Goal: Task Accomplishment & Management: Use online tool/utility

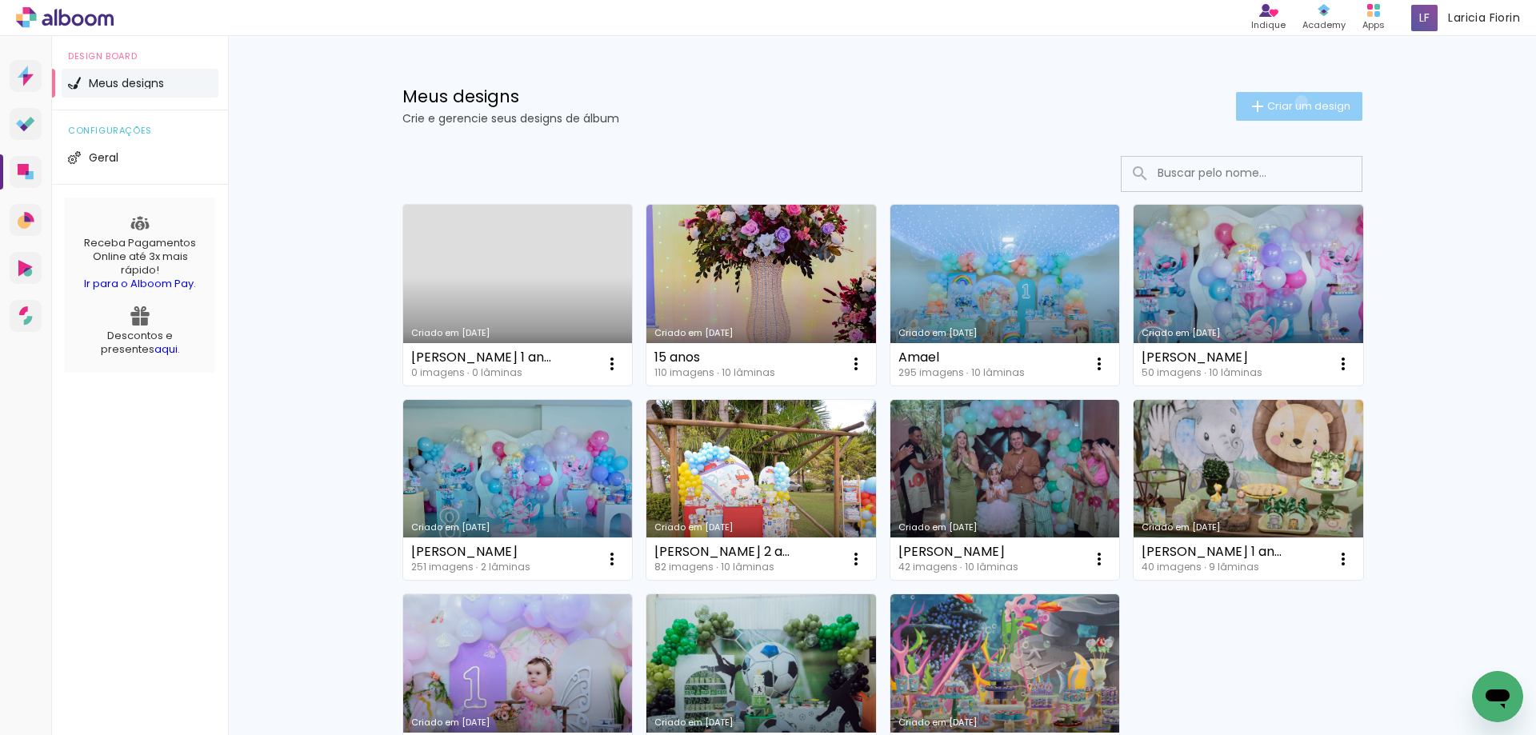
click at [1292, 102] on span "Criar um design" at bounding box center [1308, 106] width 83 height 10
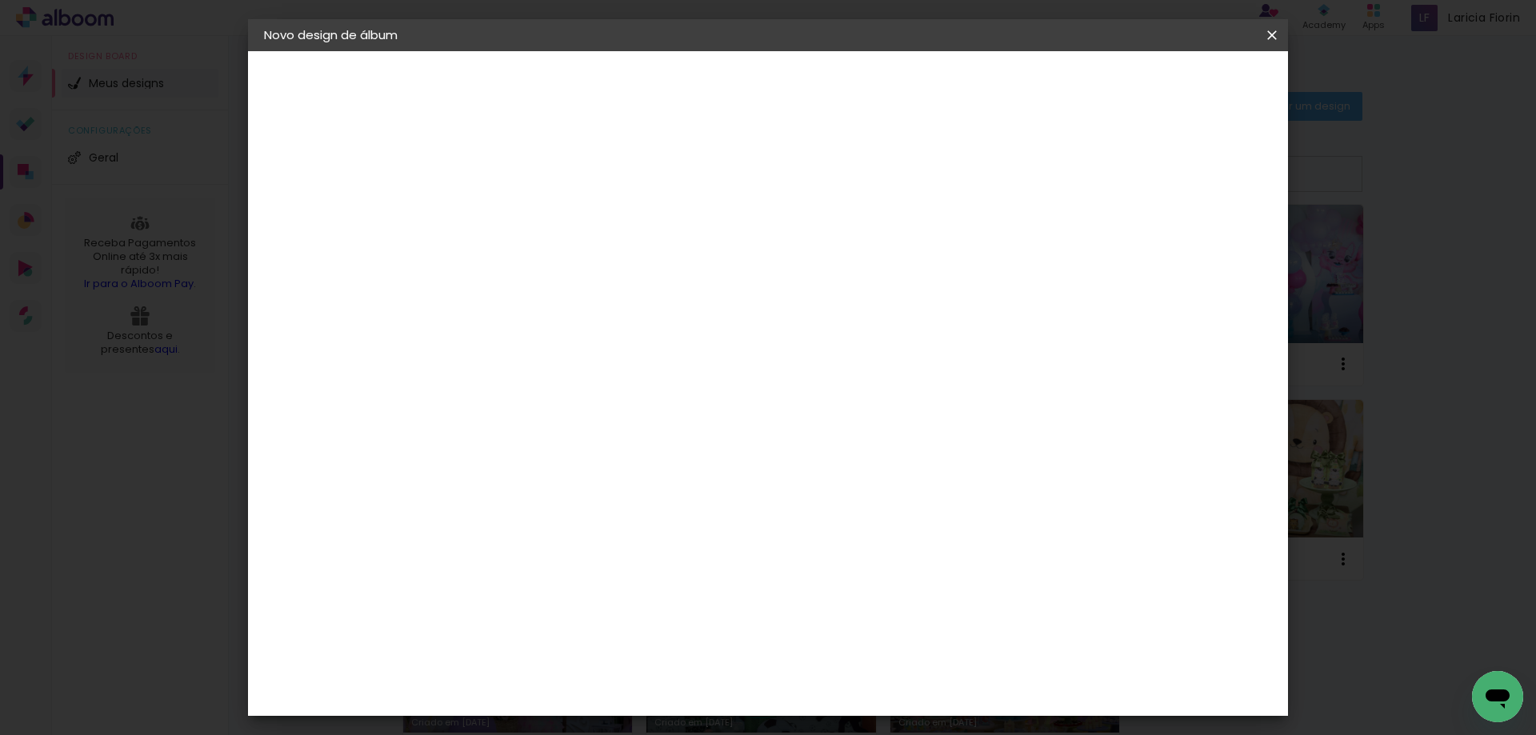
click at [526, 222] on input at bounding box center [526, 214] width 0 height 25
type input "[PERSON_NAME] 15 anos"
type paper-input "[PERSON_NAME] 15 anos"
click at [0, 0] on slot "Avançar" at bounding box center [0, 0] width 0 height 0
click at [647, 305] on input at bounding box center [567, 304] width 162 height 20
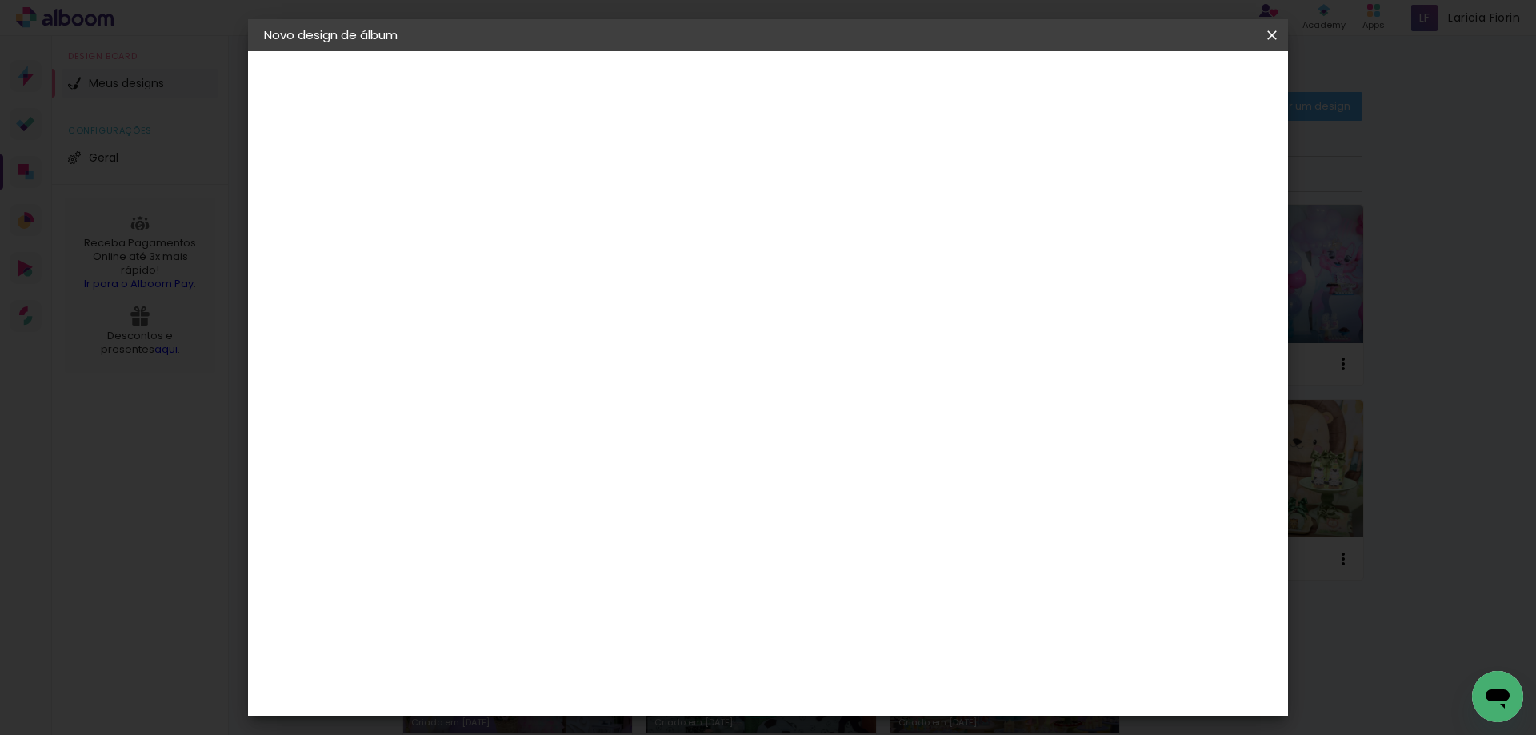
type input "mati"
type paper-input "mati"
click at [594, 370] on div "Matias Encadernações" at bounding box center [564, 365] width 98 height 26
click at [0, 0] on slot "Avançar" at bounding box center [0, 0] width 0 height 0
click at [607, 269] on iron-icon at bounding box center [597, 278] width 19 height 19
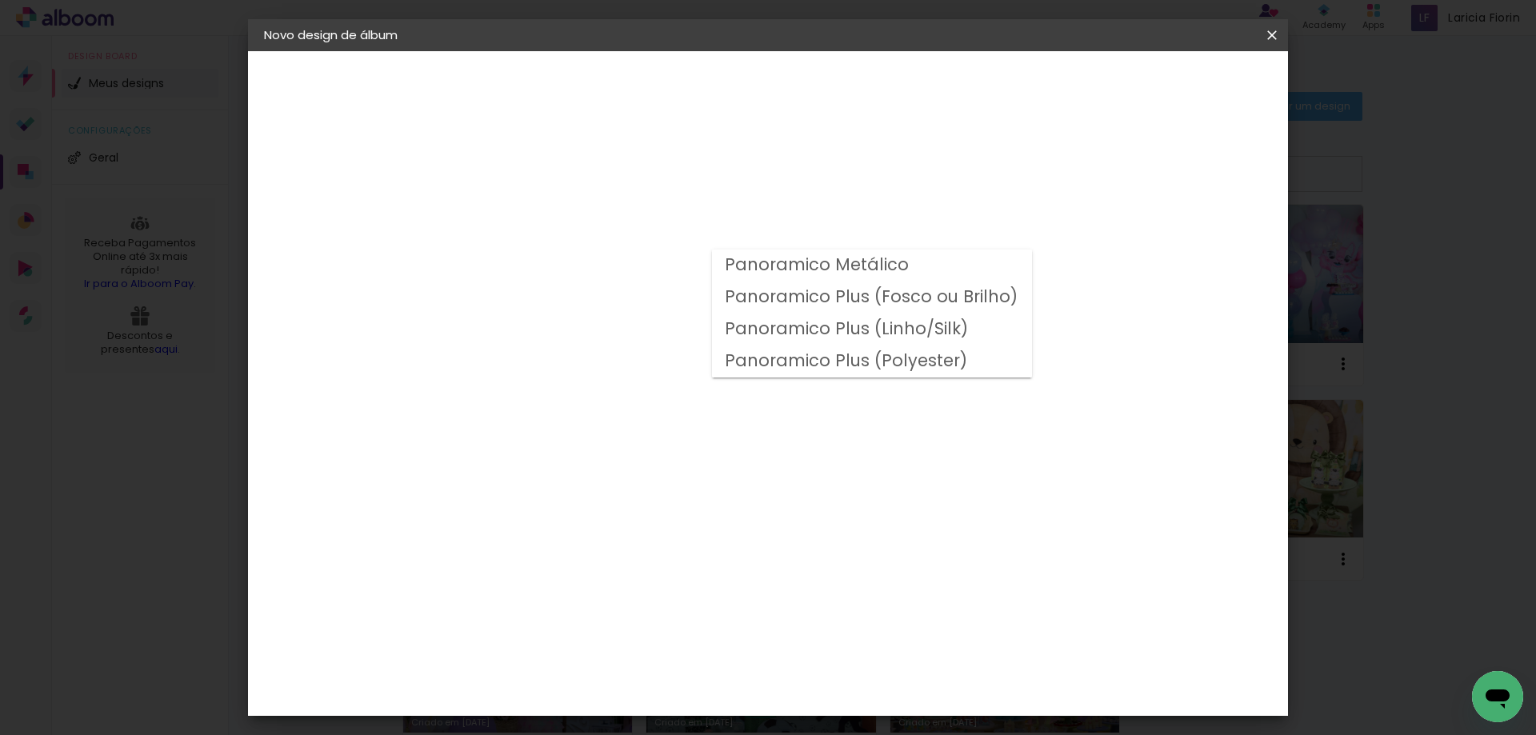
click at [0, 0] on slot "Panoramico Plus (Fosco ou Brilho)" at bounding box center [0, 0] width 0 height 0
type input "Panoramico Plus (Fosco ou Brilho)"
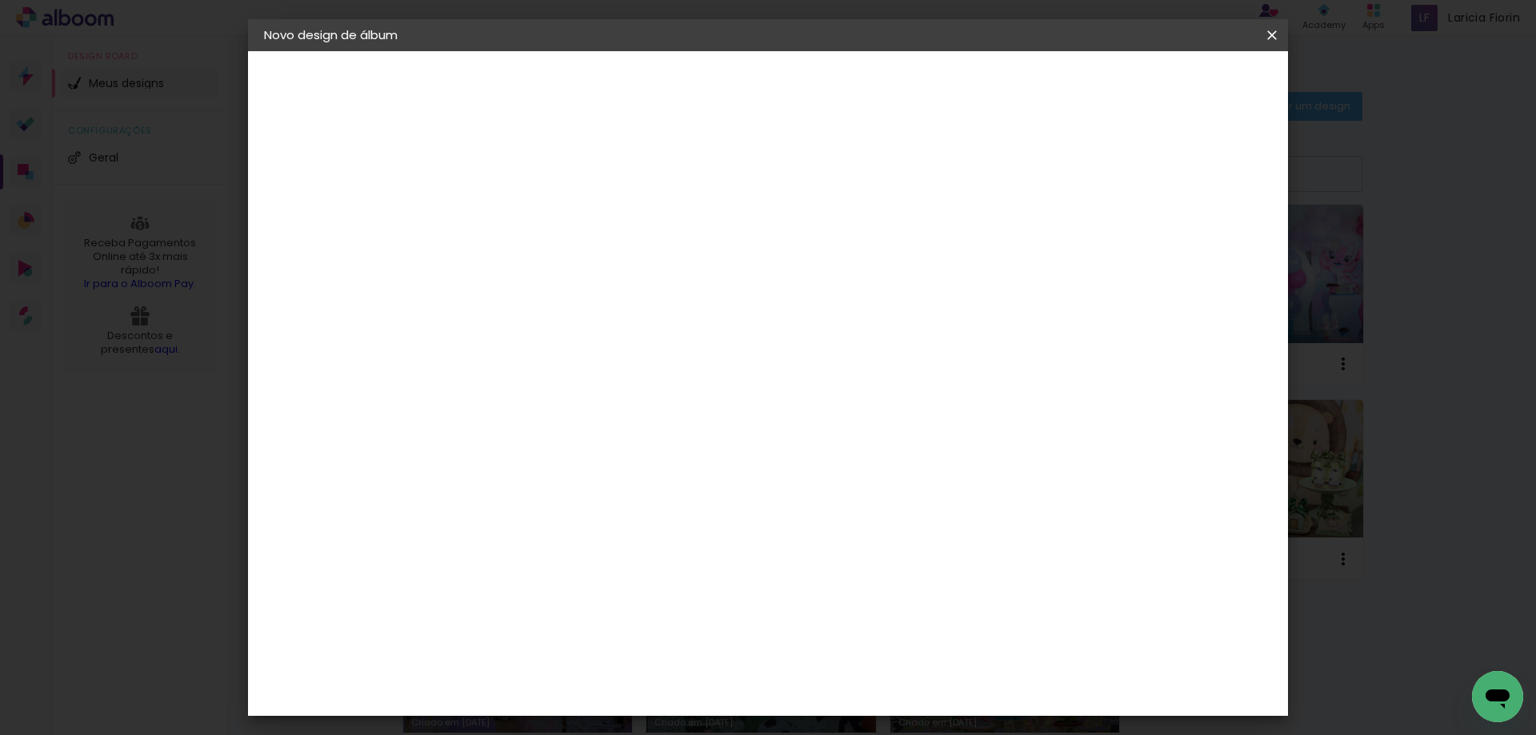
scroll to position [554, 0]
click at [745, 577] on span "20.3 × 40.6 cm" at bounding box center [719, 598] width 53 height 42
click at [0, 0] on slot "Avançar" at bounding box center [0, 0] width 0 height 0
click at [1172, 90] on span "Iniciar design" at bounding box center [1135, 84] width 73 height 11
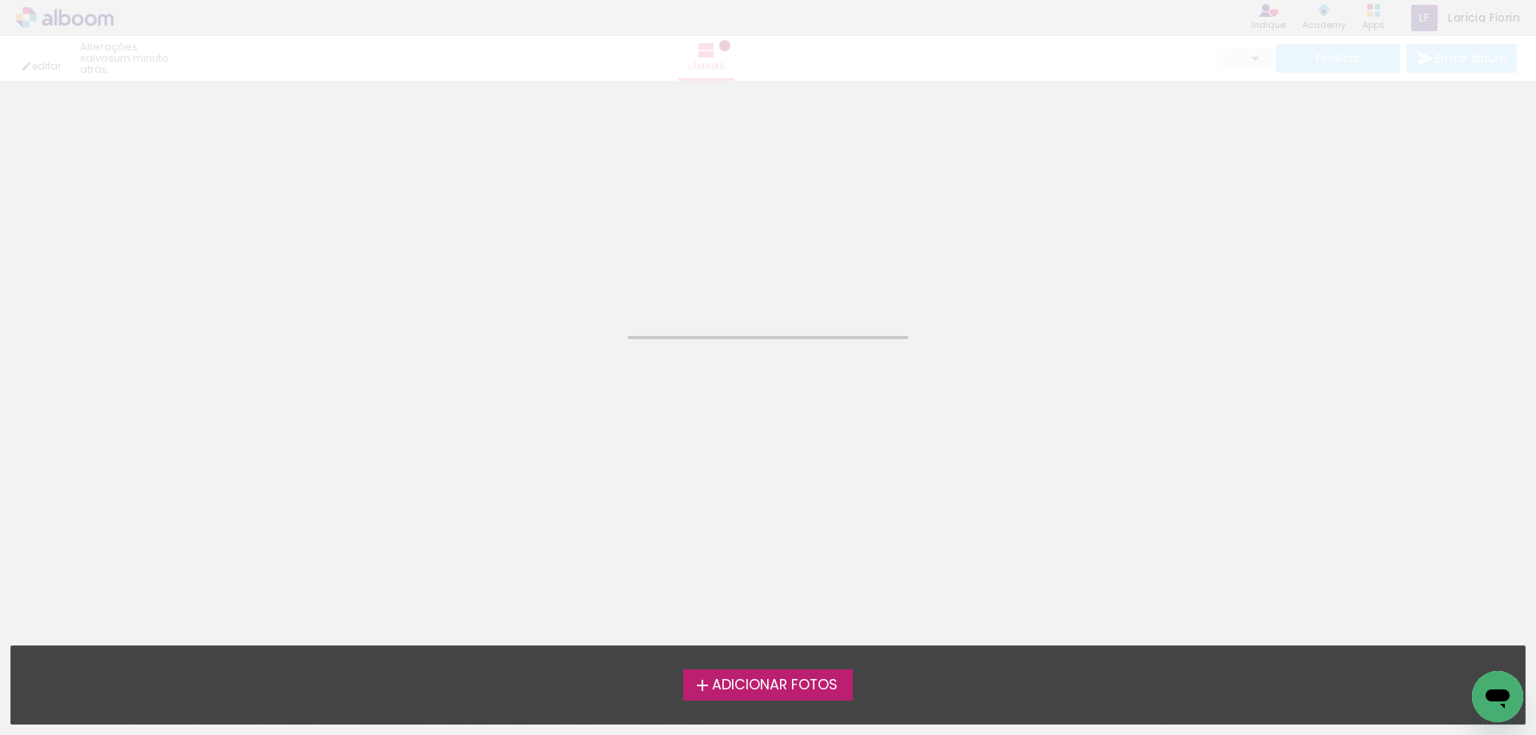
click at [733, 685] on span "Adicionar Fotos" at bounding box center [775, 685] width 126 height 14
click at [0, 0] on input "file" at bounding box center [0, 0] width 0 height 0
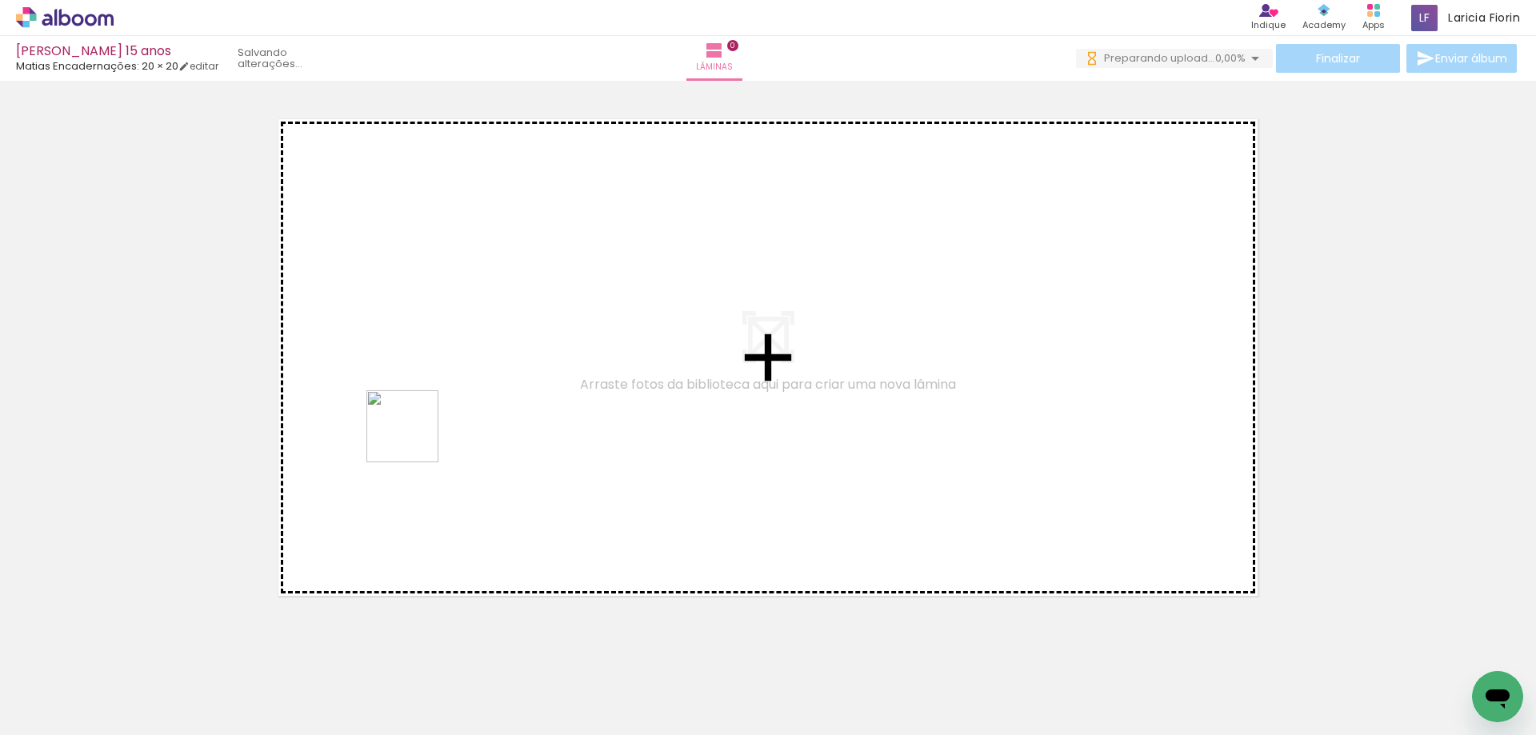
drag, startPoint x: 269, startPoint y: 696, endPoint x: 337, endPoint y: 697, distance: 68.0
click at [416, 437] on quentale-workspace at bounding box center [768, 367] width 1536 height 735
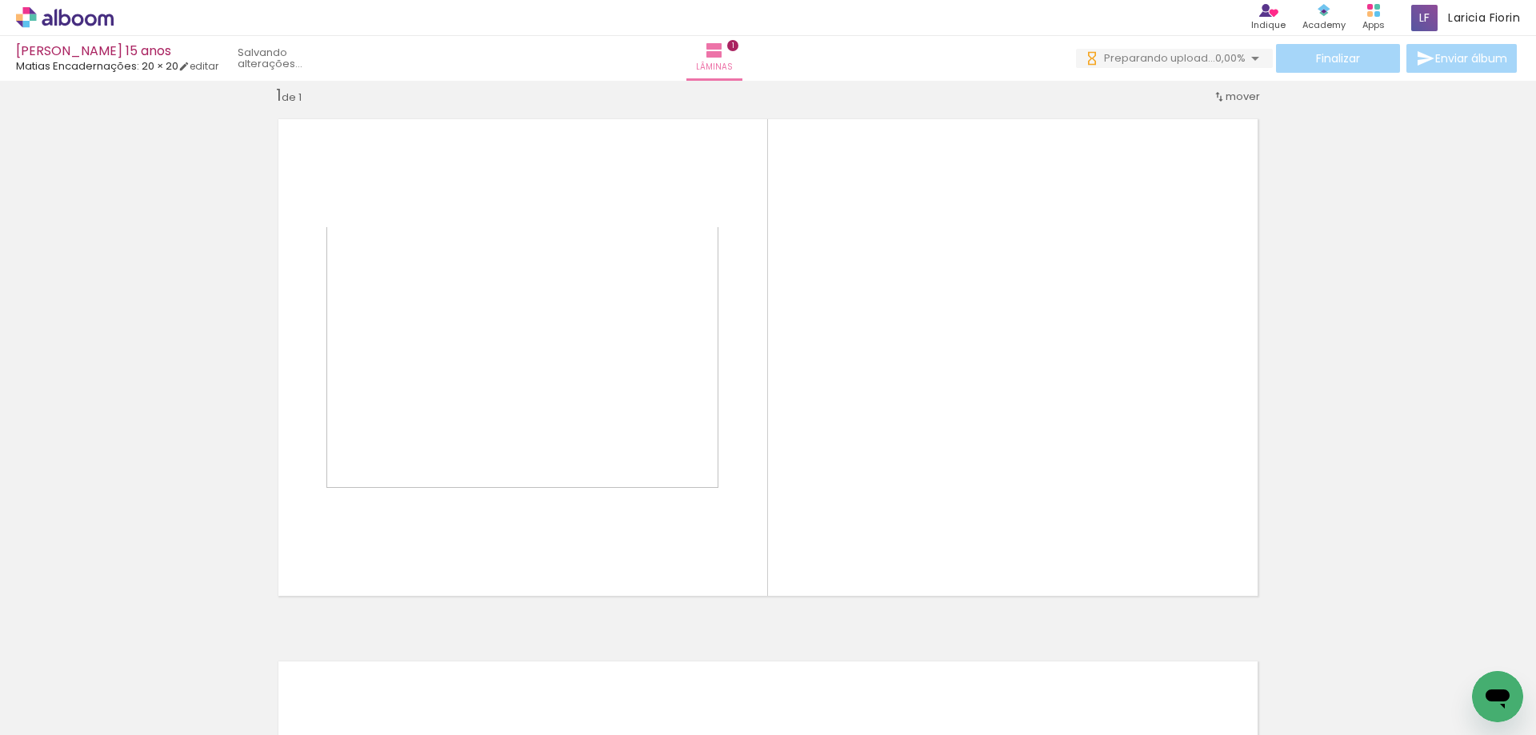
scroll to position [21, 0]
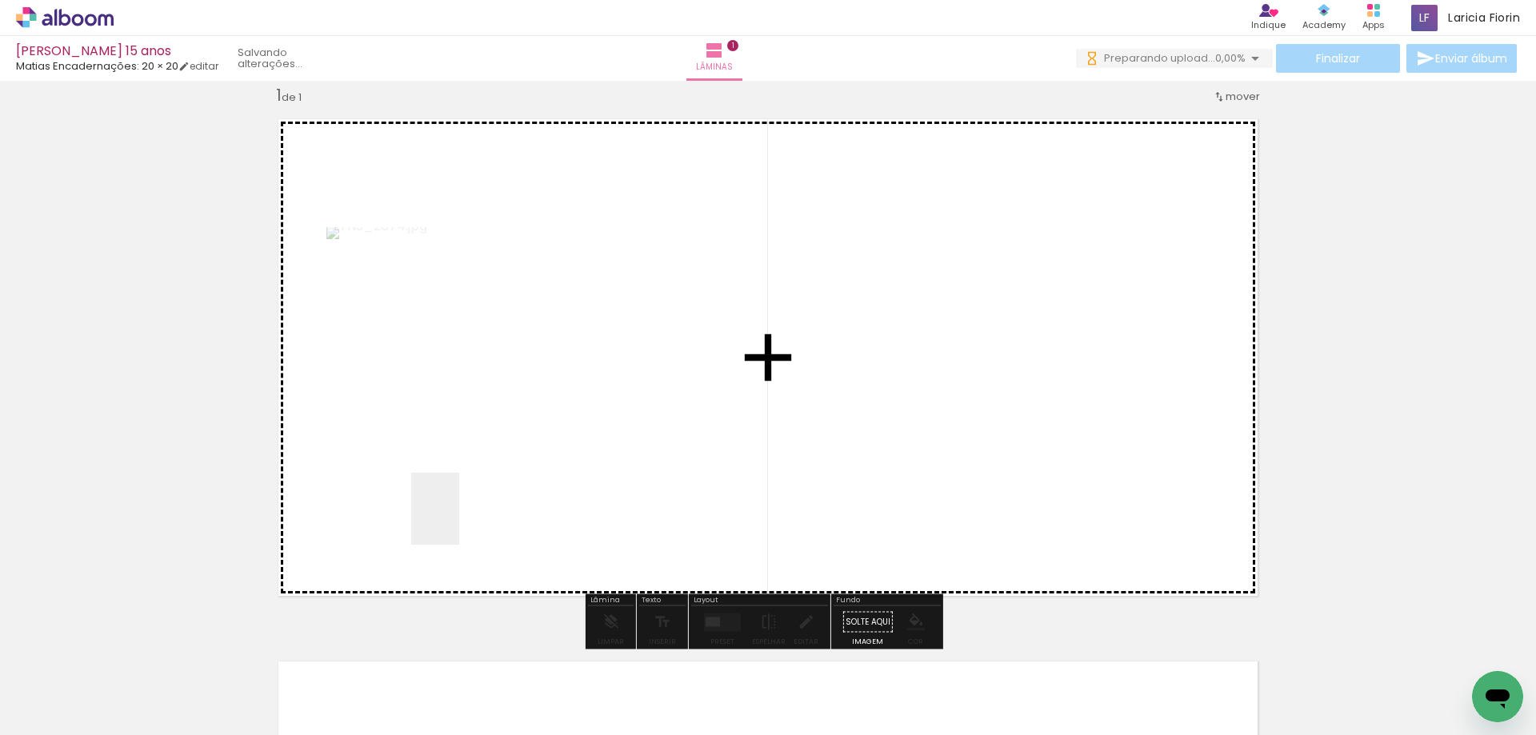
drag, startPoint x: 459, startPoint y: 521, endPoint x: 424, endPoint y: 697, distance: 179.5
click at [568, 377] on quentale-workspace at bounding box center [768, 367] width 1536 height 735
drag, startPoint x: 436, startPoint y: 681, endPoint x: 508, endPoint y: 686, distance: 72.2
click at [602, 356] on quentale-workspace at bounding box center [768, 367] width 1536 height 735
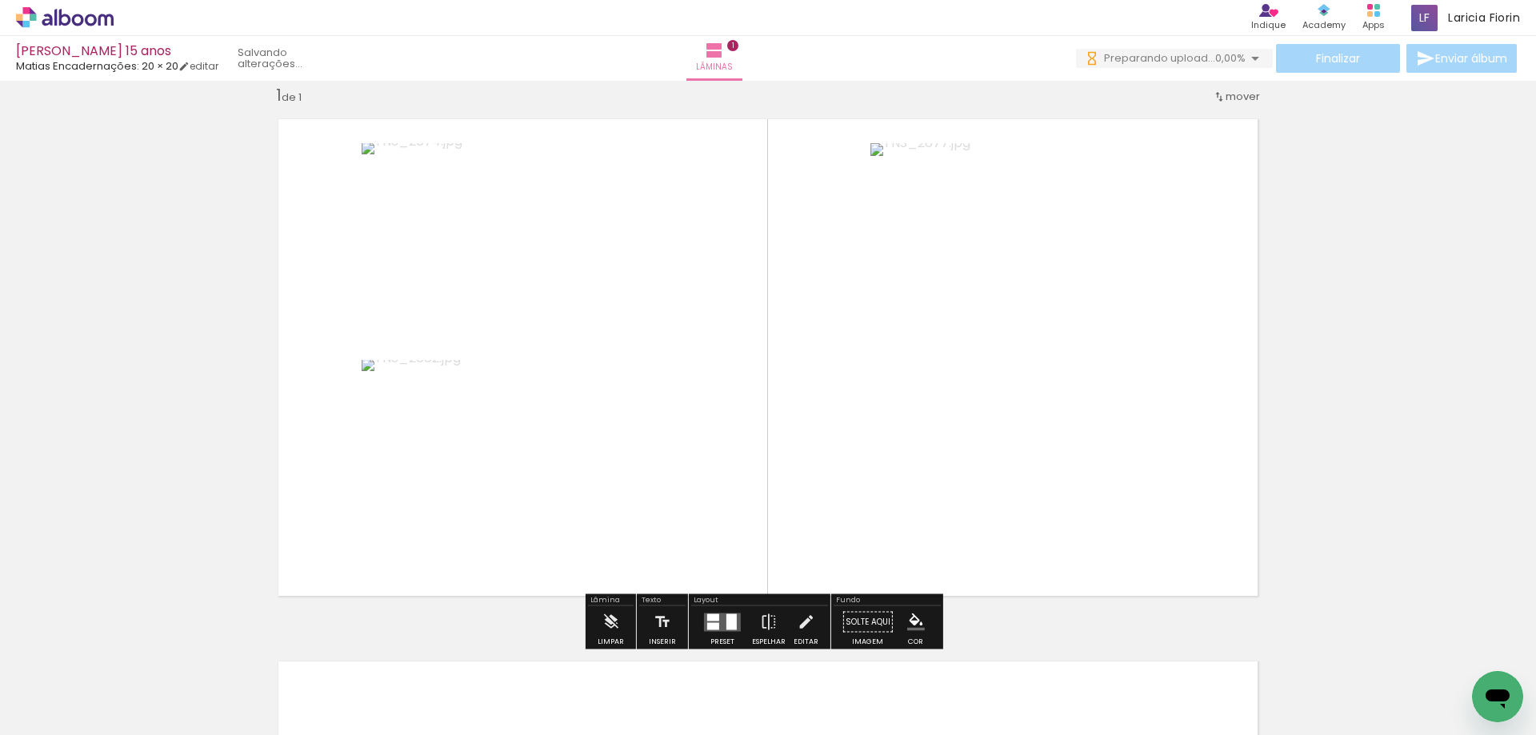
drag, startPoint x: 512, startPoint y: 681, endPoint x: 549, endPoint y: 689, distance: 38.4
click at [608, 401] on quentale-workspace at bounding box center [768, 367] width 1536 height 735
drag, startPoint x: 610, startPoint y: 692, endPoint x: 647, endPoint y: 688, distance: 37.0
click at [738, 454] on quentale-workspace at bounding box center [768, 367] width 1536 height 735
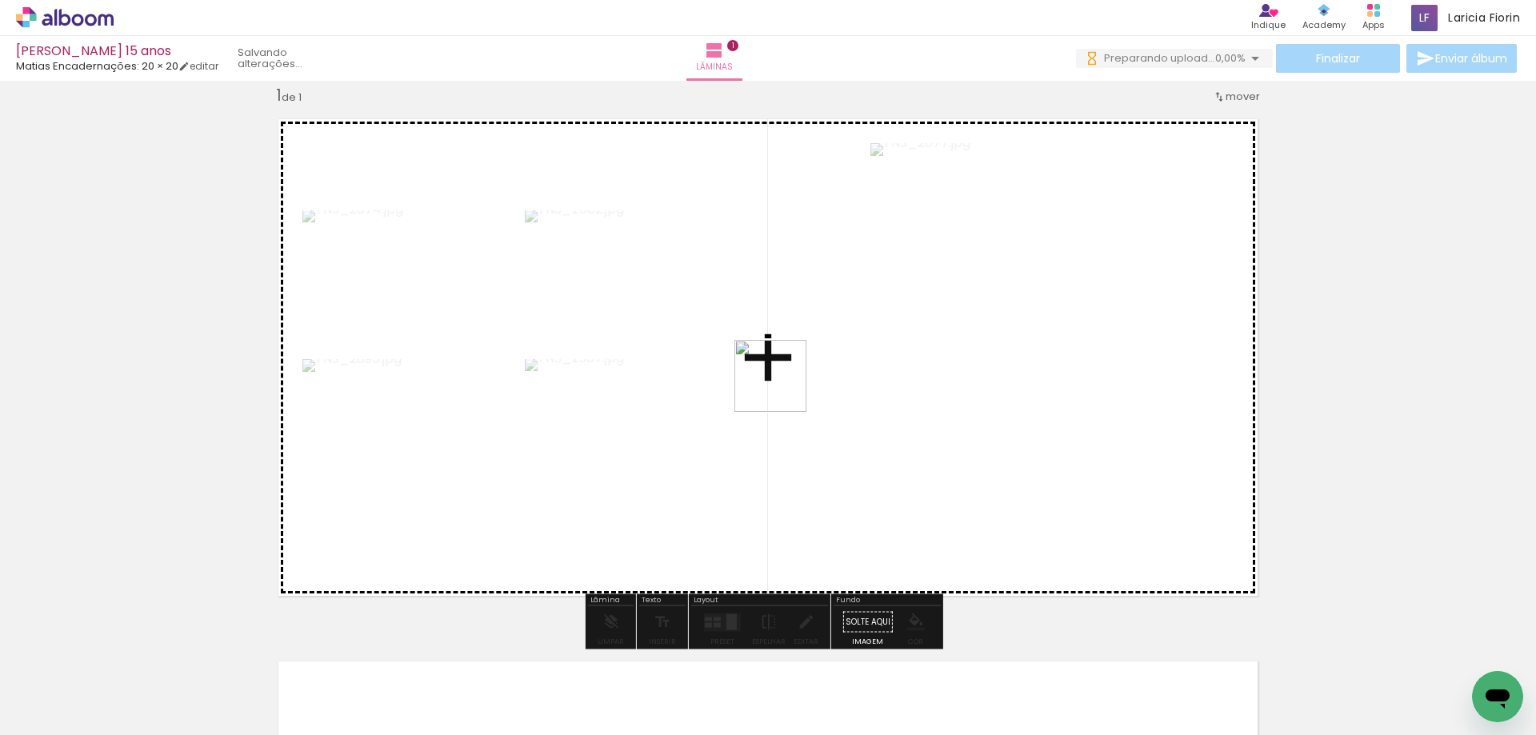
drag, startPoint x: 782, startPoint y: 388, endPoint x: 183, endPoint y: 621, distance: 642.7
click at [787, 362] on quentale-workspace at bounding box center [768, 367] width 1536 height 735
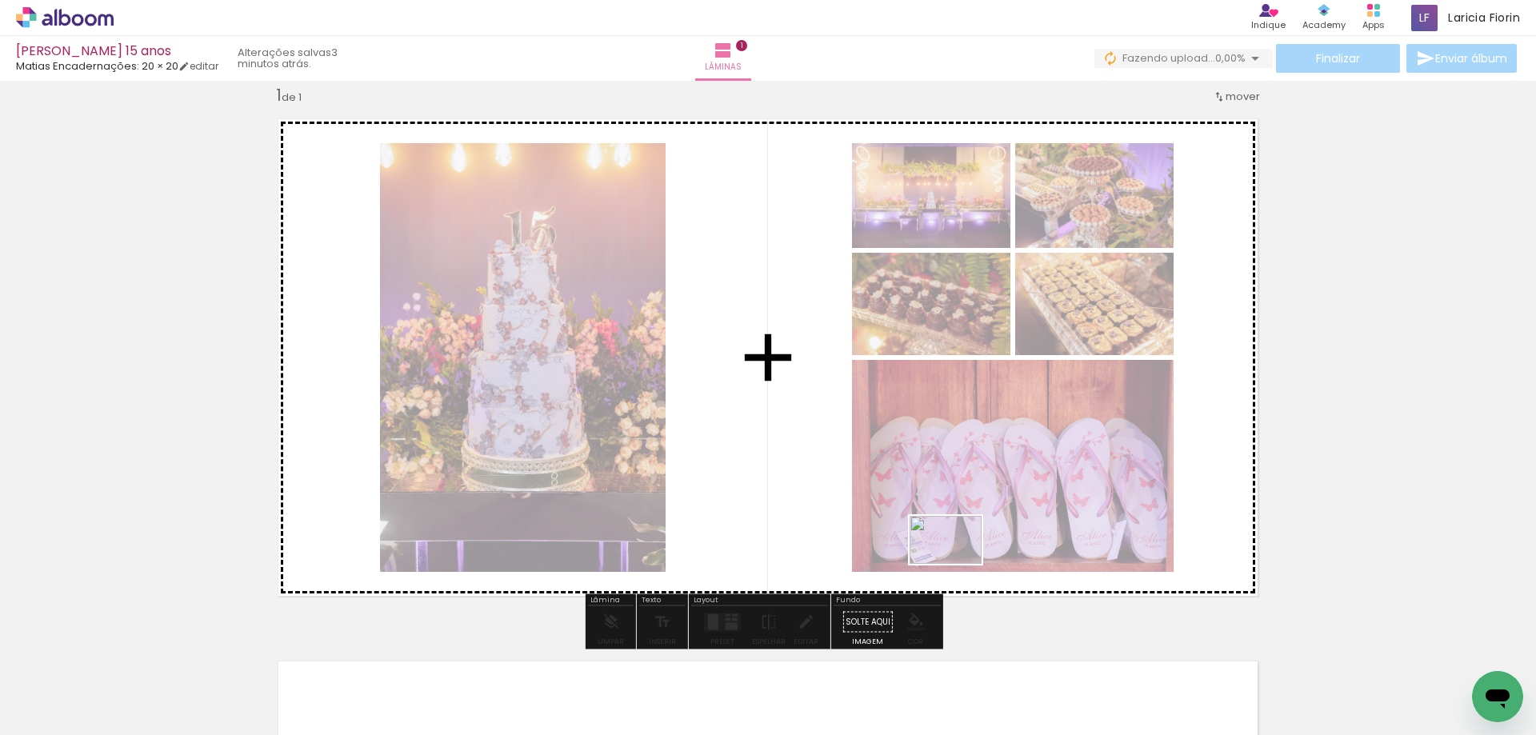
drag, startPoint x: 592, startPoint y: 687, endPoint x: 1053, endPoint y: 526, distance: 489.0
click at [1048, 537] on quentale-workspace at bounding box center [768, 367] width 1536 height 735
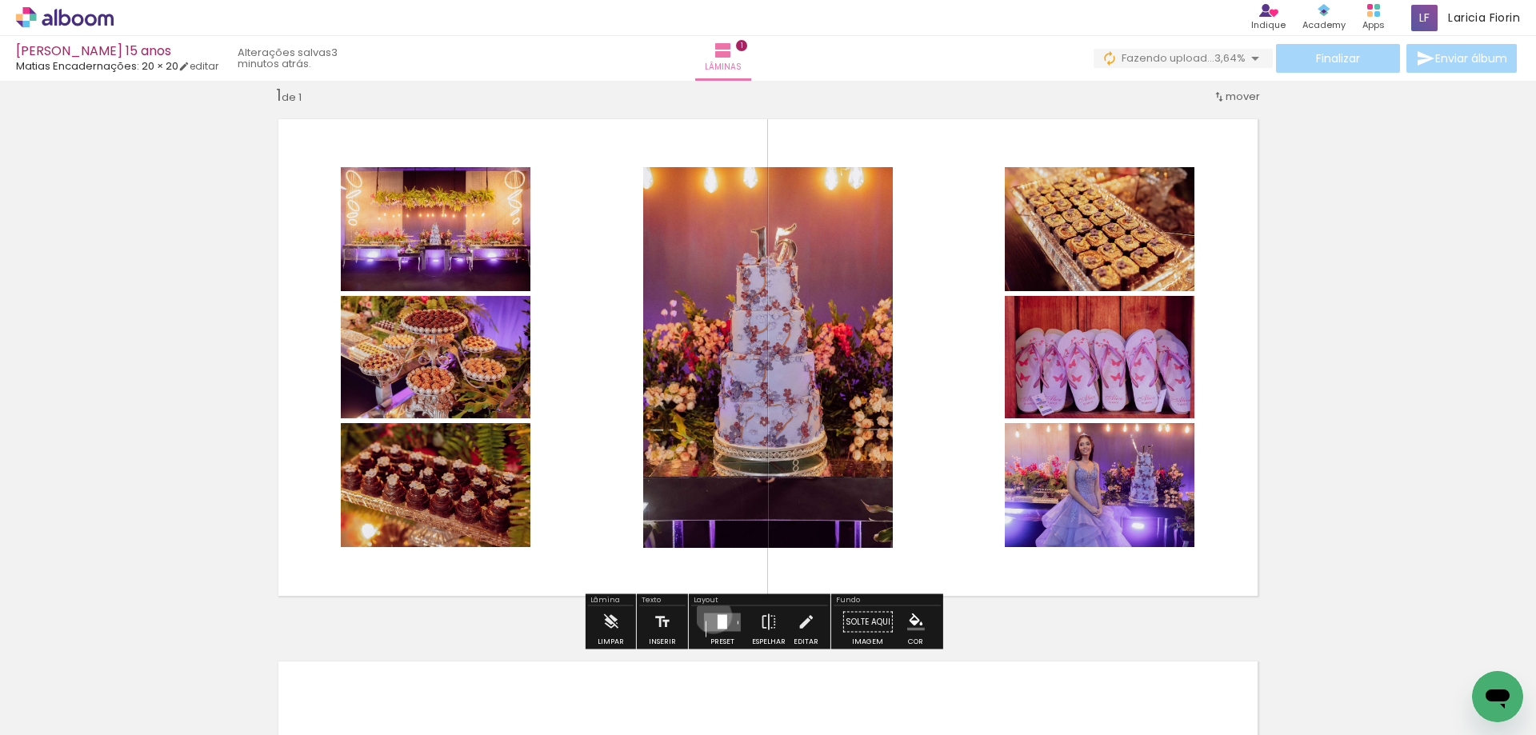
click at [709, 615] on quentale-layouter at bounding box center [722, 622] width 37 height 18
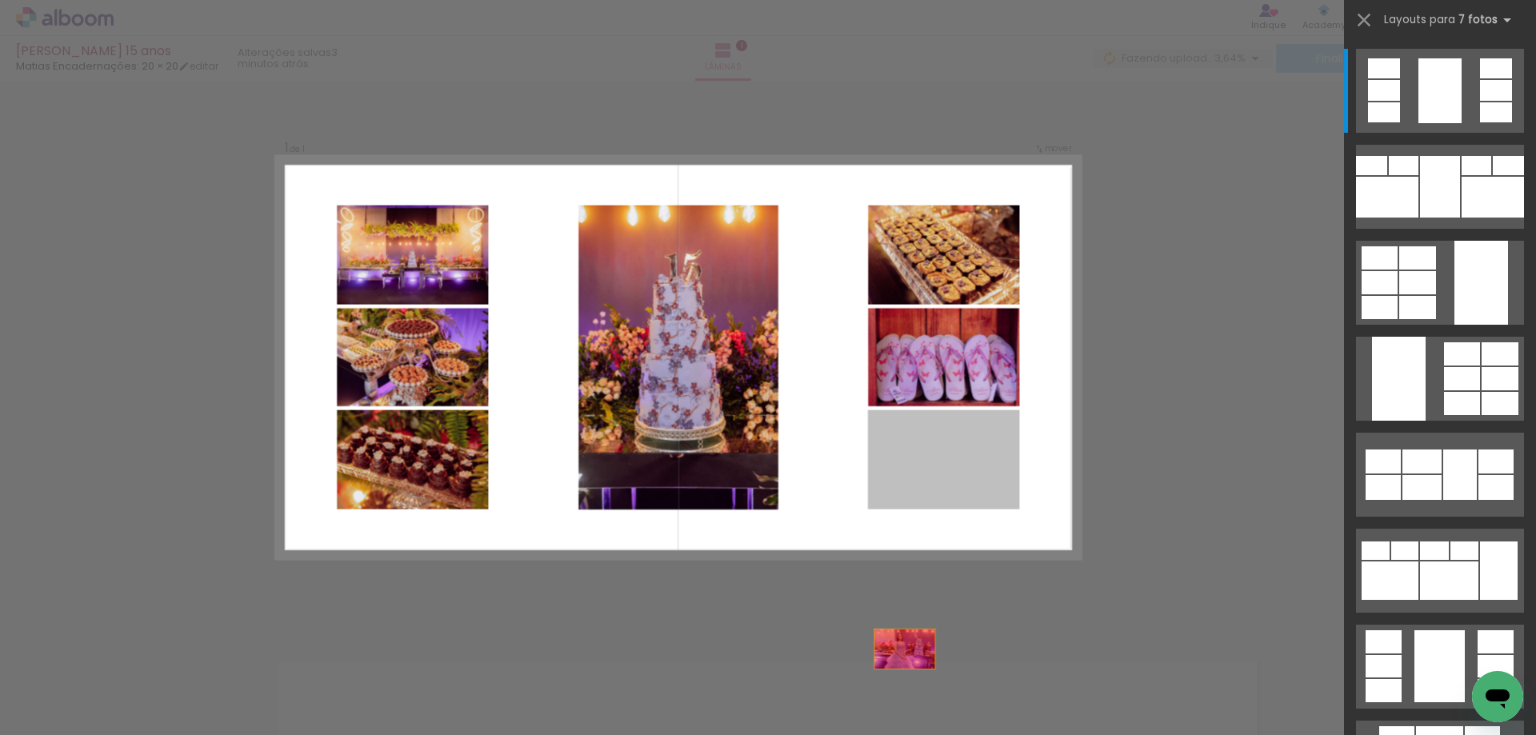
drag, startPoint x: 908, startPoint y: 668, endPoint x: 573, endPoint y: 728, distance: 339.7
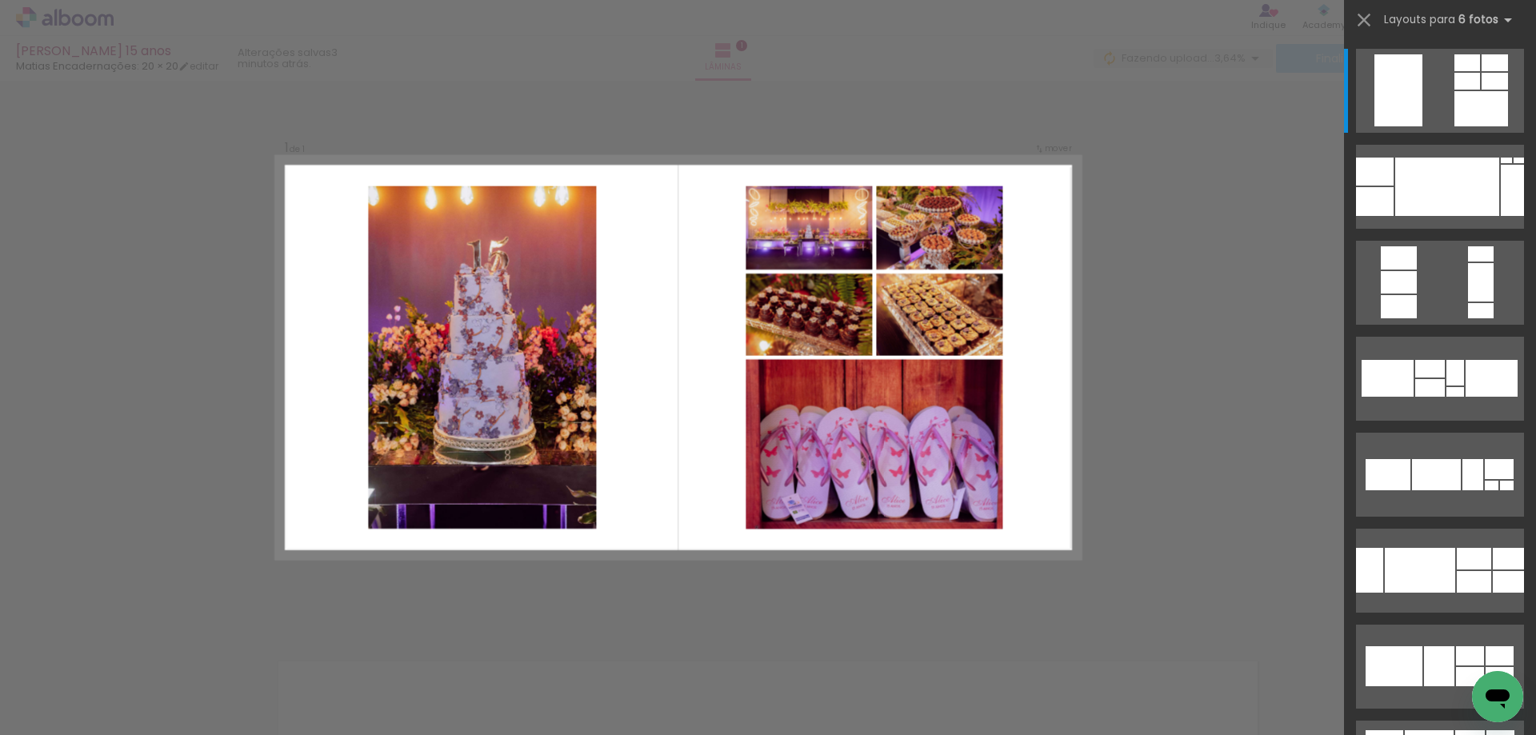
scroll to position [0, 1504]
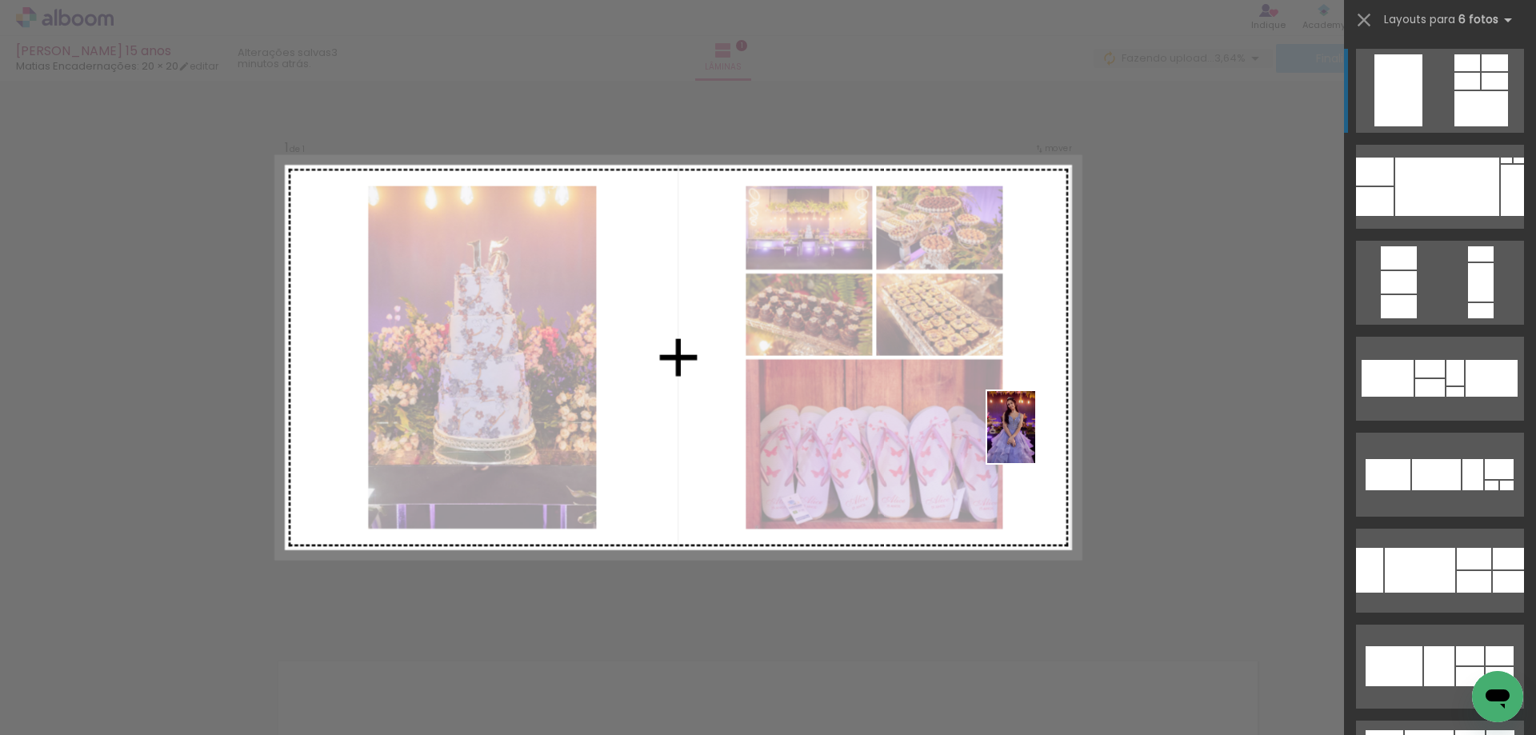
drag, startPoint x: 718, startPoint y: 703, endPoint x: 1035, endPoint y: 439, distance: 412.3
click at [1035, 439] on quentale-workspace at bounding box center [768, 367] width 1536 height 735
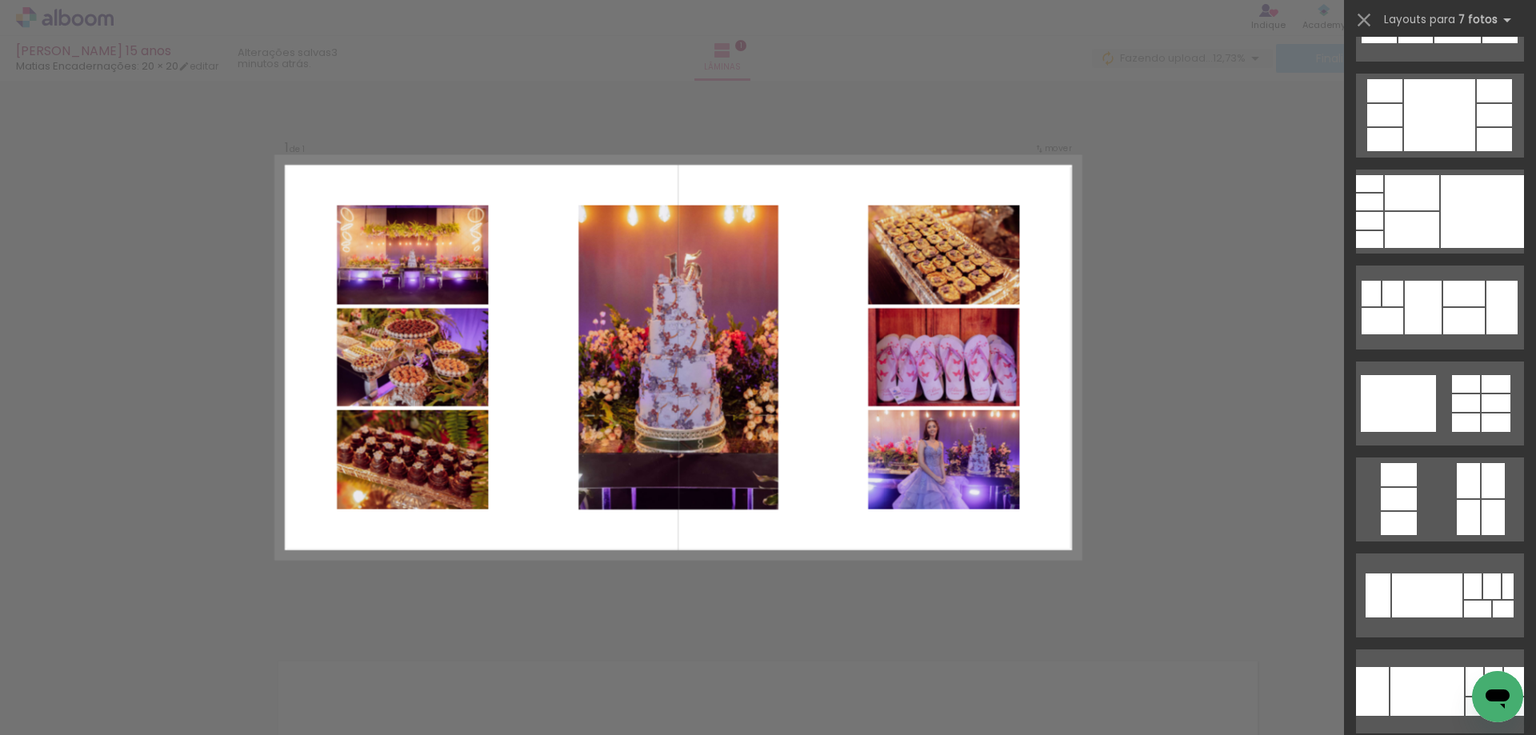
scroll to position [6524, 0]
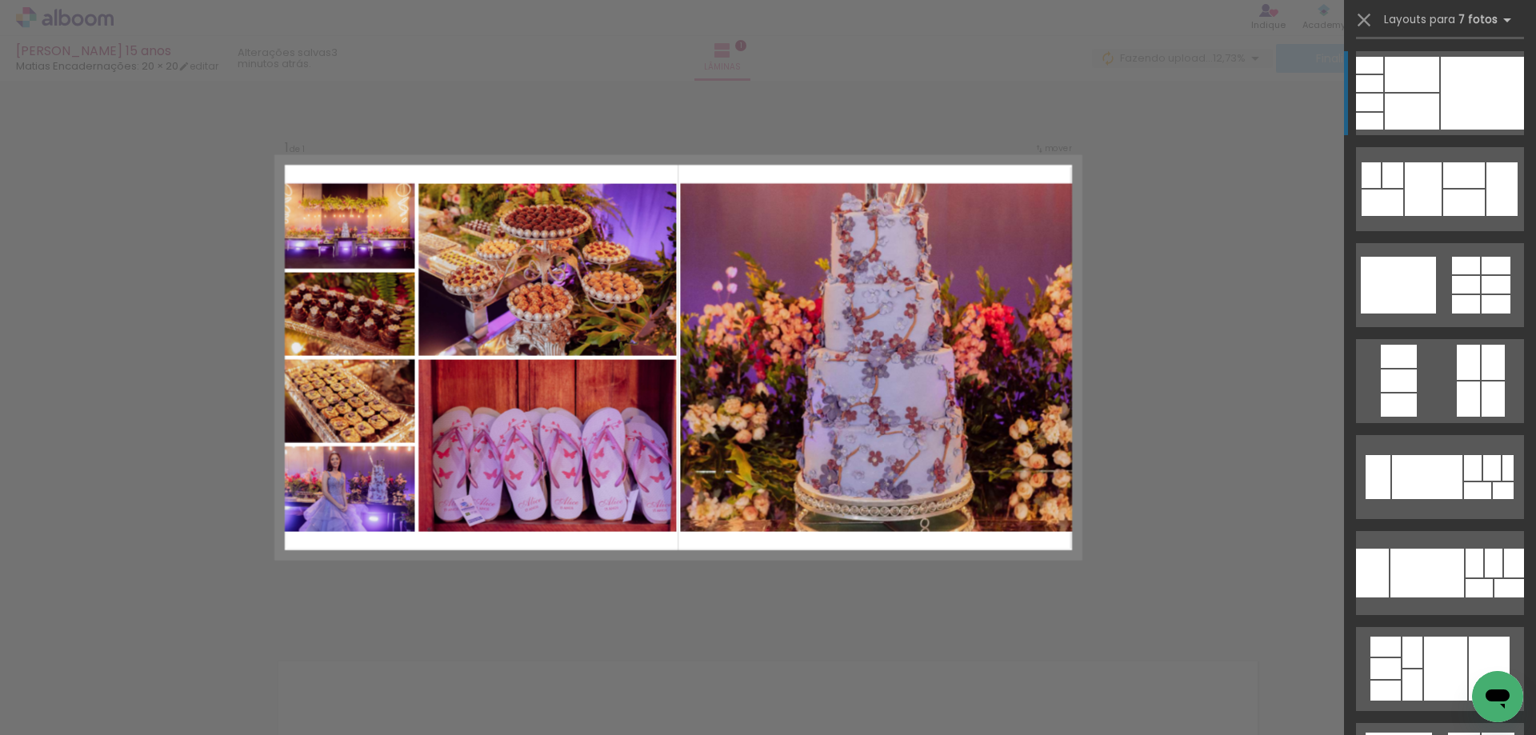
click at [1456, 105] on div at bounding box center [1482, 93] width 83 height 73
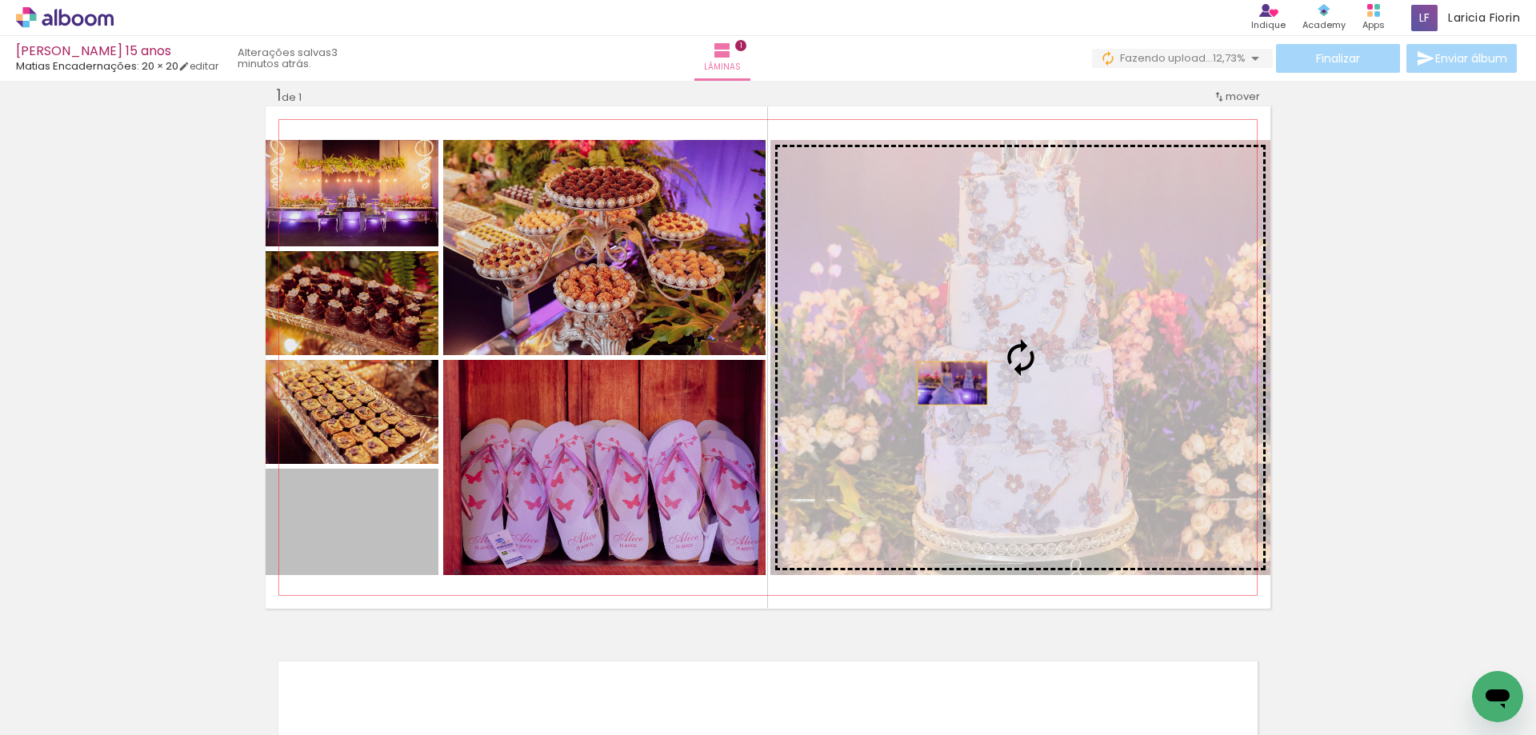
drag, startPoint x: 355, startPoint y: 543, endPoint x: 994, endPoint y: 371, distance: 661.8
click at [0, 0] on slot at bounding box center [0, 0] width 0 height 0
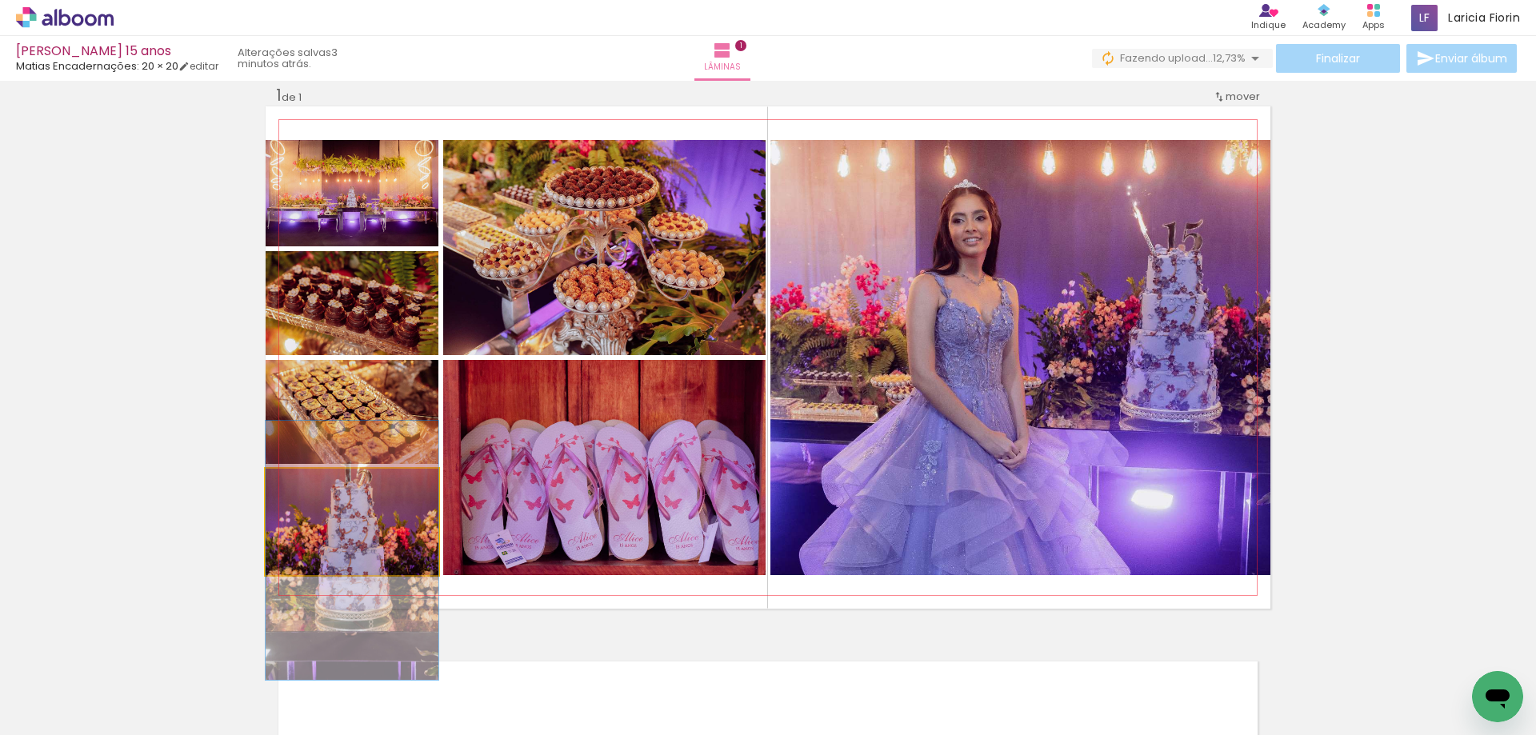
drag, startPoint x: 394, startPoint y: 528, endPoint x: 390, endPoint y: 557, distance: 30.0
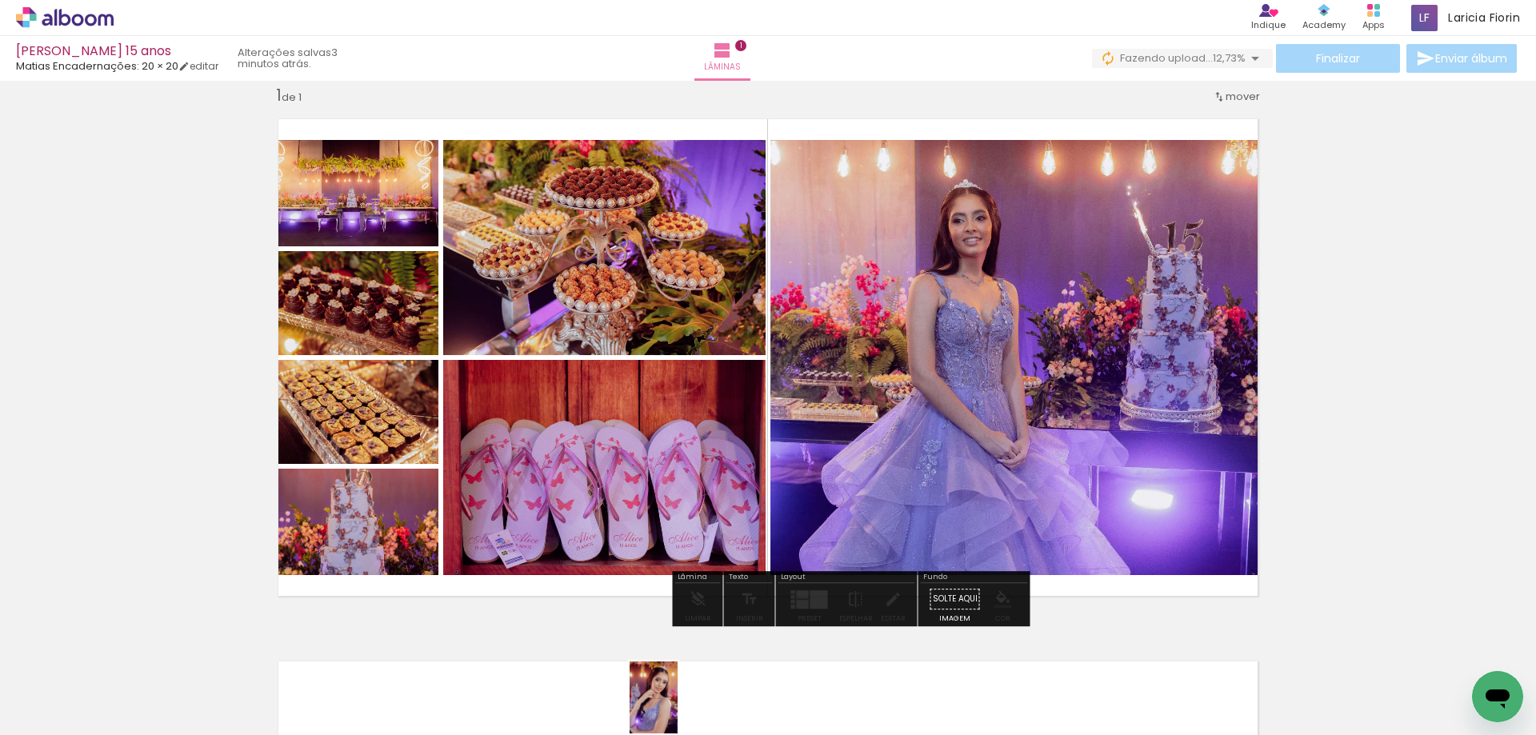
drag, startPoint x: 630, startPoint y: 691, endPoint x: 619, endPoint y: 717, distance: 28.7
click at [655, 709] on iron-image at bounding box center [627, 681] width 56 height 82
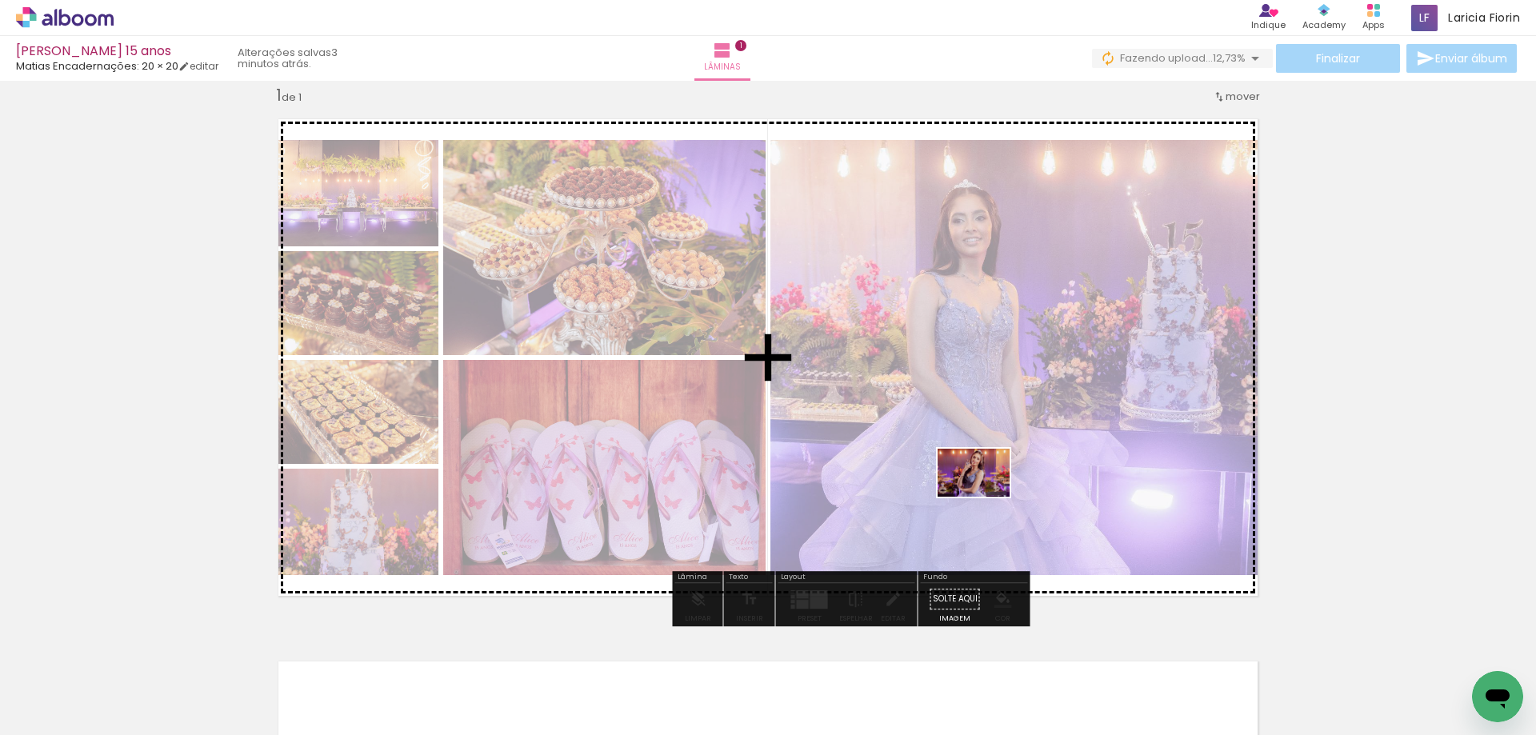
drag, startPoint x: 572, startPoint y: 697, endPoint x: 1064, endPoint y: 441, distance: 554.5
click at [1051, 464] on quentale-workspace at bounding box center [768, 367] width 1536 height 735
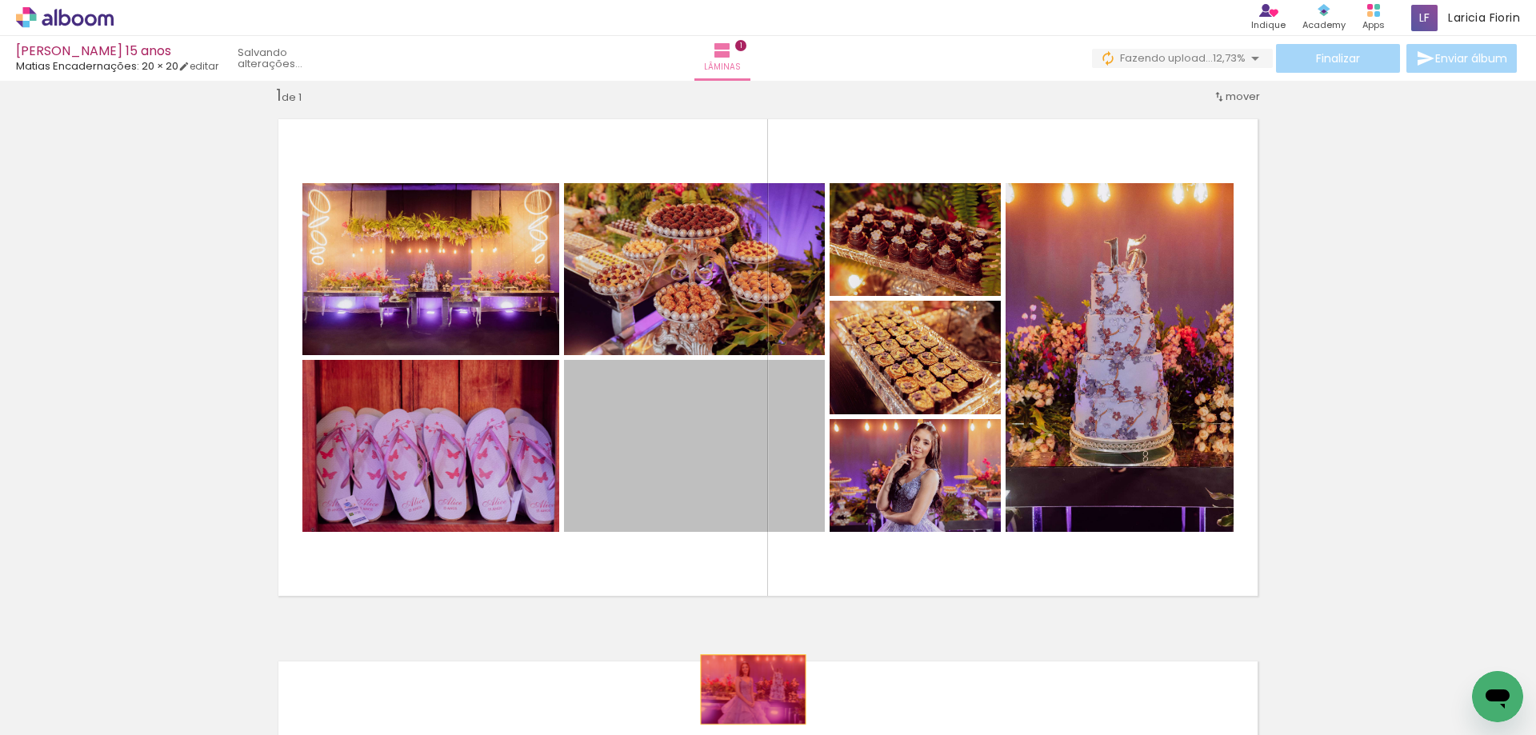
drag, startPoint x: 742, startPoint y: 458, endPoint x: 747, endPoint y: 689, distance: 231.2
click at [747, 689] on quentale-workspace at bounding box center [768, 367] width 1536 height 735
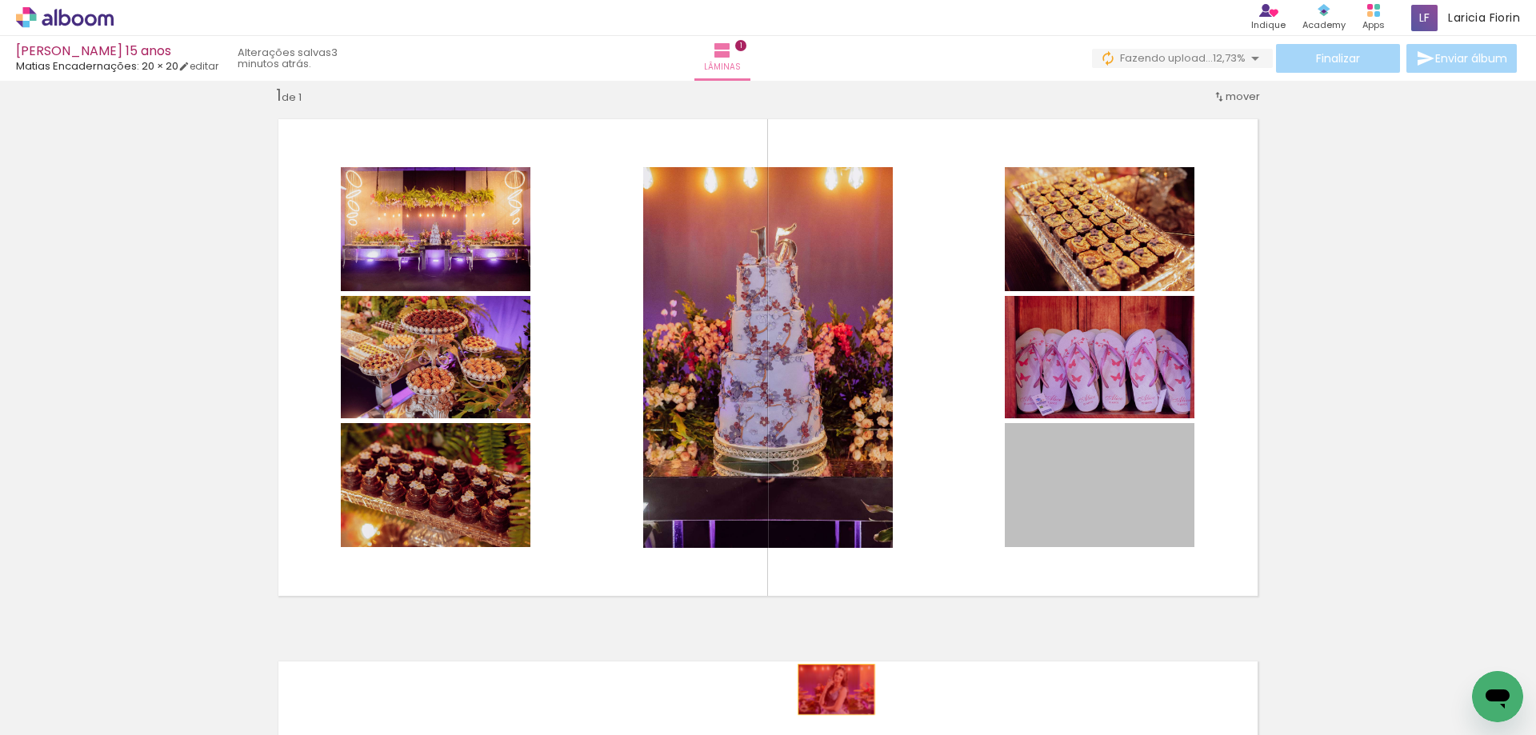
drag, startPoint x: 1087, startPoint y: 483, endPoint x: 729, endPoint y: 711, distance: 424.7
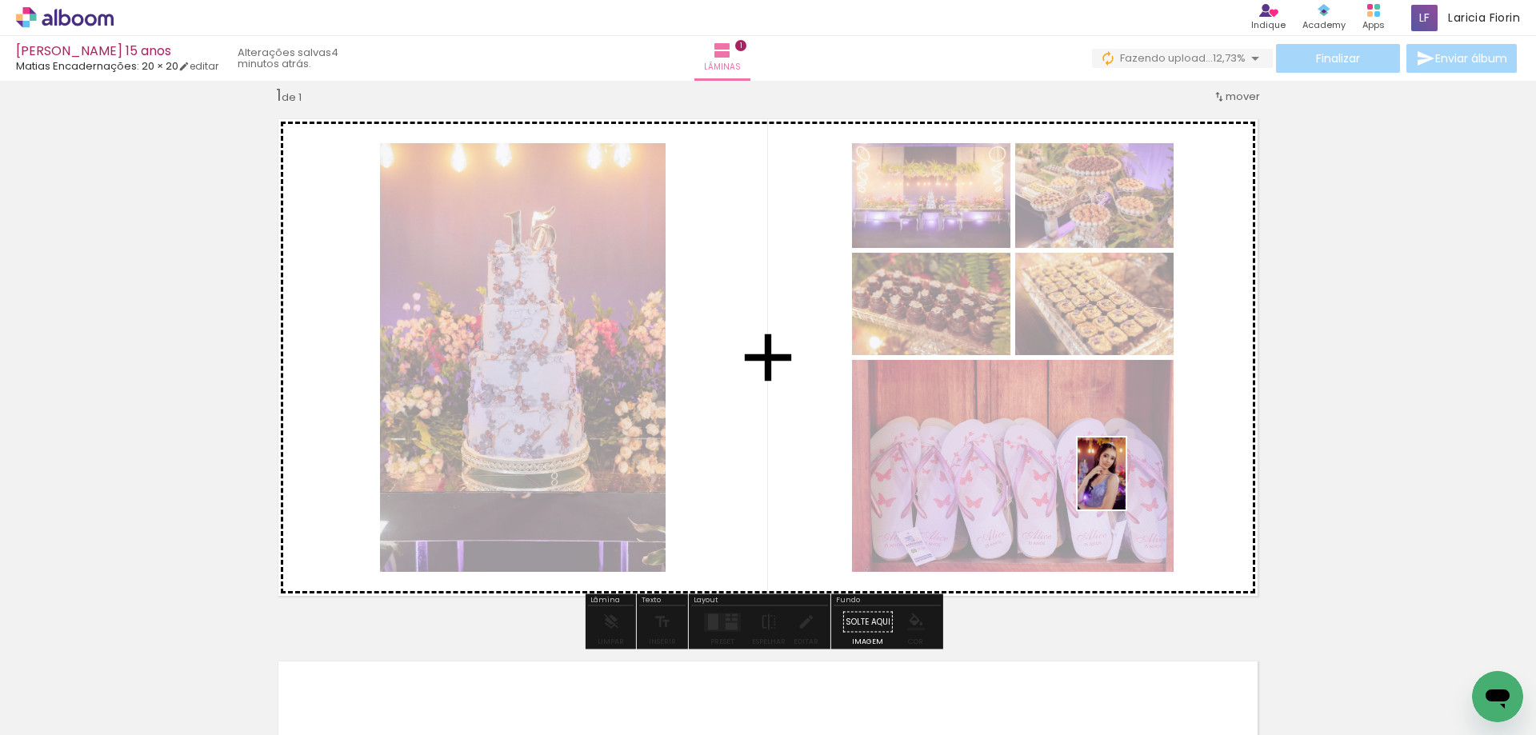
drag, startPoint x: 648, startPoint y: 700, endPoint x: 1143, endPoint y: 476, distance: 543.4
click at [1138, 478] on quentale-workspace at bounding box center [768, 367] width 1536 height 735
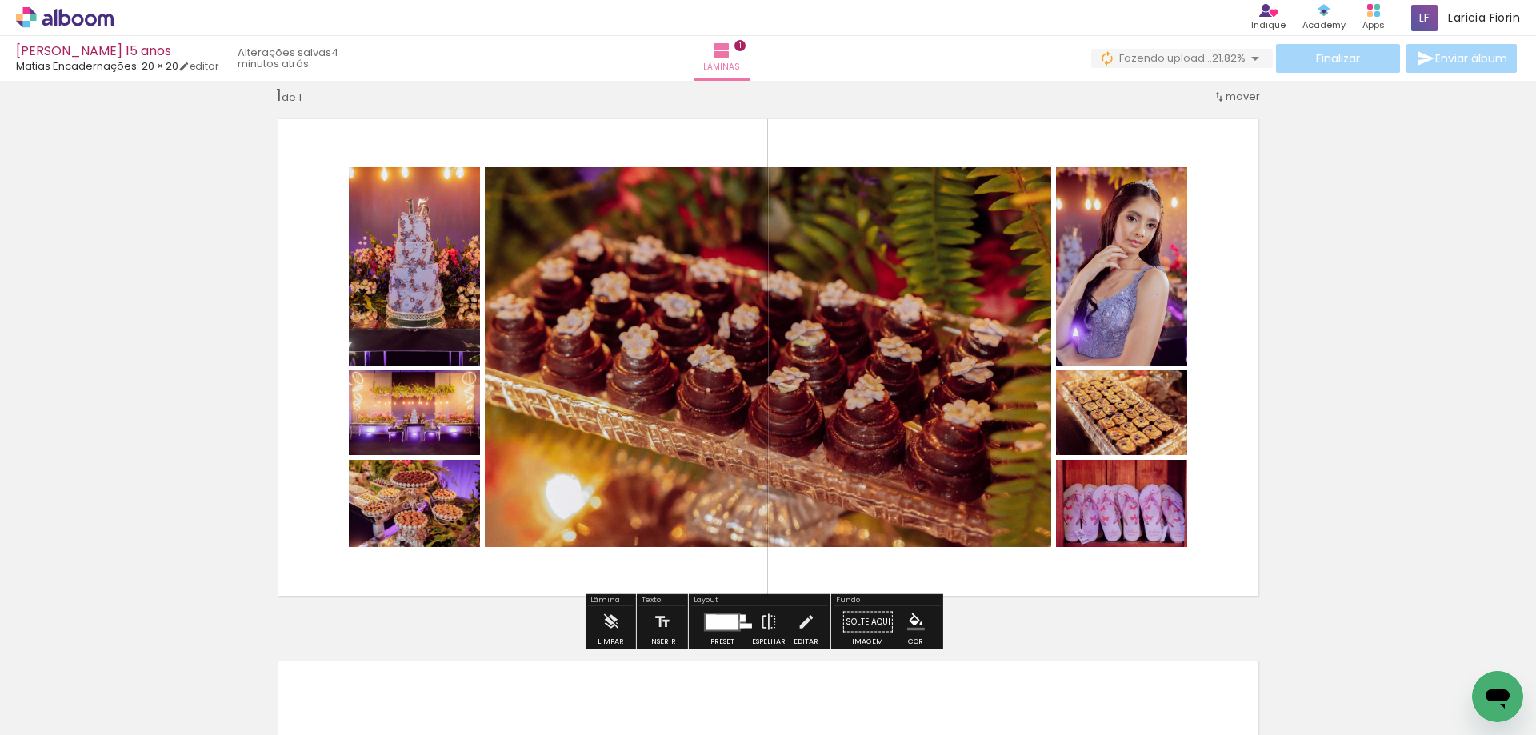
click at [740, 625] on div at bounding box center [746, 625] width 12 height 5
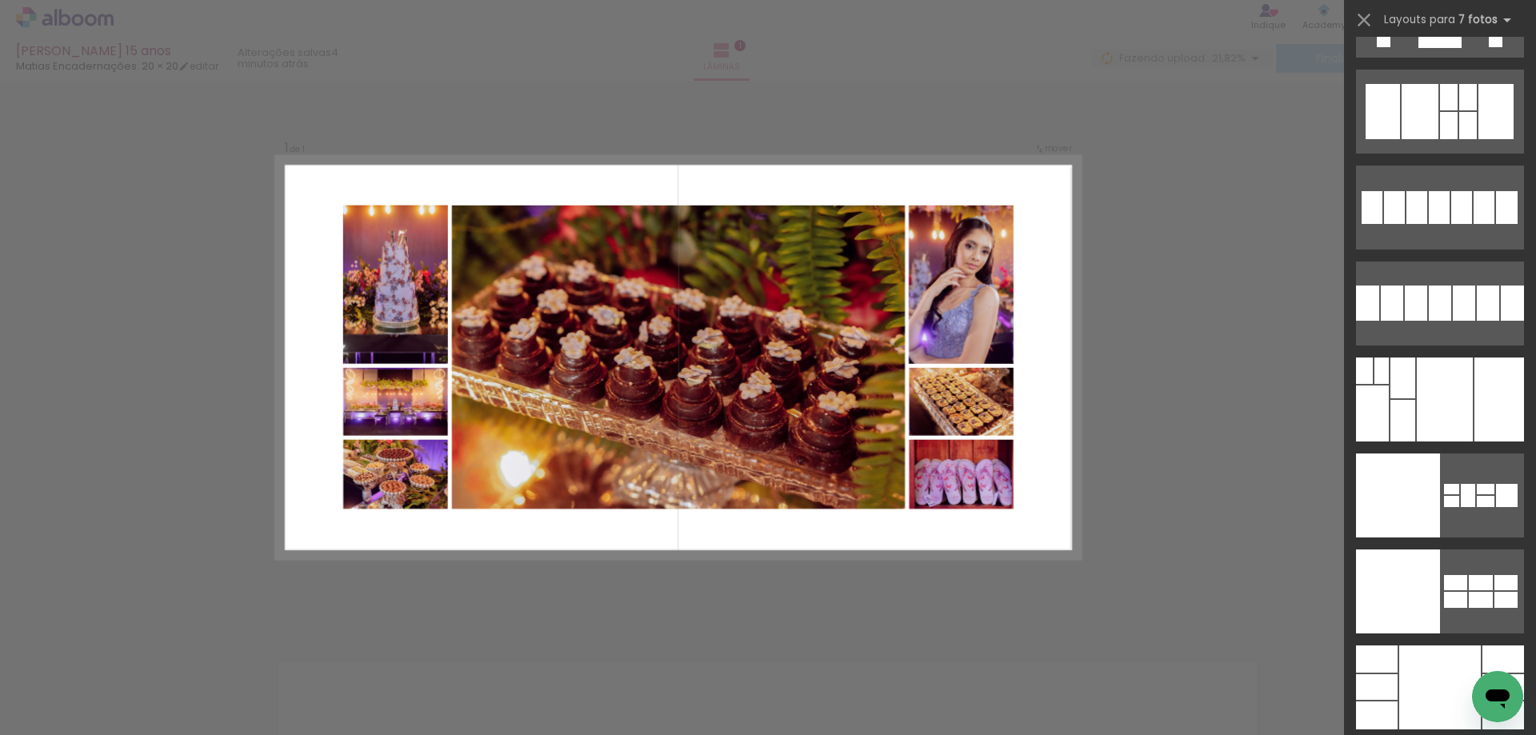
scroll to position [18672, 0]
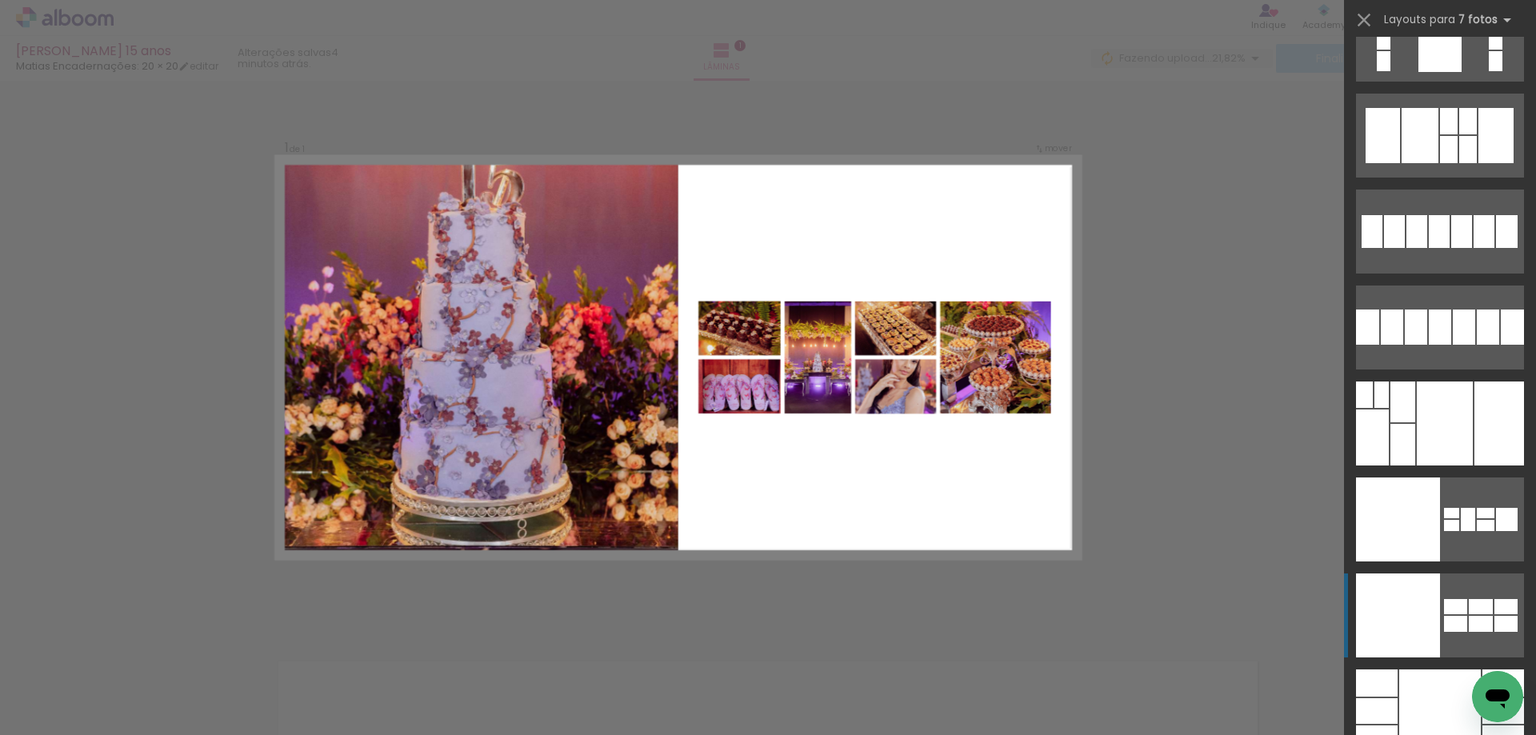
drag, startPoint x: 1387, startPoint y: 590, endPoint x: 1394, endPoint y: 597, distance: 10.2
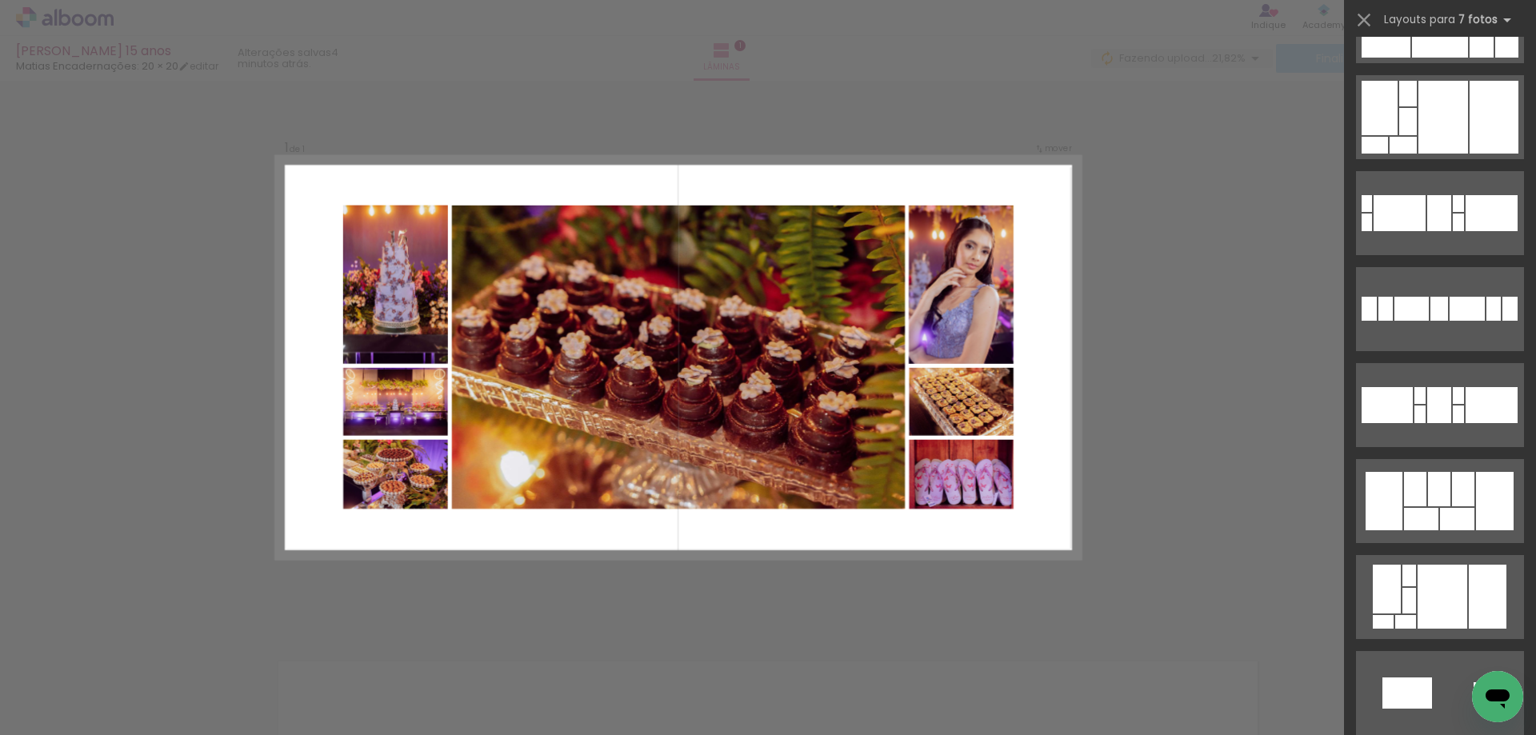
scroll to position [14638, 0]
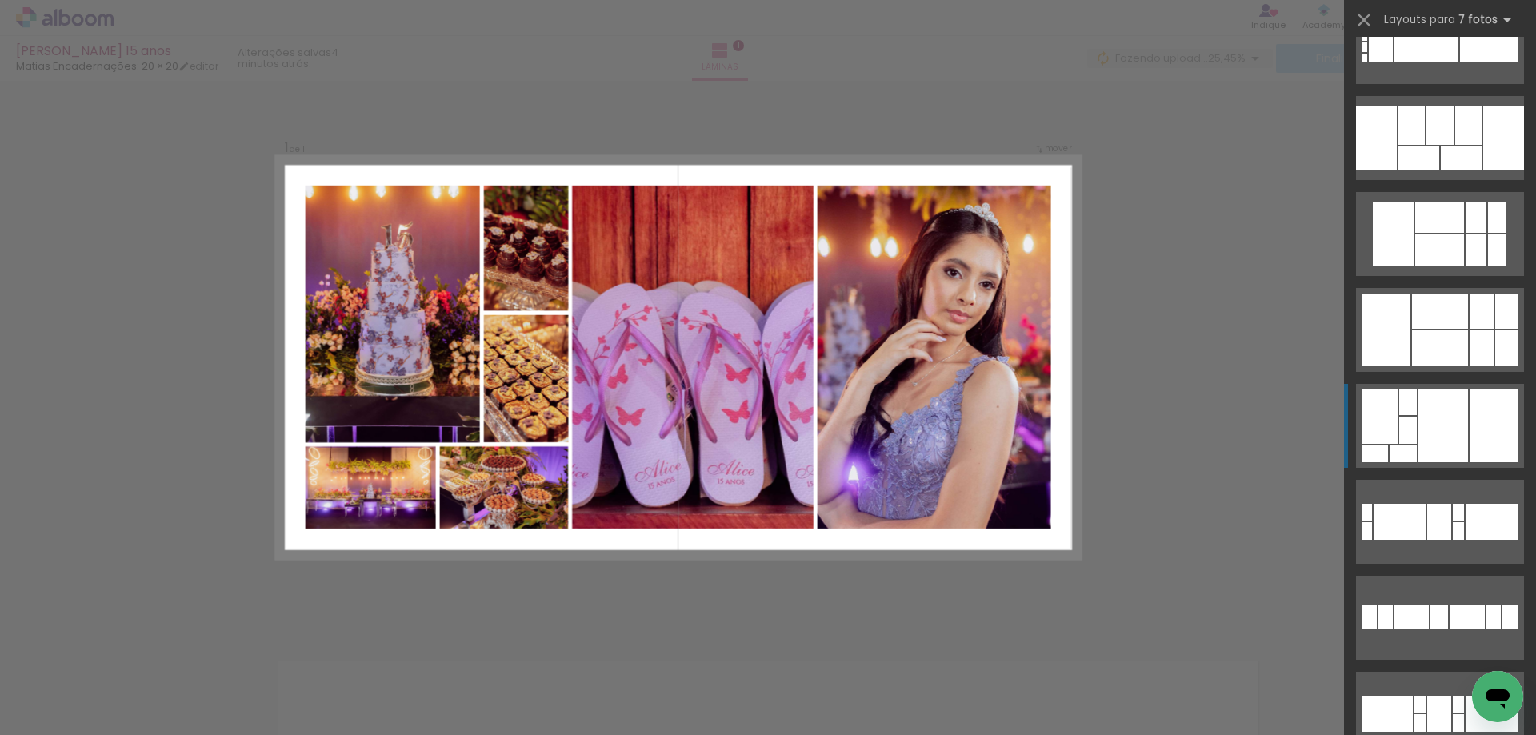
click at [1469, 416] on div at bounding box center [1493, 426] width 49 height 73
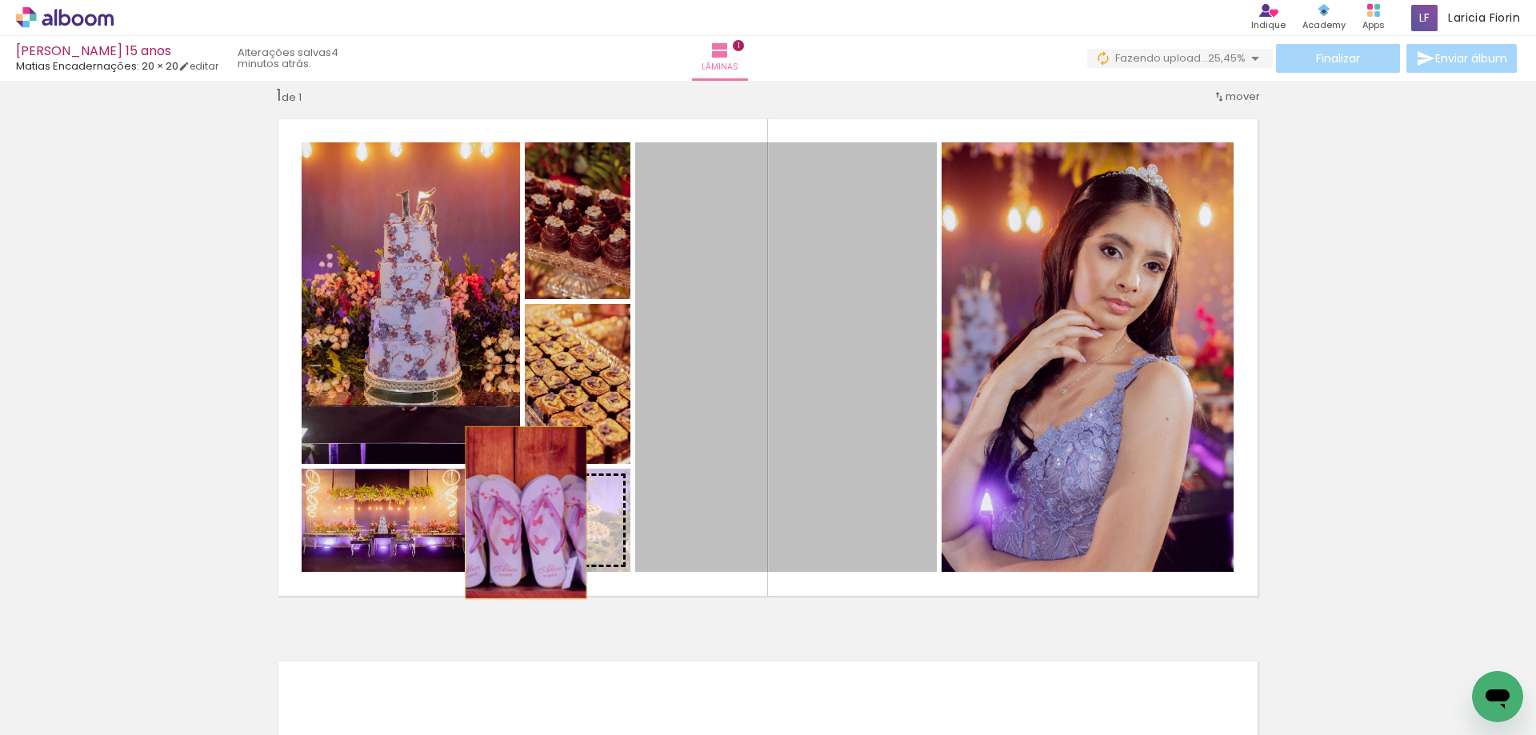
drag, startPoint x: 721, startPoint y: 386, endPoint x: 520, endPoint y: 513, distance: 237.7
click at [0, 0] on slot at bounding box center [0, 0] width 0 height 0
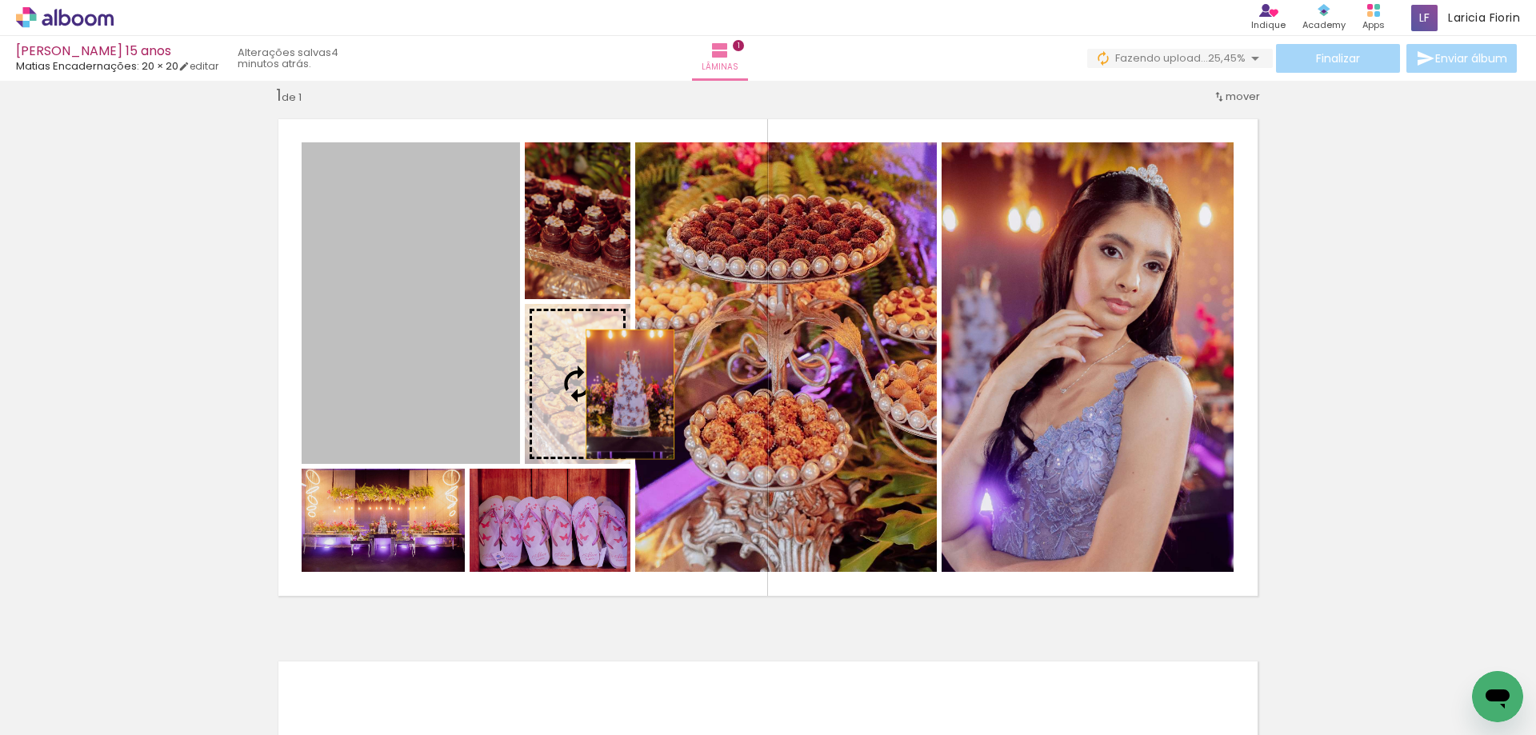
drag, startPoint x: 448, startPoint y: 357, endPoint x: 699, endPoint y: 406, distance: 255.8
click at [0, 0] on slot at bounding box center [0, 0] width 0 height 0
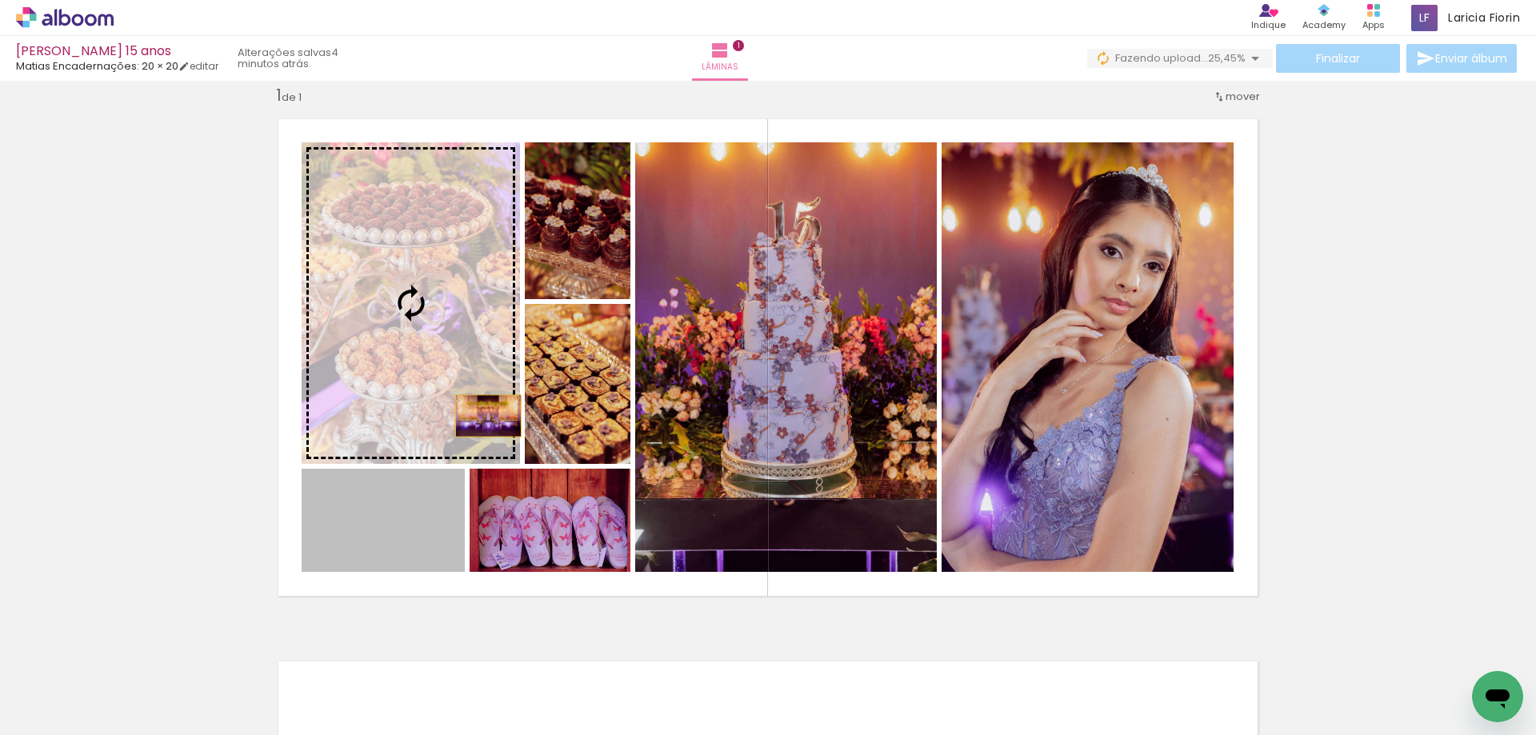
drag, startPoint x: 396, startPoint y: 545, endPoint x: 476, endPoint y: 410, distance: 156.4
click at [0, 0] on slot at bounding box center [0, 0] width 0 height 0
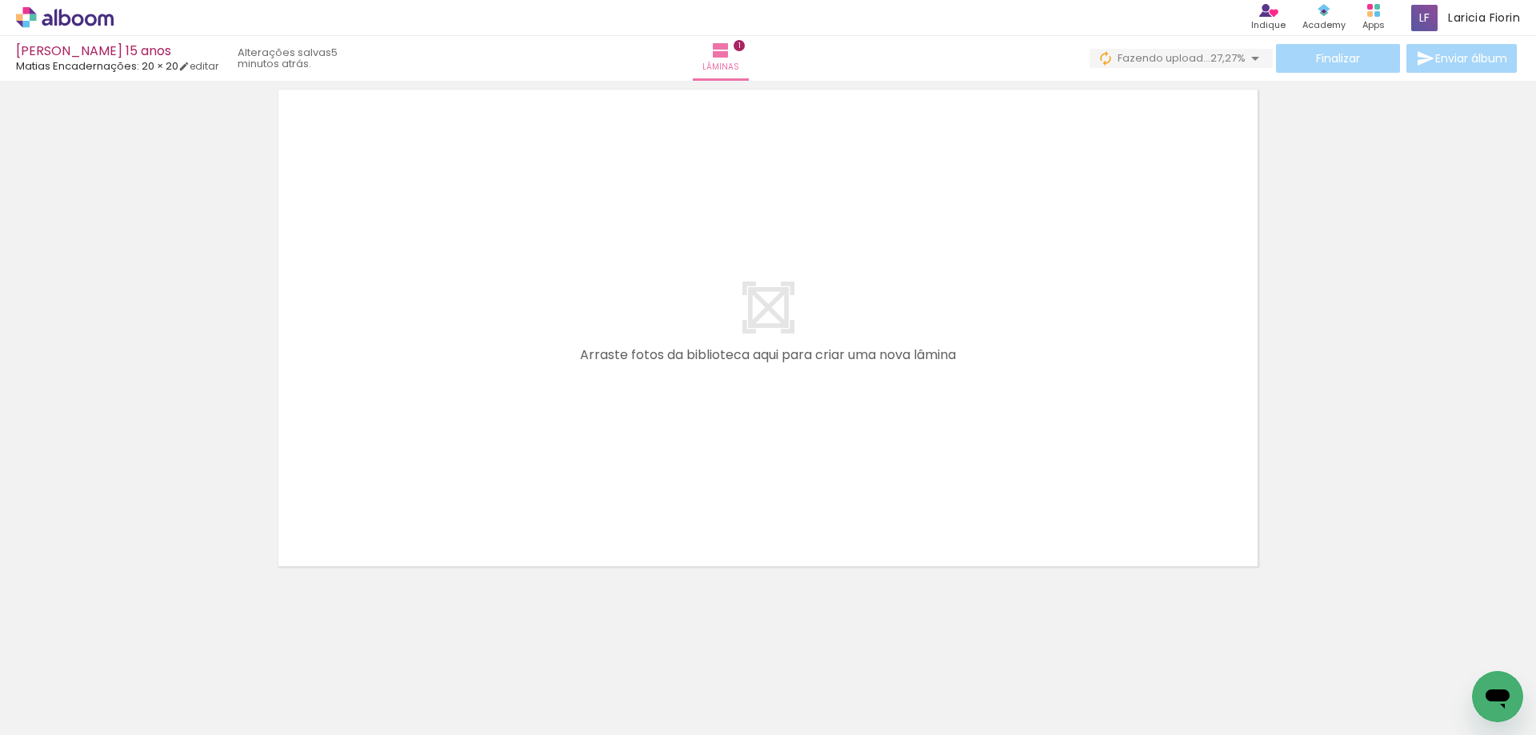
scroll to position [0, 0]
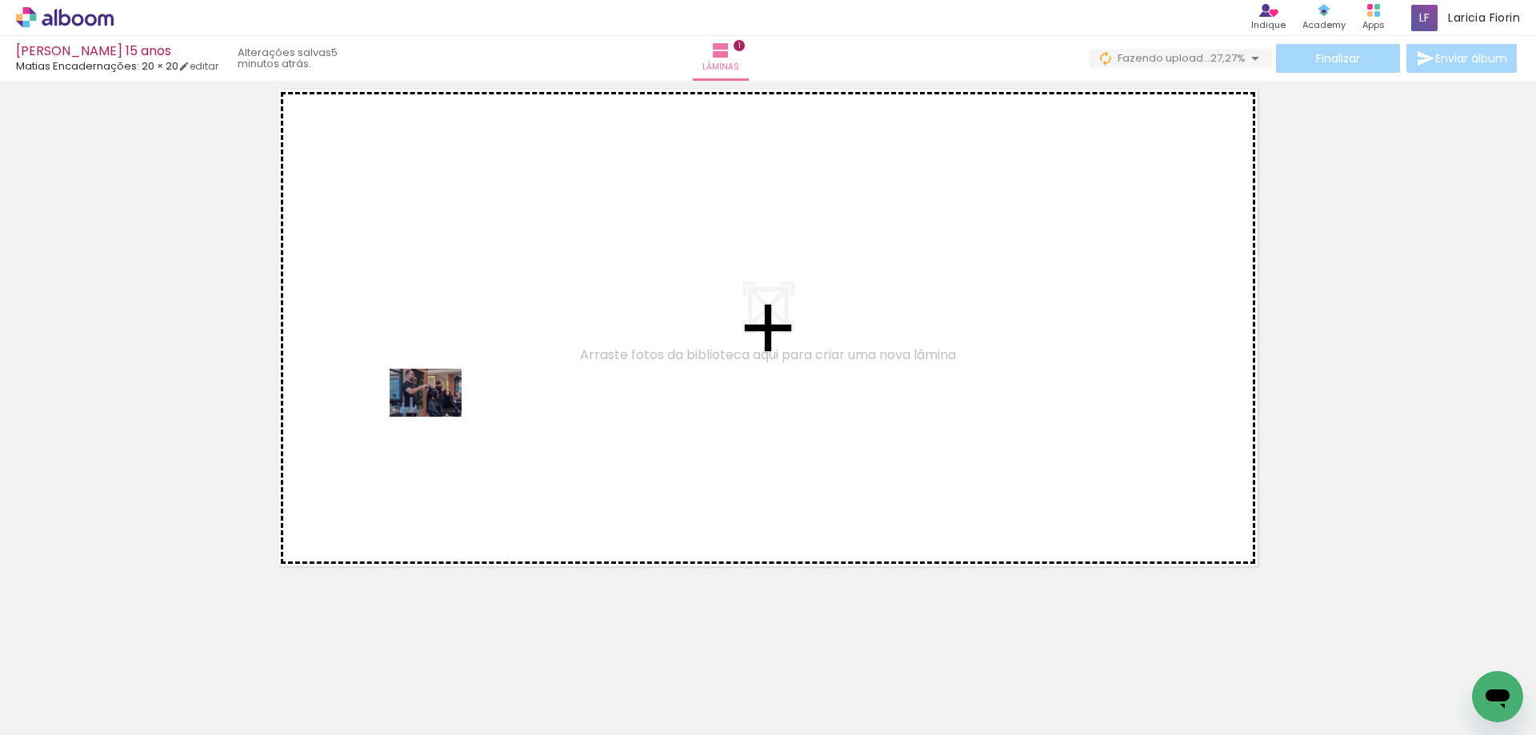
drag, startPoint x: 182, startPoint y: 682, endPoint x: 438, endPoint y: 417, distance: 368.3
click at [438, 417] on quentale-workspace at bounding box center [768, 367] width 1536 height 735
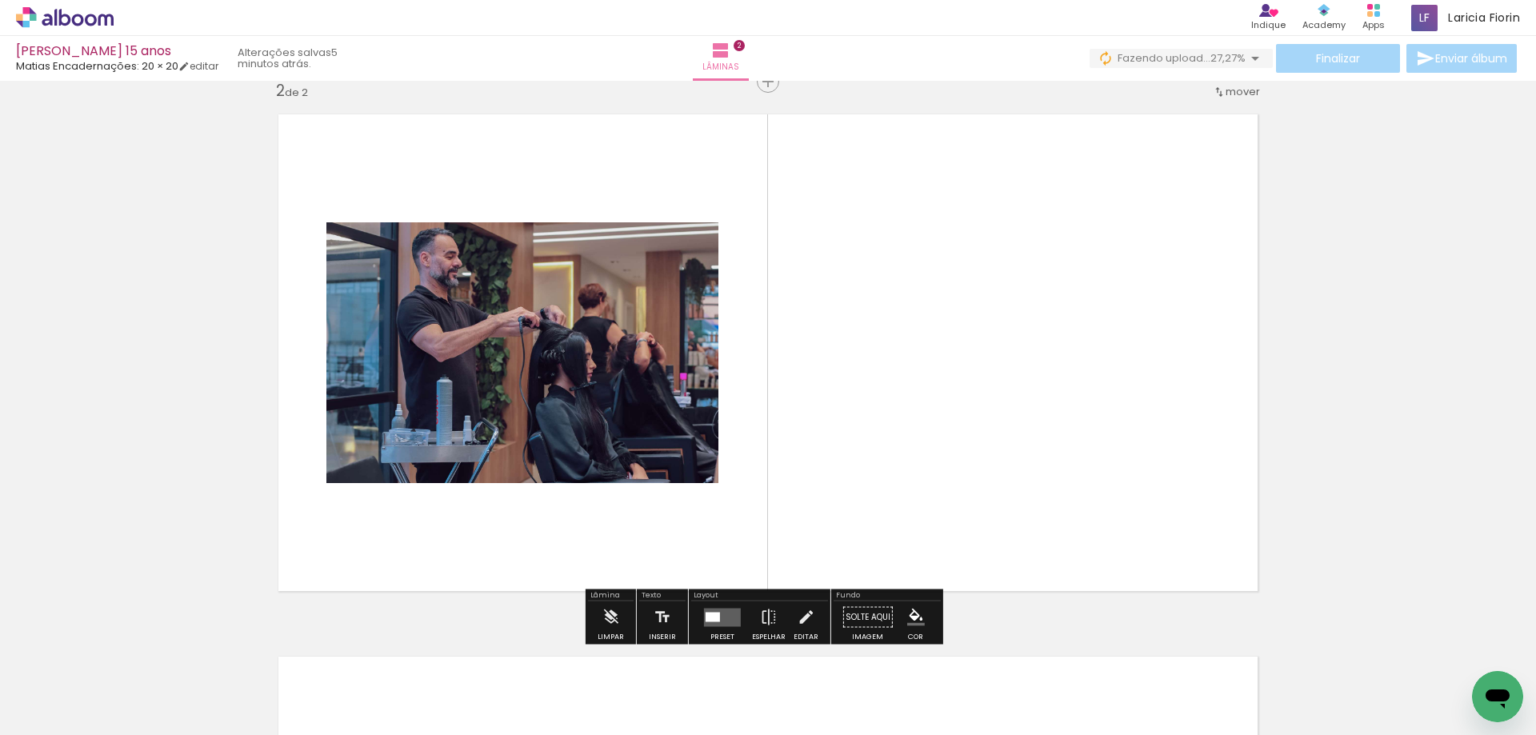
scroll to position [563, 0]
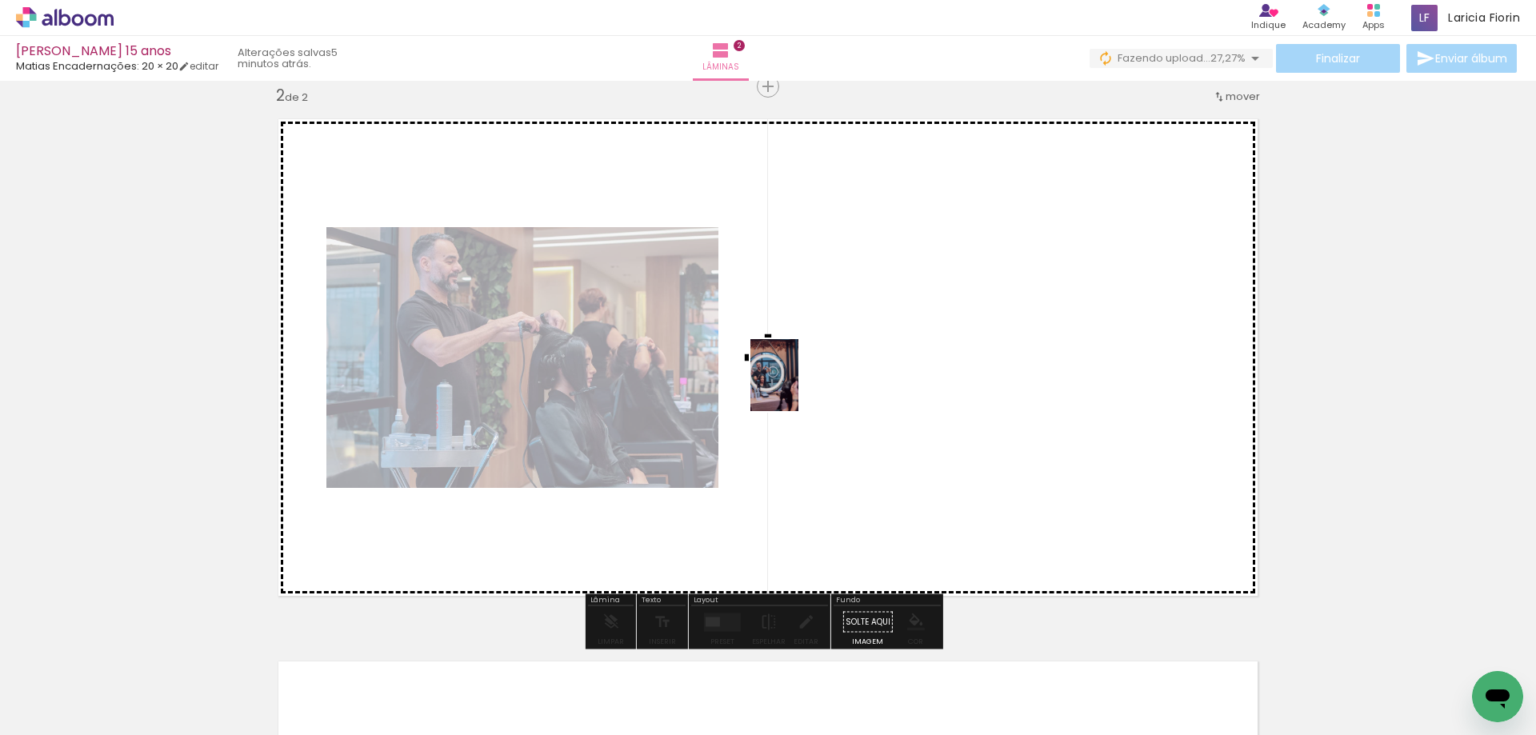
drag, startPoint x: 271, startPoint y: 698, endPoint x: 818, endPoint y: 376, distance: 635.0
click at [818, 376] on quentale-workspace at bounding box center [768, 367] width 1536 height 735
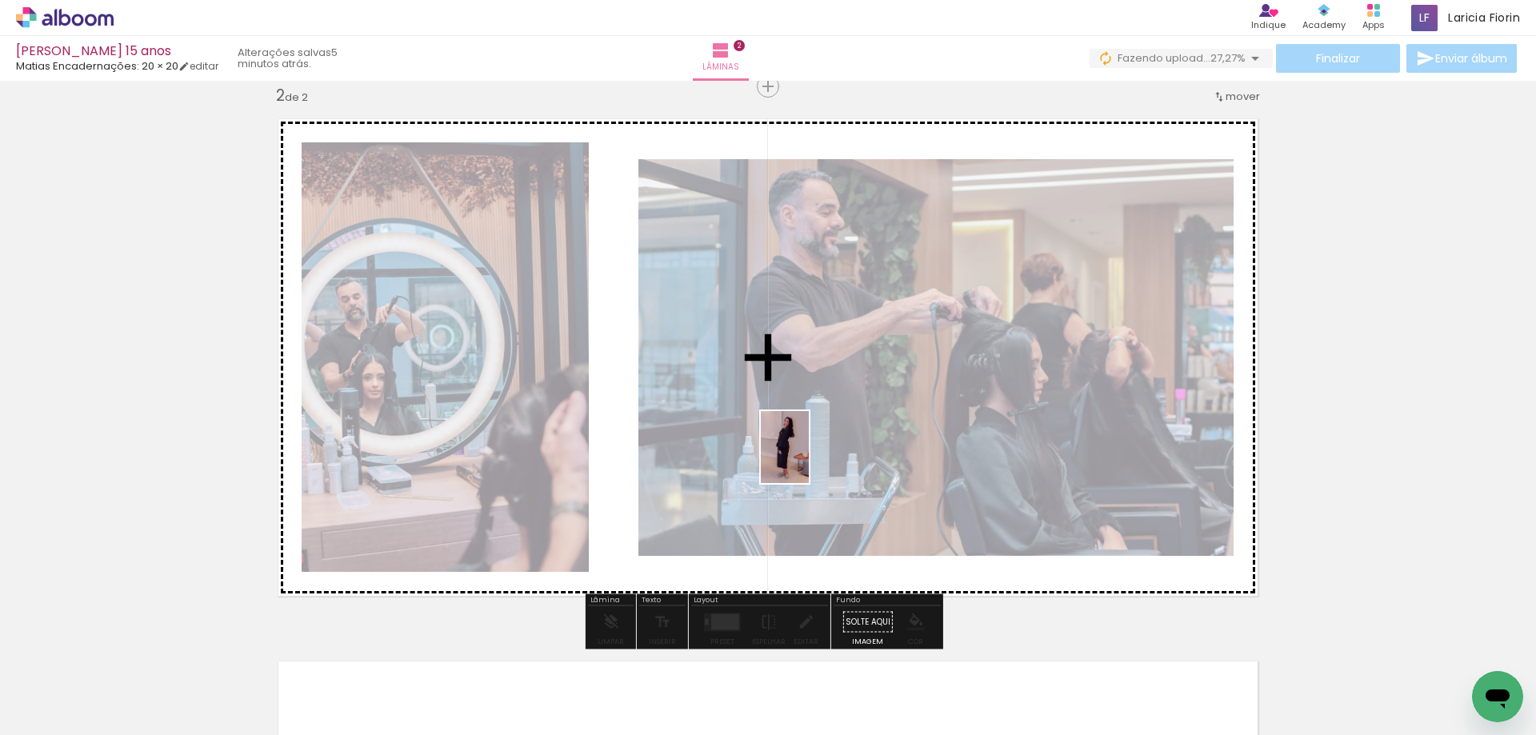
drag, startPoint x: 350, startPoint y: 701, endPoint x: 624, endPoint y: 612, distance: 288.6
click at [811, 460] on quentale-workspace at bounding box center [768, 367] width 1536 height 735
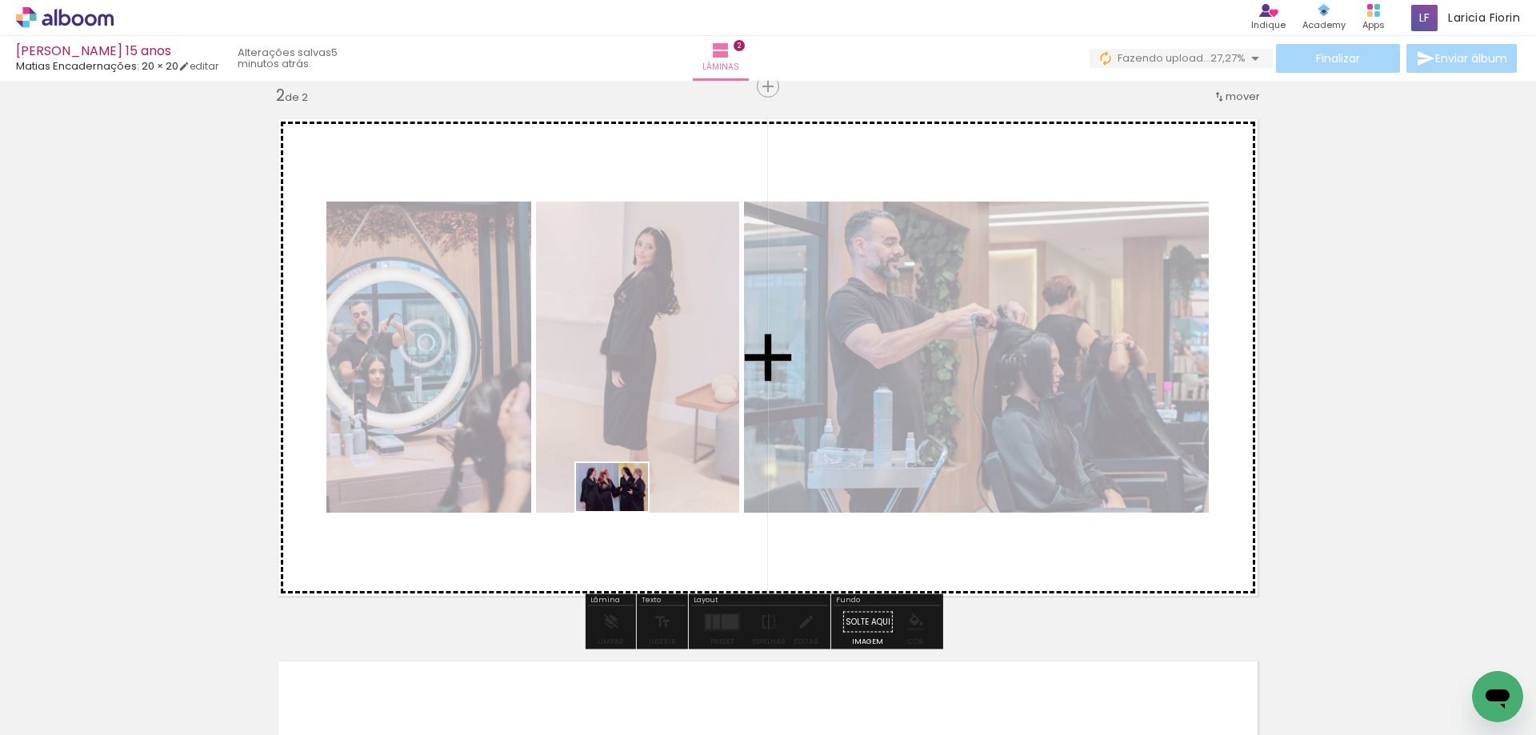
drag, startPoint x: 450, startPoint y: 702, endPoint x: 623, endPoint y: 513, distance: 257.0
click at [624, 512] on quentale-workspace at bounding box center [768, 367] width 1536 height 735
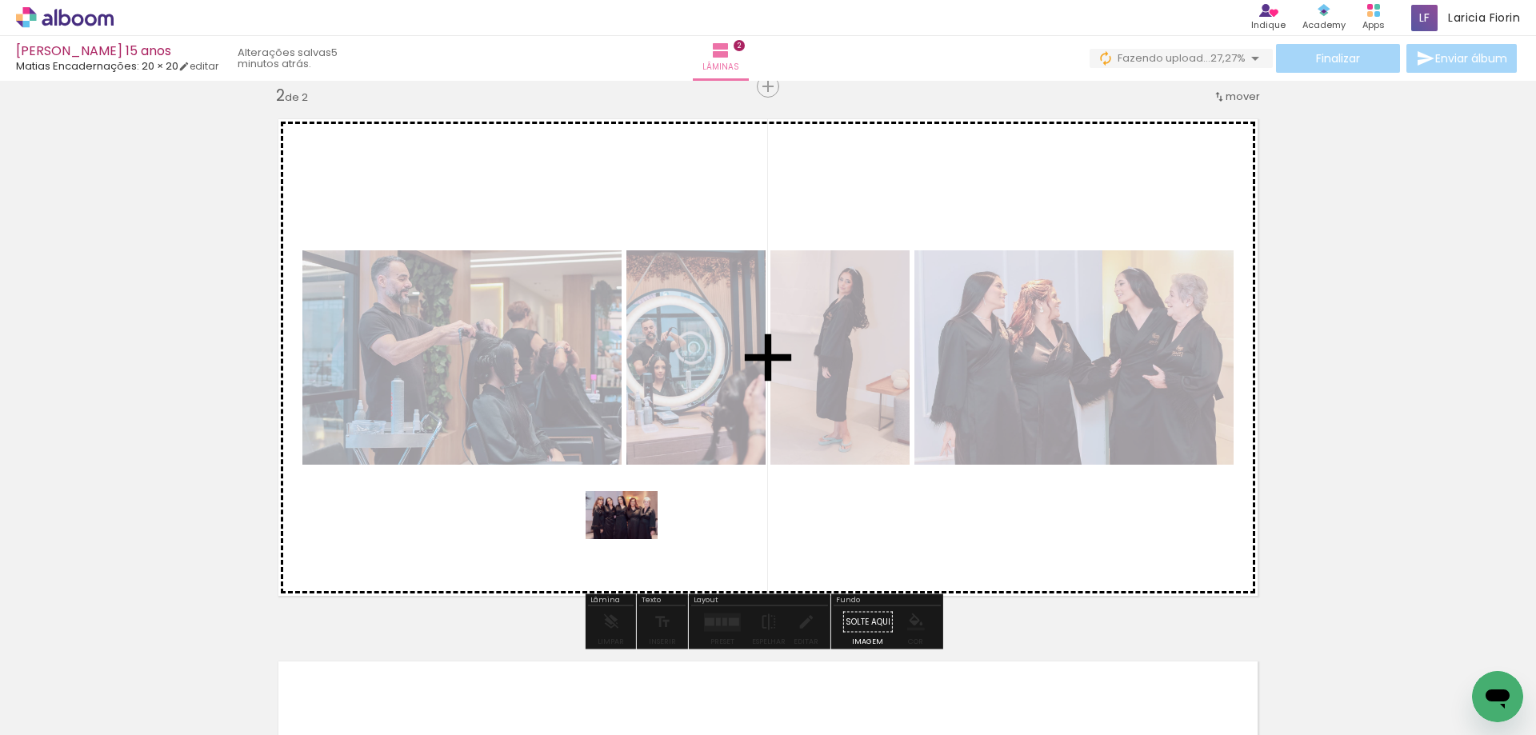
drag, startPoint x: 528, startPoint y: 690, endPoint x: 645, endPoint y: 541, distance: 189.8
click at [633, 540] on quentale-workspace at bounding box center [768, 367] width 1536 height 735
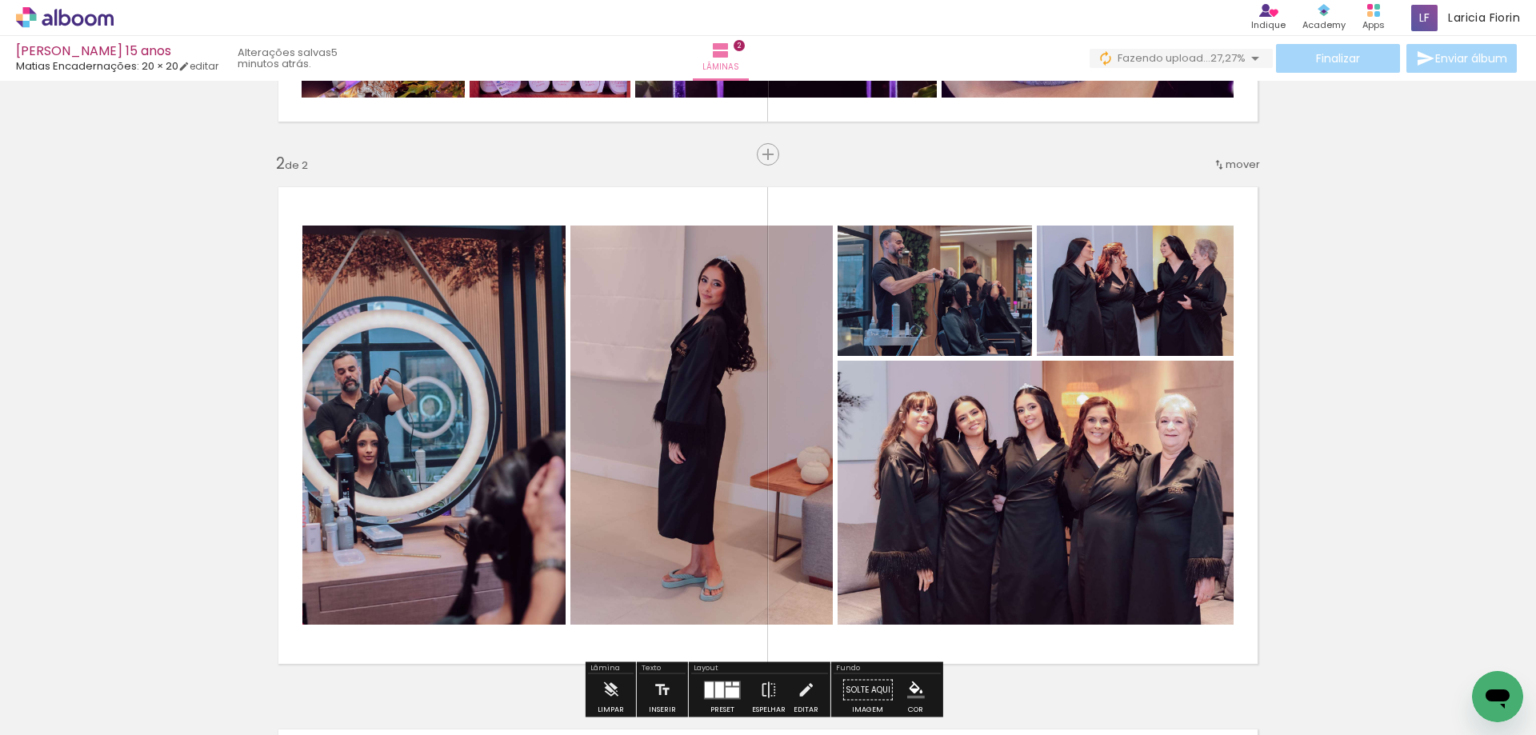
scroll to position [483, 0]
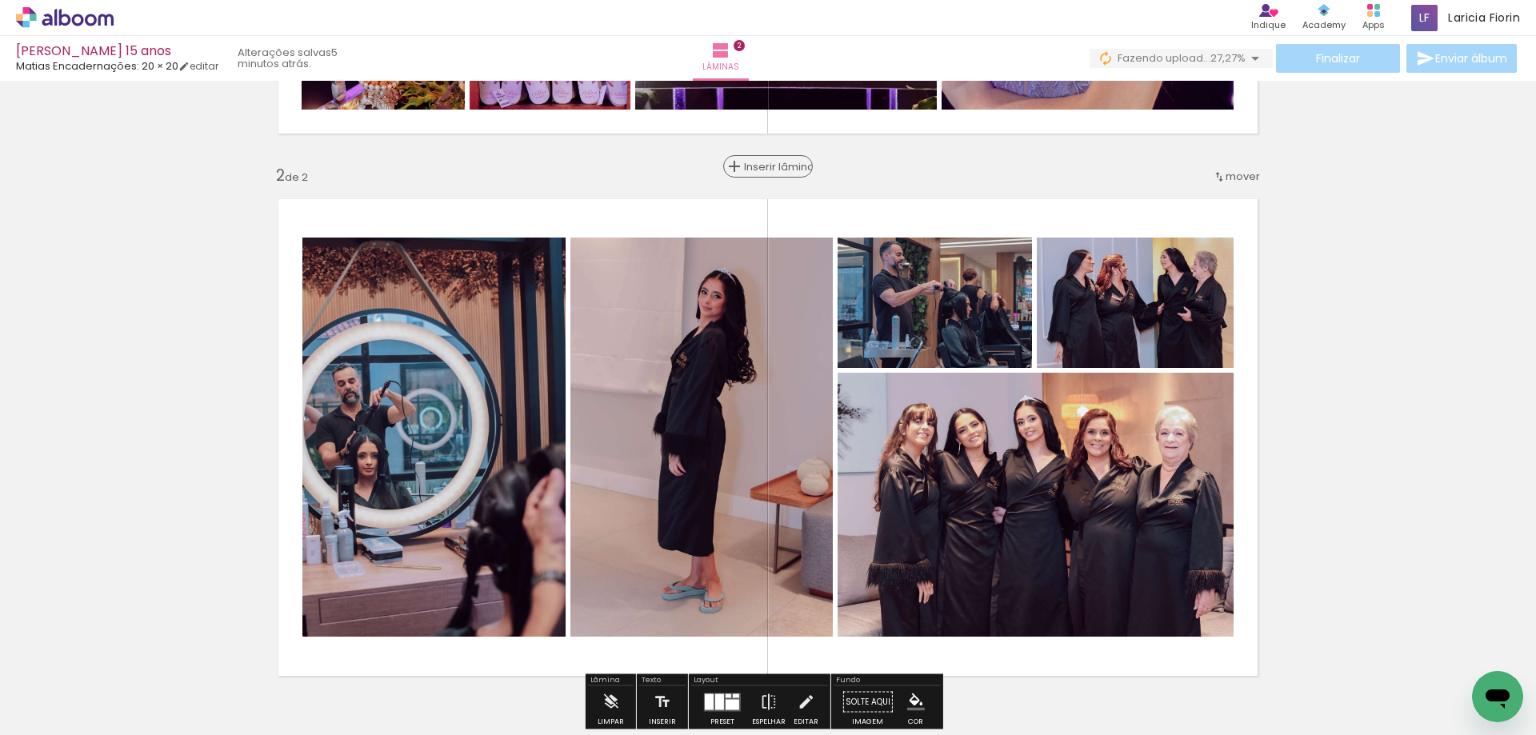
click at [765, 175] on div "Inserir lâmina" at bounding box center [768, 166] width 86 height 19
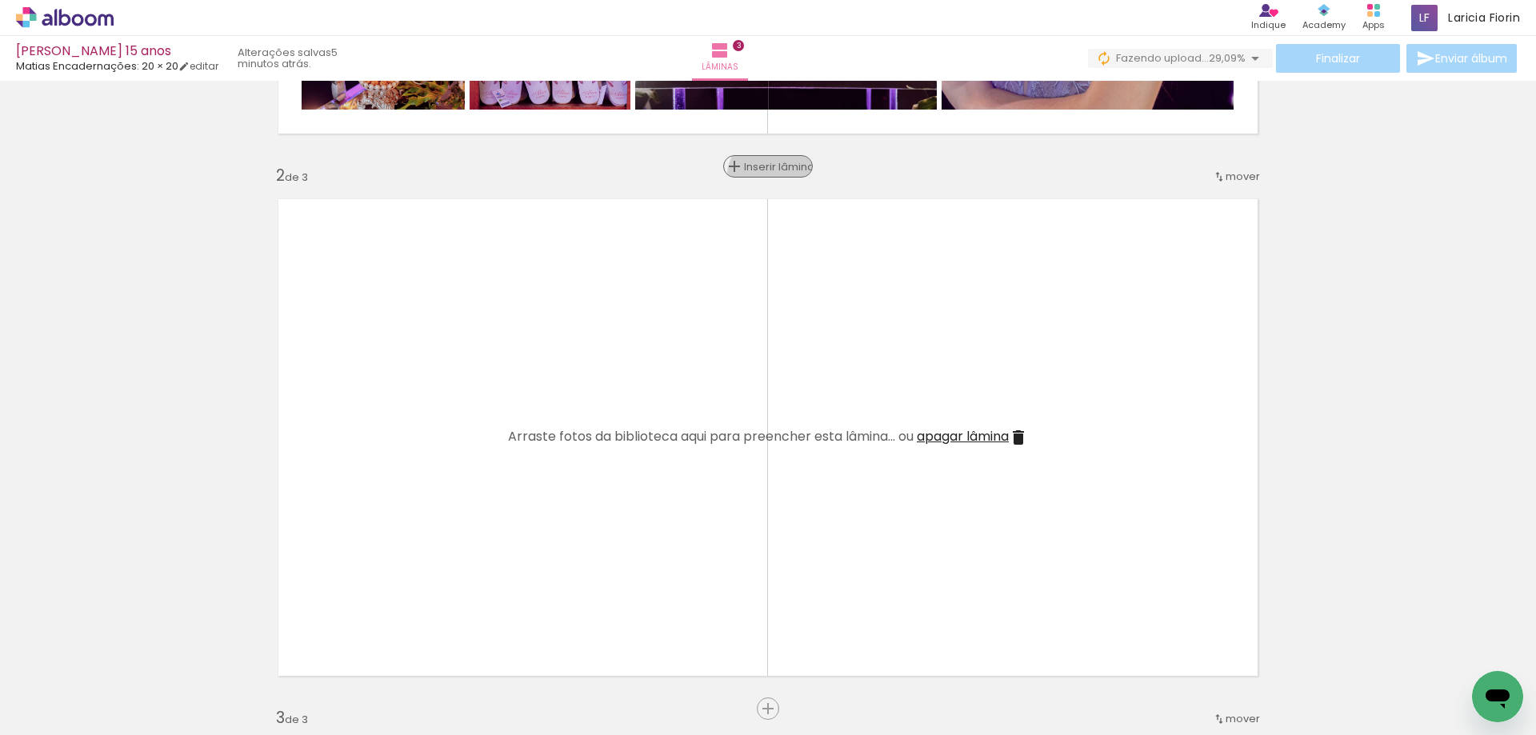
click at [765, 175] on div "Inserir lâmina" at bounding box center [768, 166] width 86 height 19
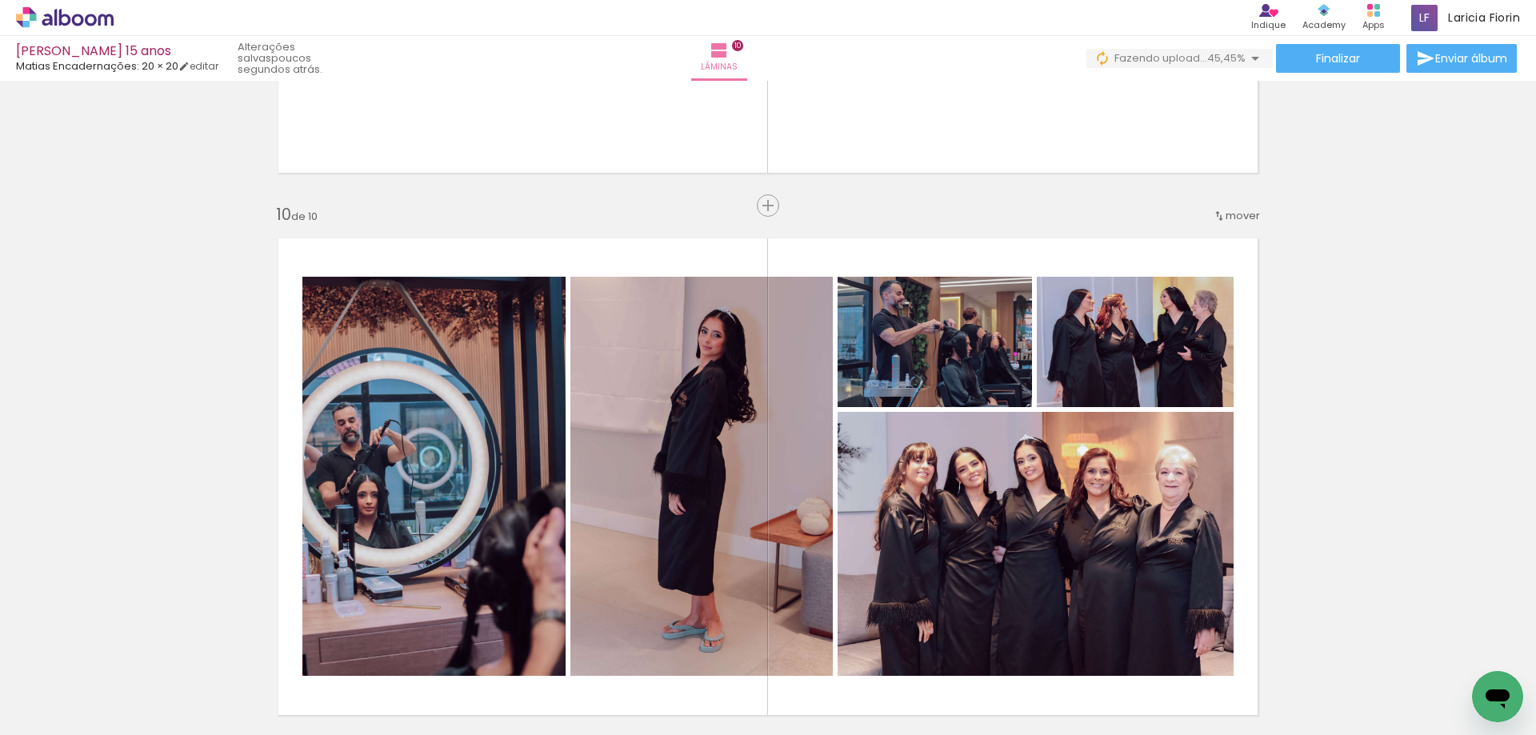
scroll to position [4790, 0]
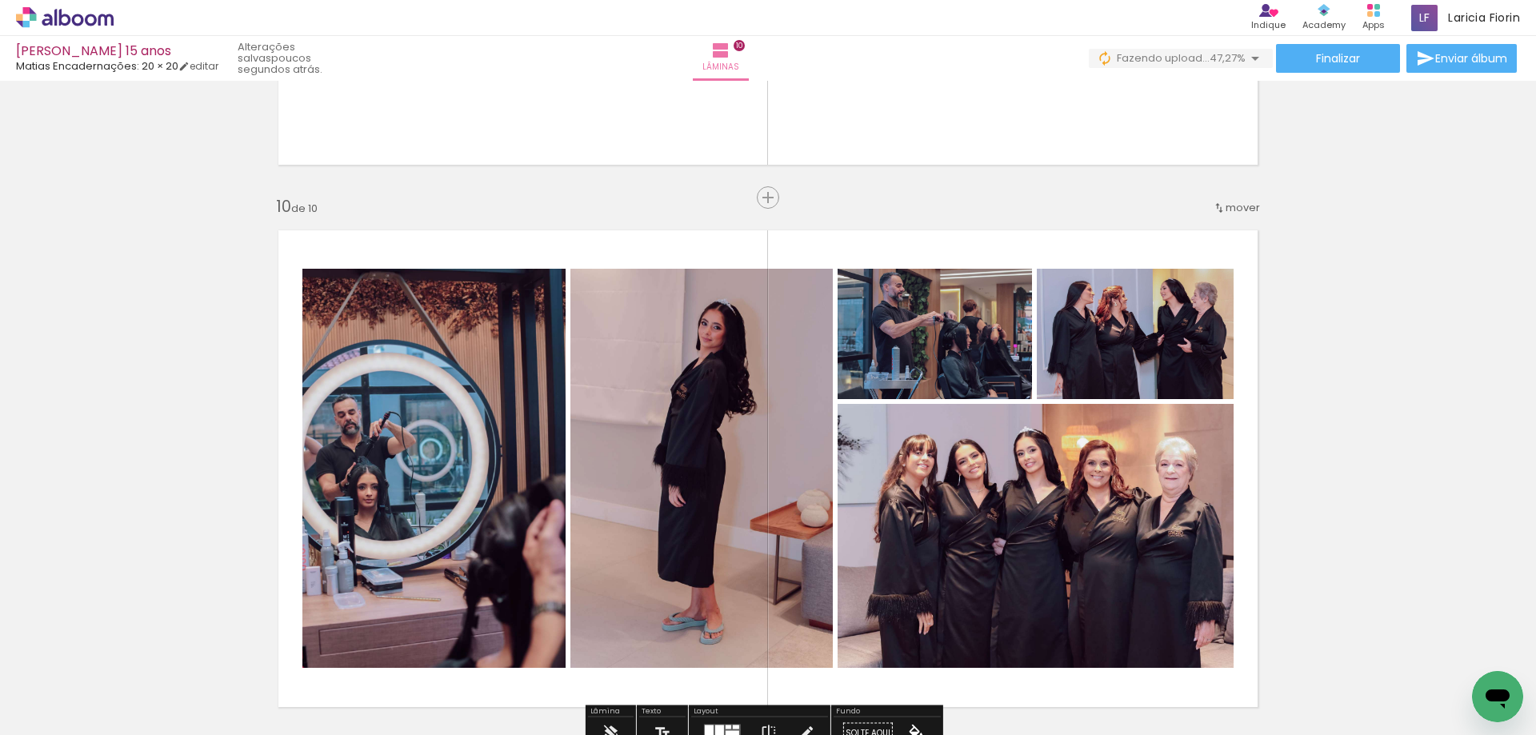
click at [1243, 205] on span "mover" at bounding box center [1242, 207] width 34 height 15
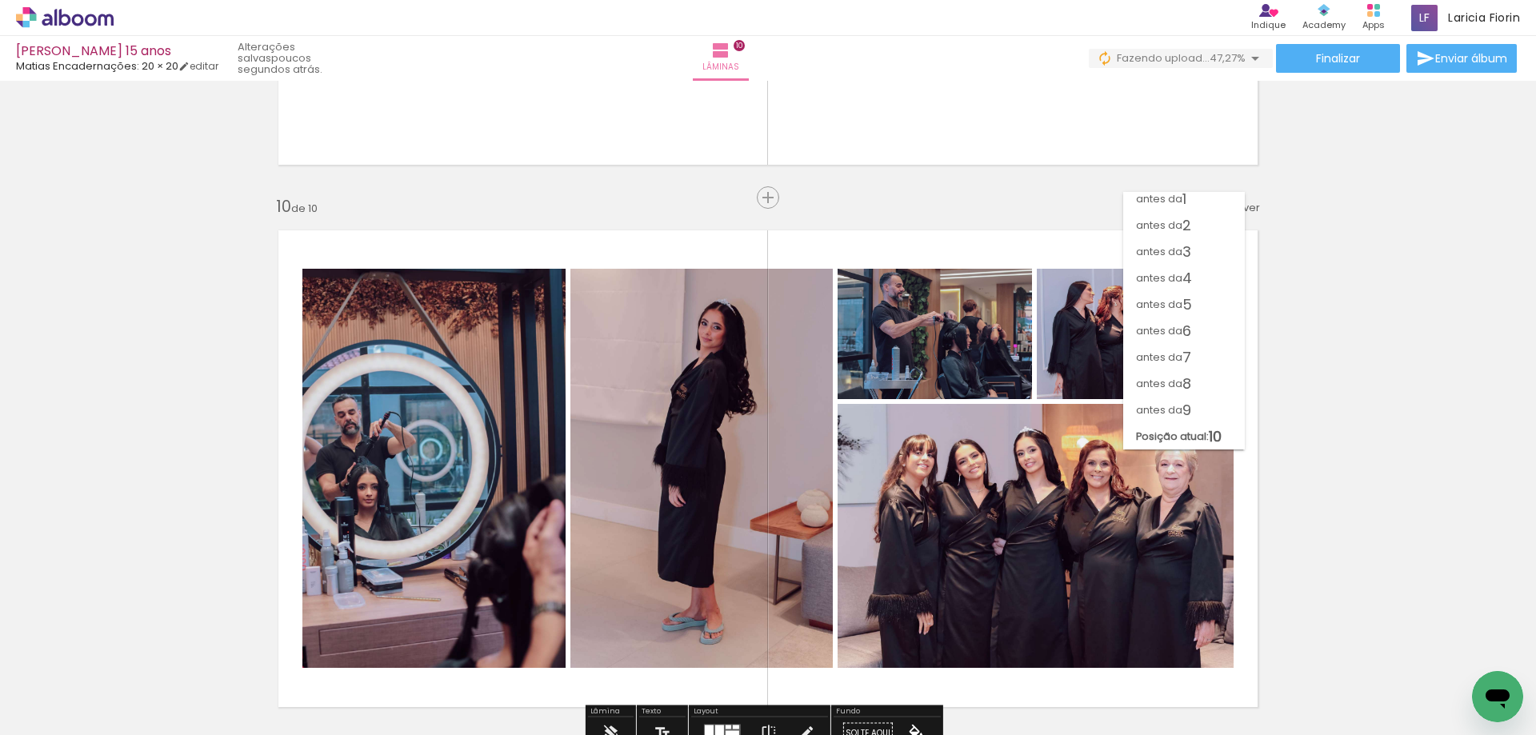
scroll to position [0, 0]
drag, startPoint x: 1180, startPoint y: 220, endPoint x: 1077, endPoint y: 274, distance: 115.9
click at [1182, 220] on span "2" at bounding box center [1186, 231] width 9 height 26
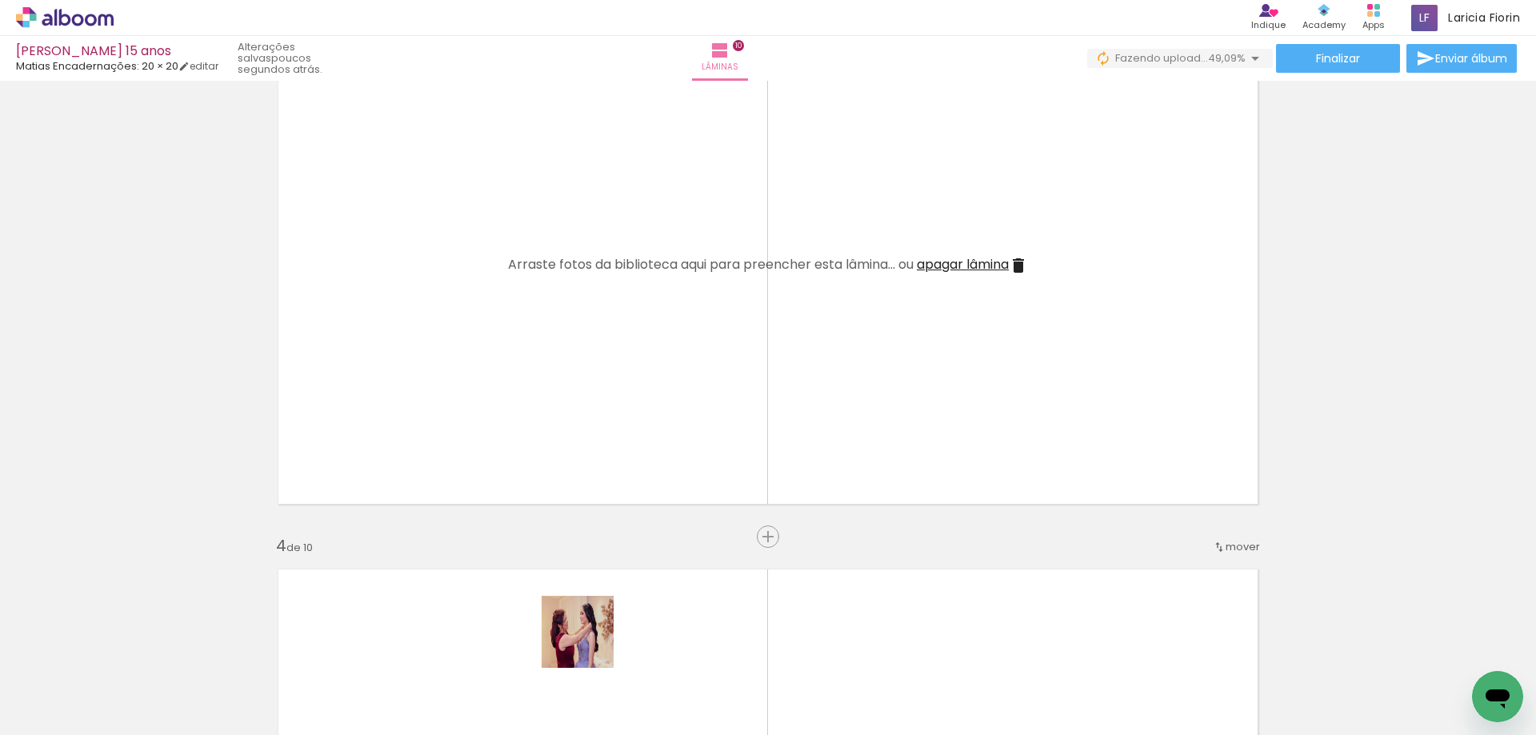
drag, startPoint x: 602, startPoint y: 694, endPoint x: 634, endPoint y: 633, distance: 69.4
click at [561, 449] on quentale-workspace at bounding box center [768, 367] width 1536 height 735
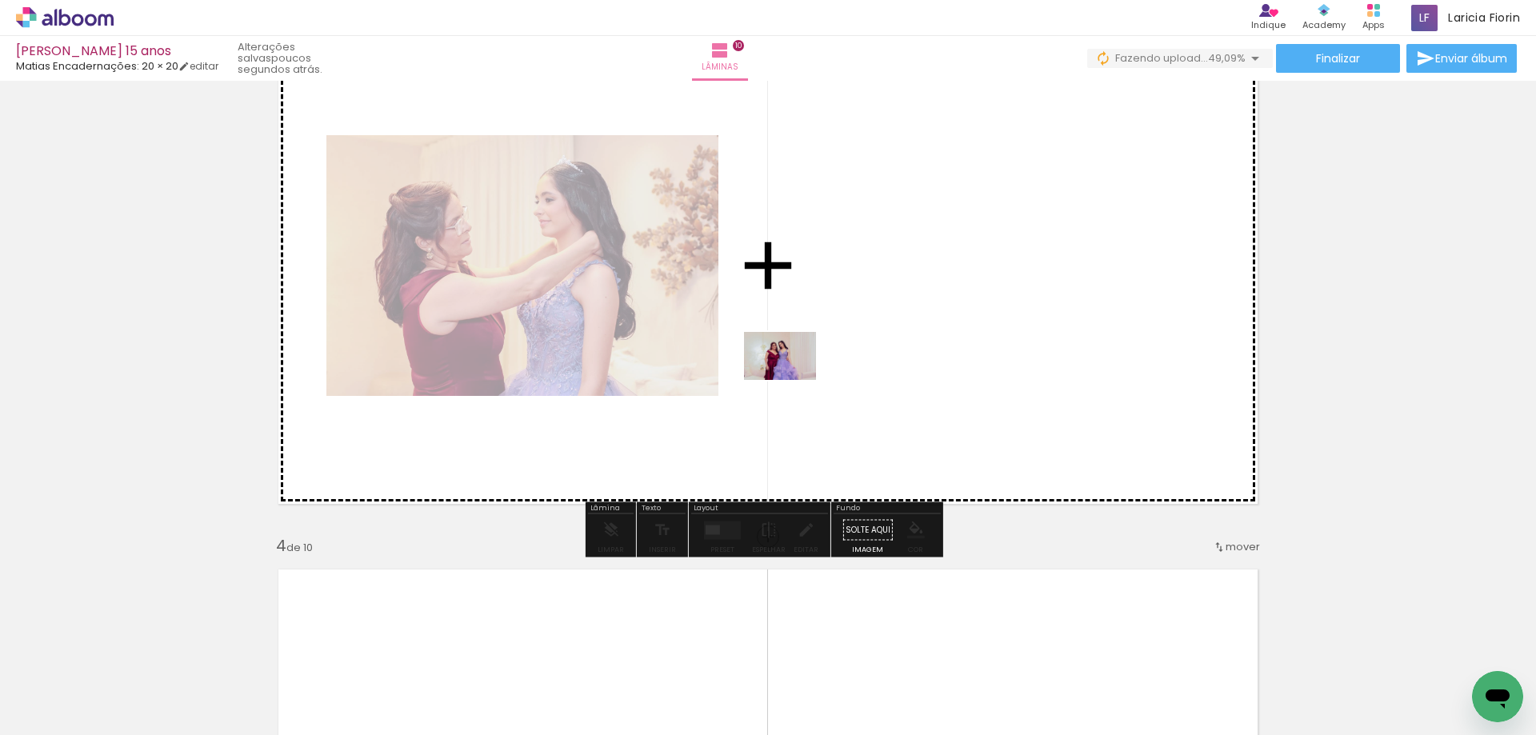
drag, startPoint x: 697, startPoint y: 661, endPoint x: 777, endPoint y: 486, distance: 192.2
click at [791, 382] on quentale-workspace at bounding box center [768, 367] width 1536 height 735
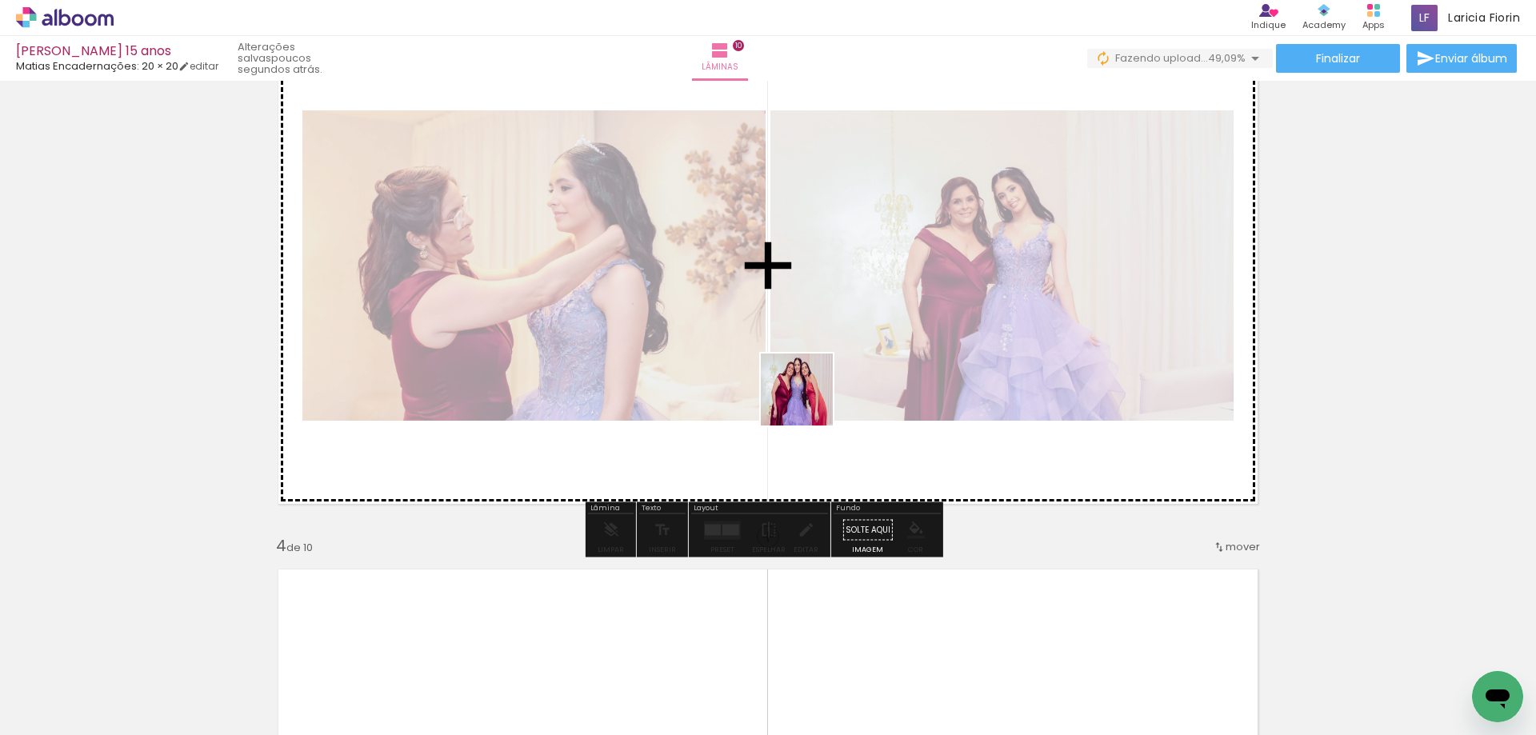
drag, startPoint x: 801, startPoint y: 681, endPoint x: 852, endPoint y: 595, distance: 100.4
click at [806, 381] on quentale-workspace at bounding box center [768, 367] width 1536 height 735
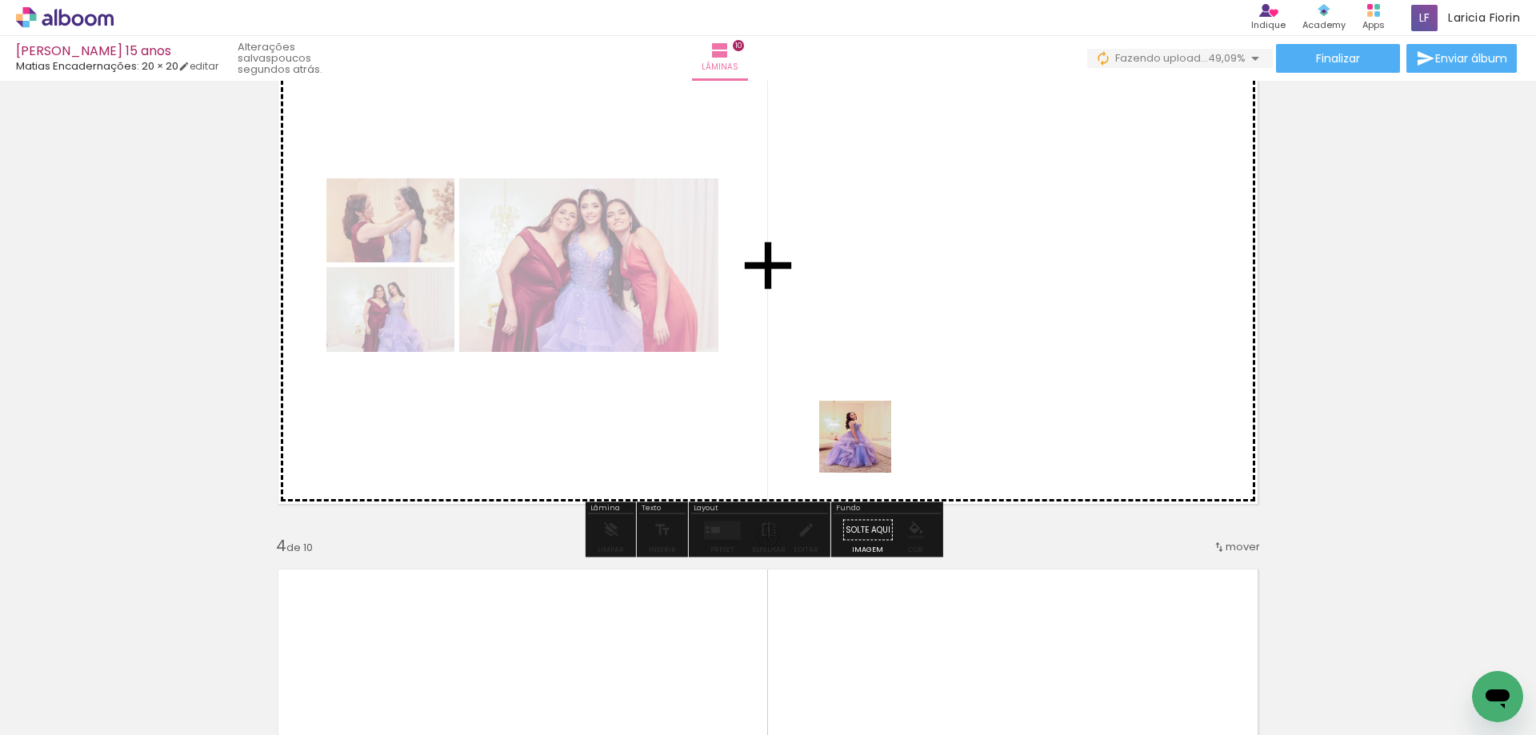
drag, startPoint x: 878, startPoint y: 657, endPoint x: 951, endPoint y: 639, distance: 74.9
click at [850, 319] on quentale-workspace at bounding box center [768, 367] width 1536 height 735
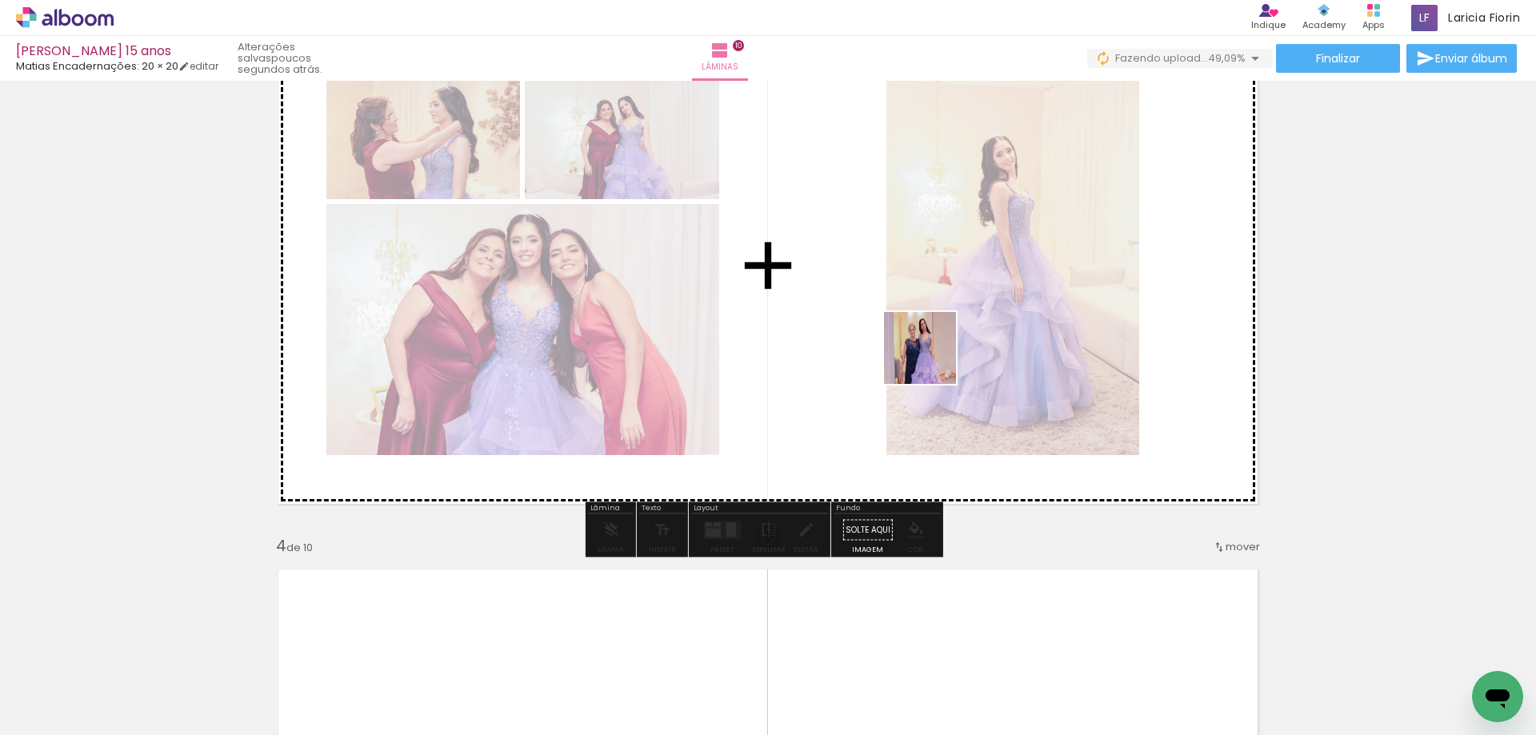
drag, startPoint x: 969, startPoint y: 522, endPoint x: 926, endPoint y: 354, distance: 172.7
click at [926, 354] on quentale-workspace at bounding box center [768, 367] width 1536 height 735
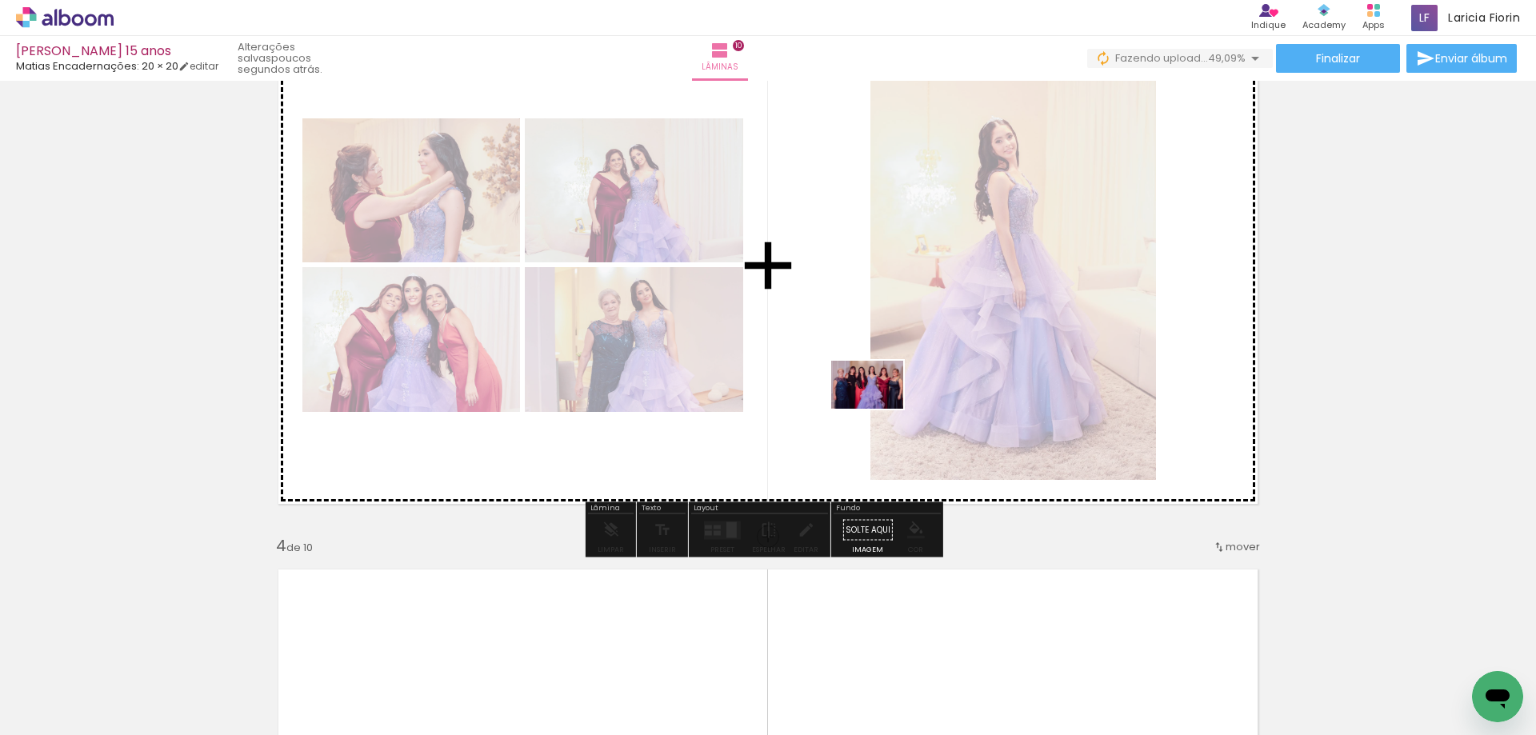
drag, startPoint x: 1077, startPoint y: 638, endPoint x: 1145, endPoint y: 719, distance: 106.1
click at [870, 407] on quentale-workspace at bounding box center [768, 367] width 1536 height 735
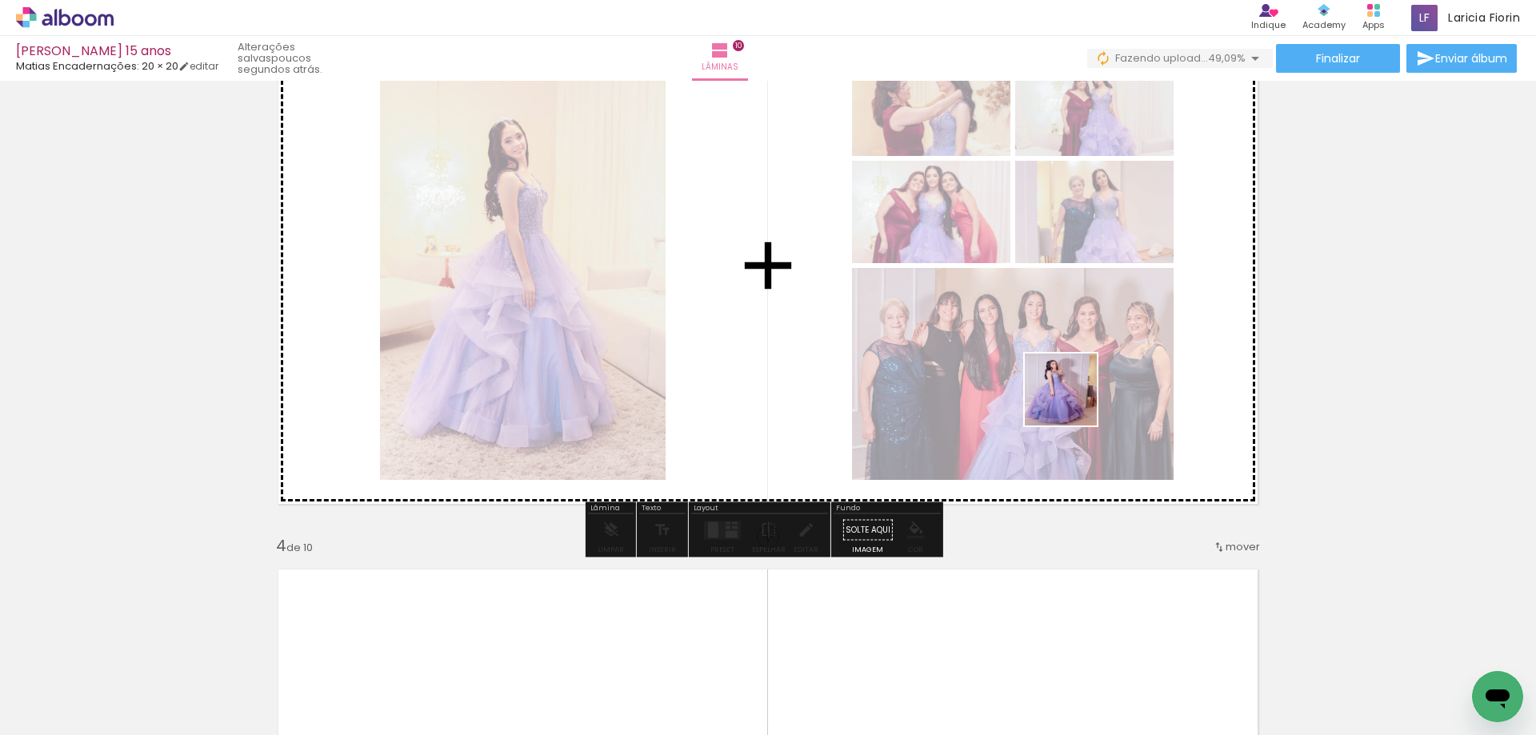
drag, startPoint x: 1150, startPoint y: 717, endPoint x: 1141, endPoint y: 556, distance: 161.1
click at [921, 282] on quentale-workspace at bounding box center [768, 367] width 1536 height 735
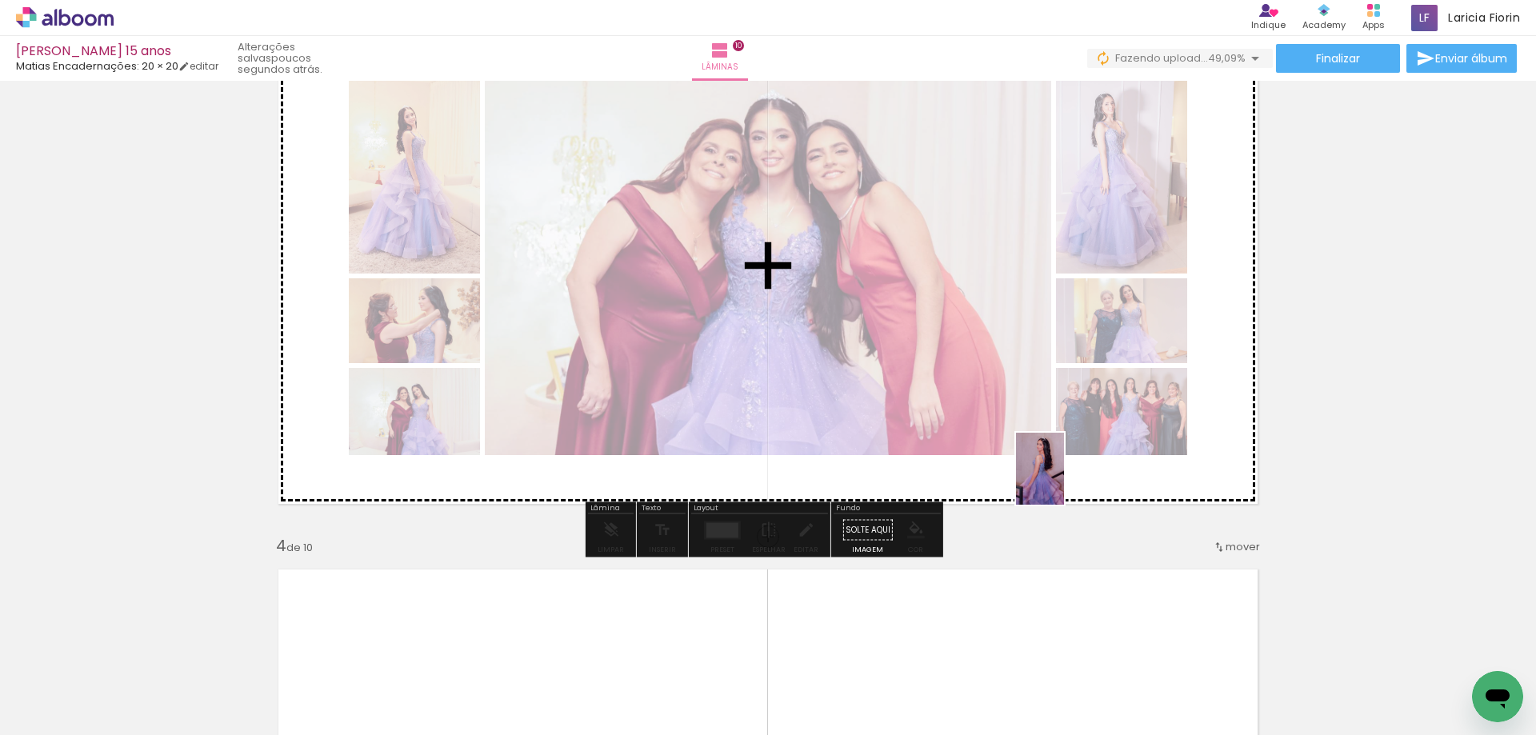
drag, startPoint x: 1254, startPoint y: 681, endPoint x: 1005, endPoint y: 444, distance: 343.4
click at [1009, 446] on quentale-workspace at bounding box center [768, 367] width 1536 height 735
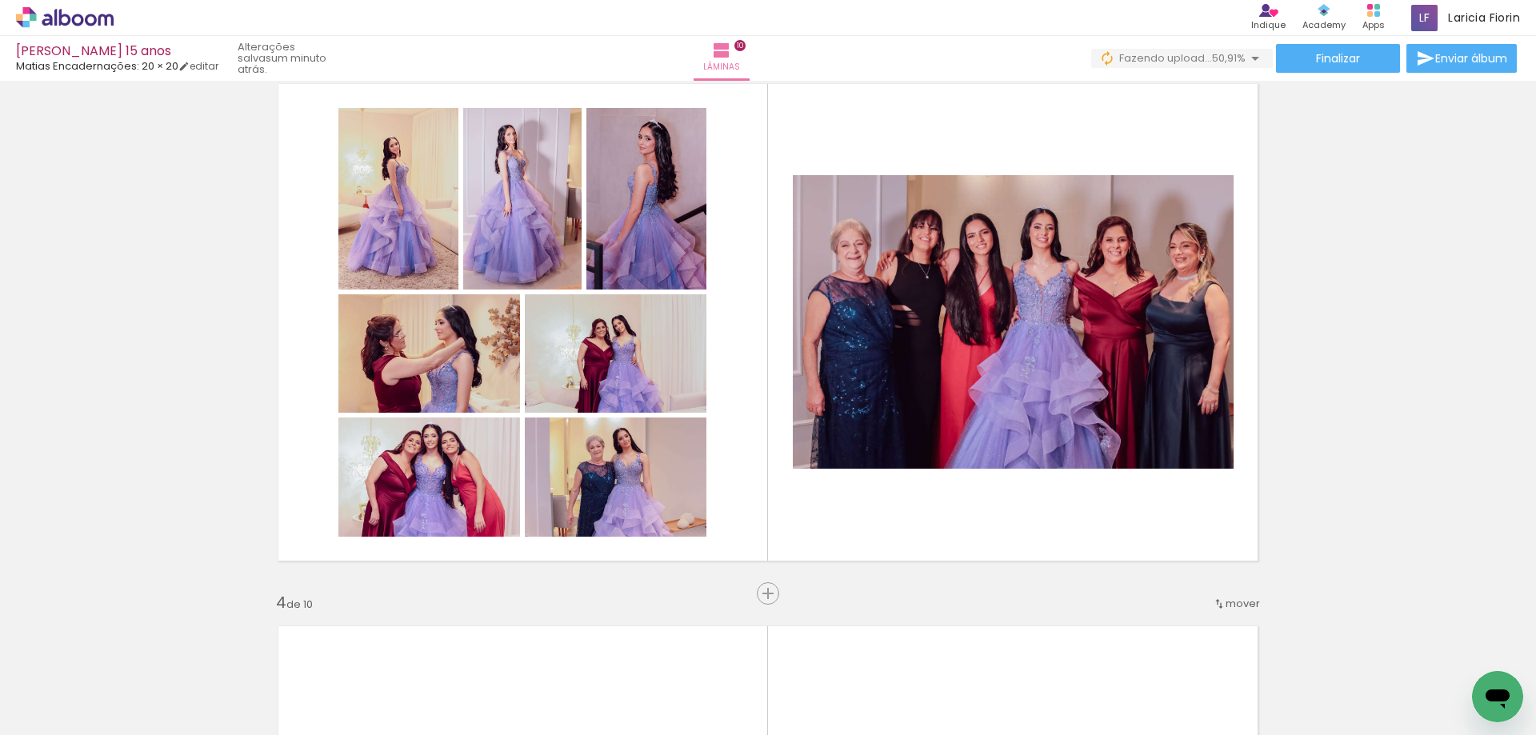
scroll to position [1149, 0]
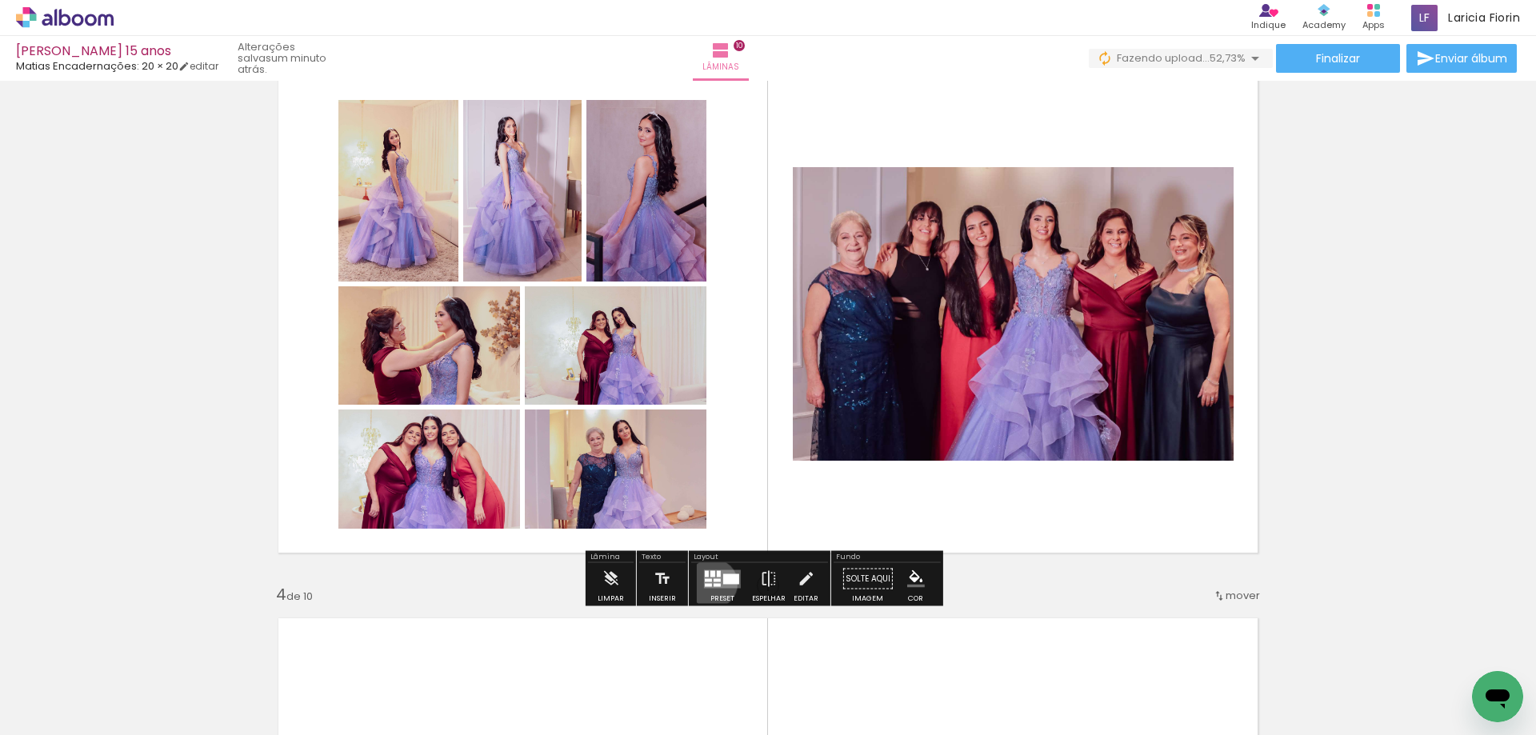
click at [707, 581] on quentale-layouter at bounding box center [722, 578] width 37 height 18
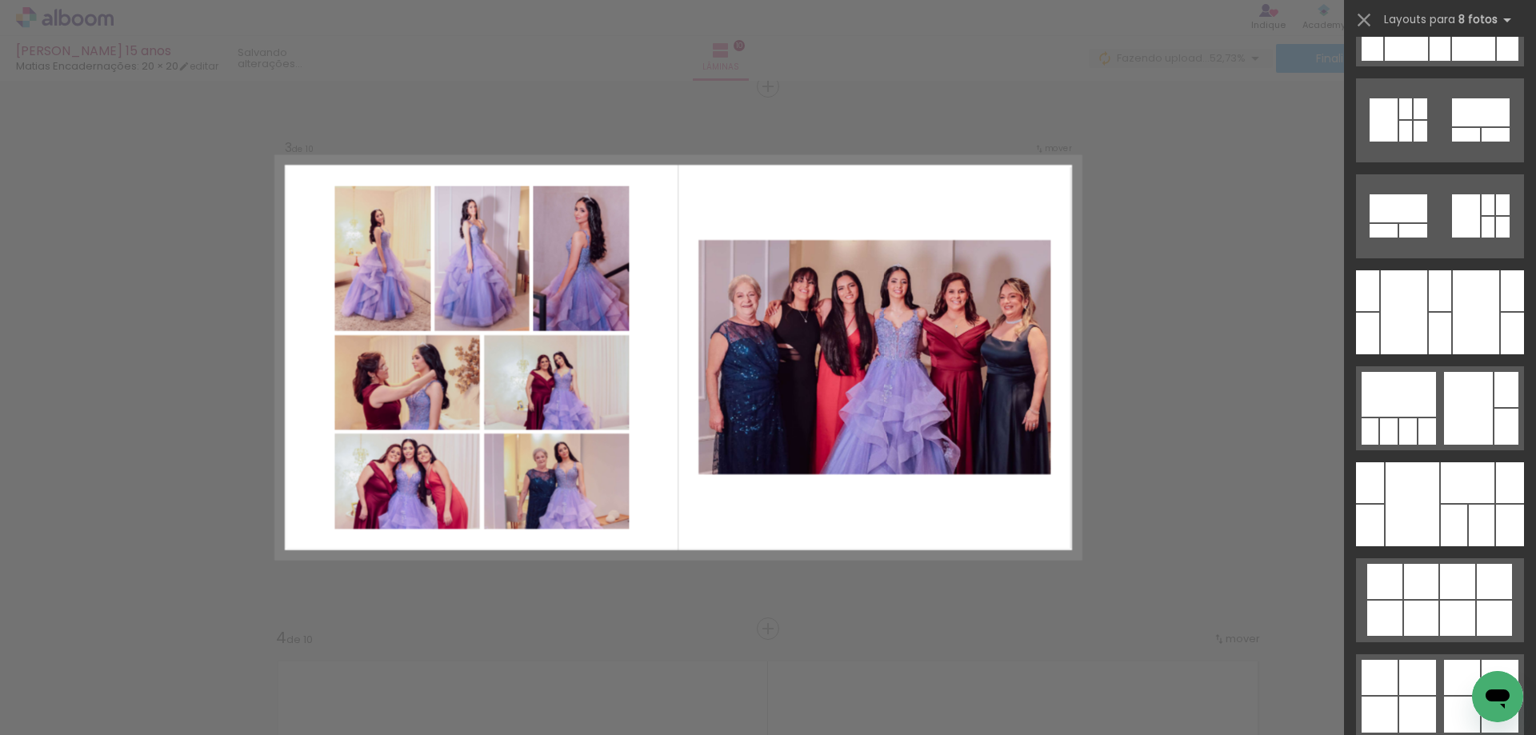
scroll to position [5521, 0]
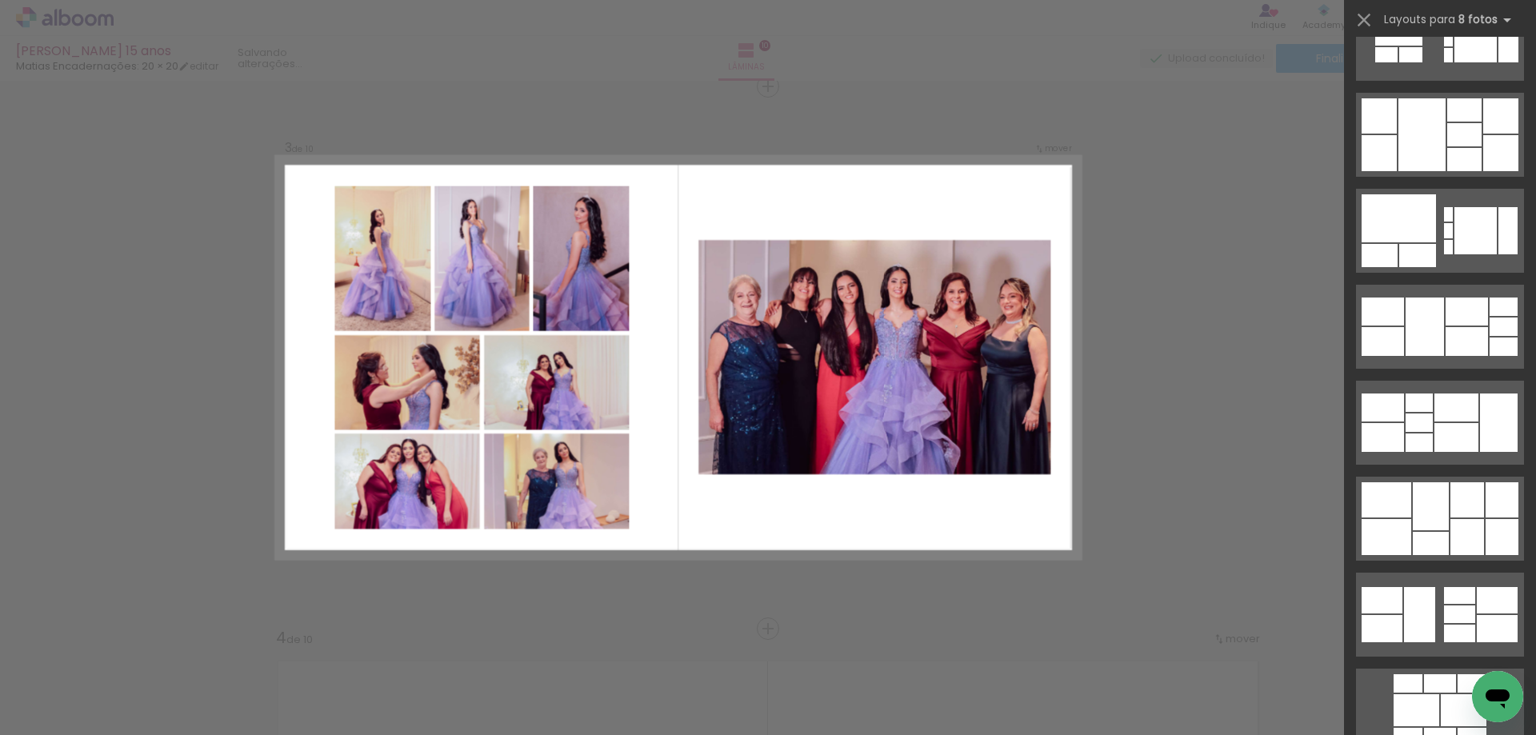
scroll to position [1617, 0]
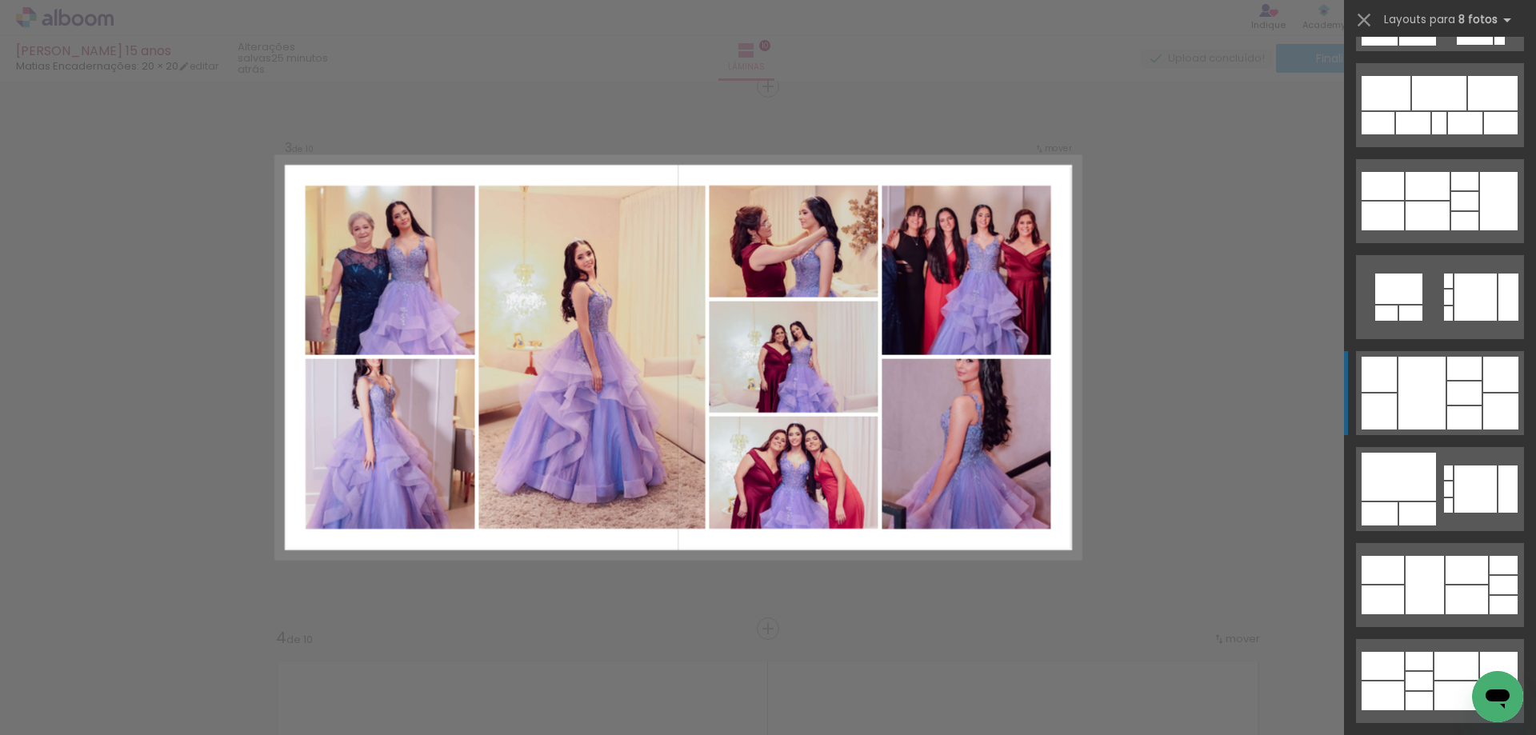
click at [1461, 369] on div at bounding box center [1464, 368] width 34 height 23
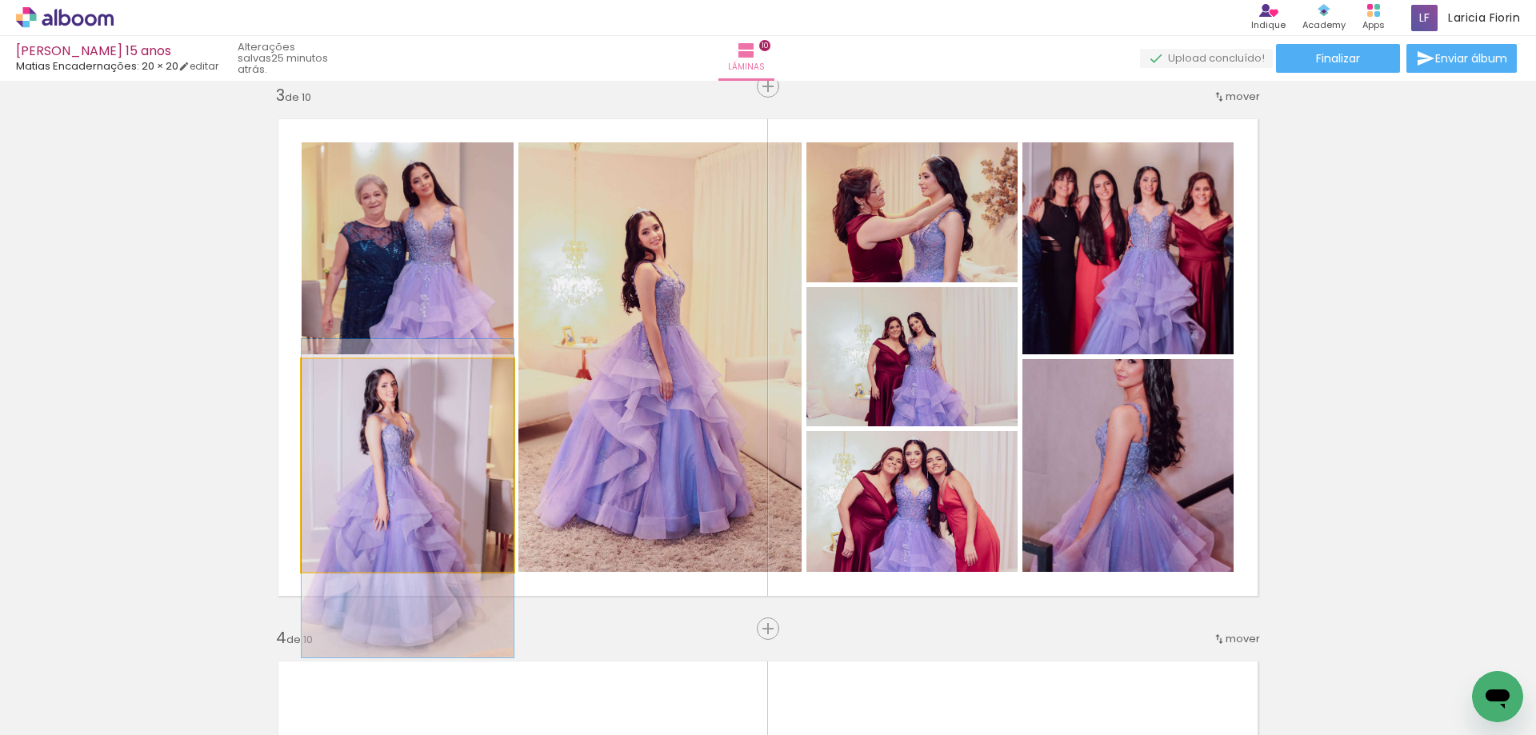
drag, startPoint x: 408, startPoint y: 503, endPoint x: 408, endPoint y: 536, distance: 32.8
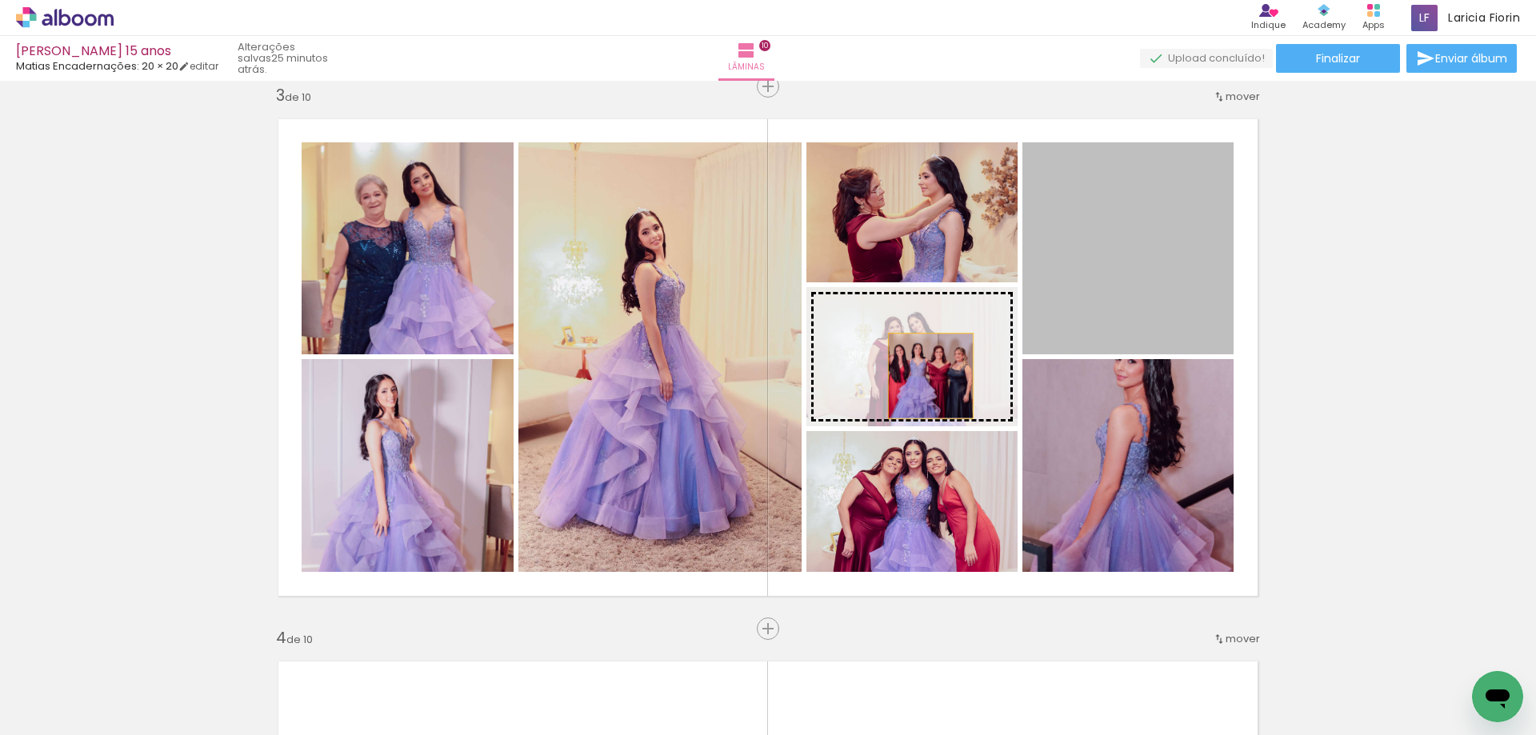
drag, startPoint x: 1192, startPoint y: 270, endPoint x: 909, endPoint y: 362, distance: 296.7
click at [0, 0] on slot at bounding box center [0, 0] width 0 height 0
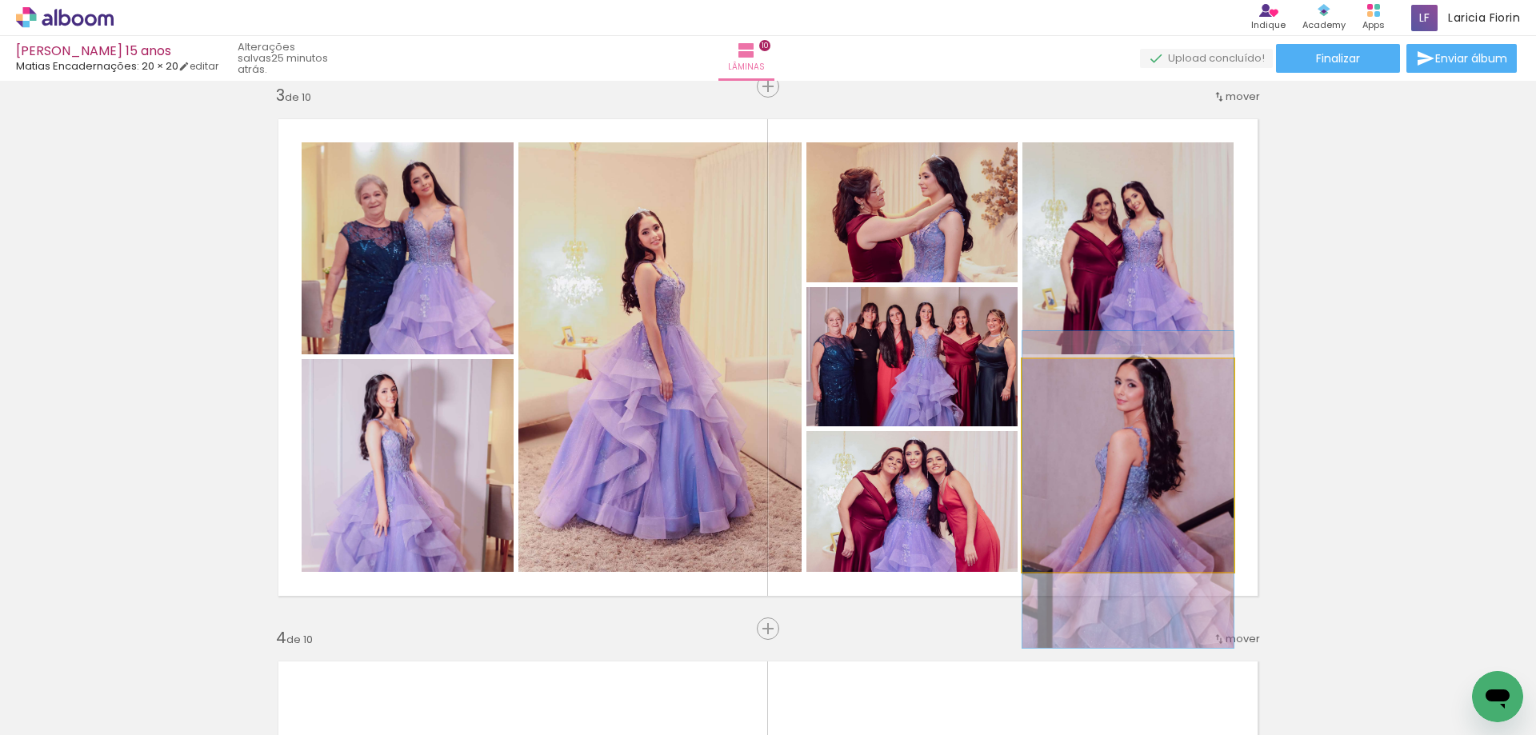
drag, startPoint x: 1161, startPoint y: 522, endPoint x: 1153, endPoint y: 545, distance: 25.1
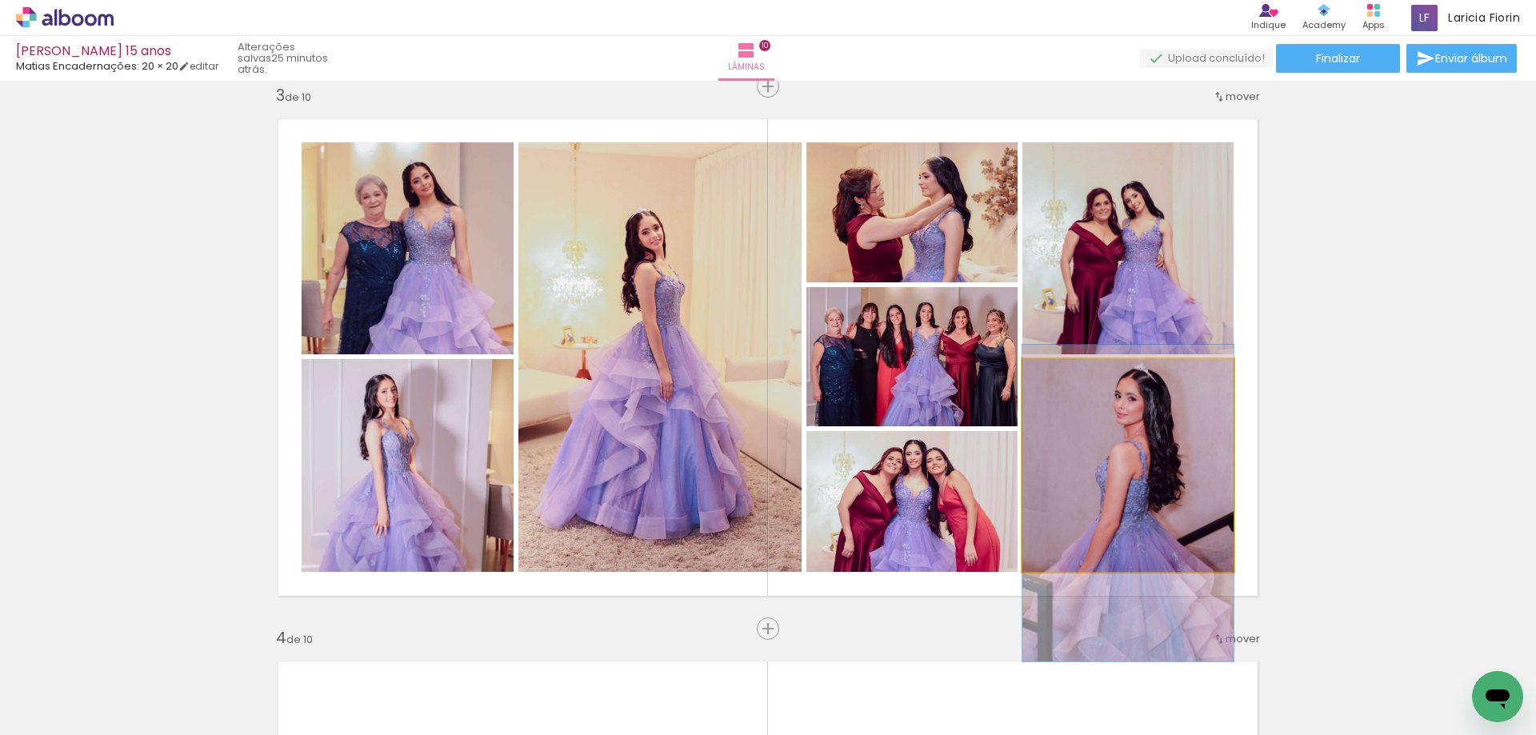
drag, startPoint x: 1171, startPoint y: 522, endPoint x: 1169, endPoint y: 533, distance: 11.3
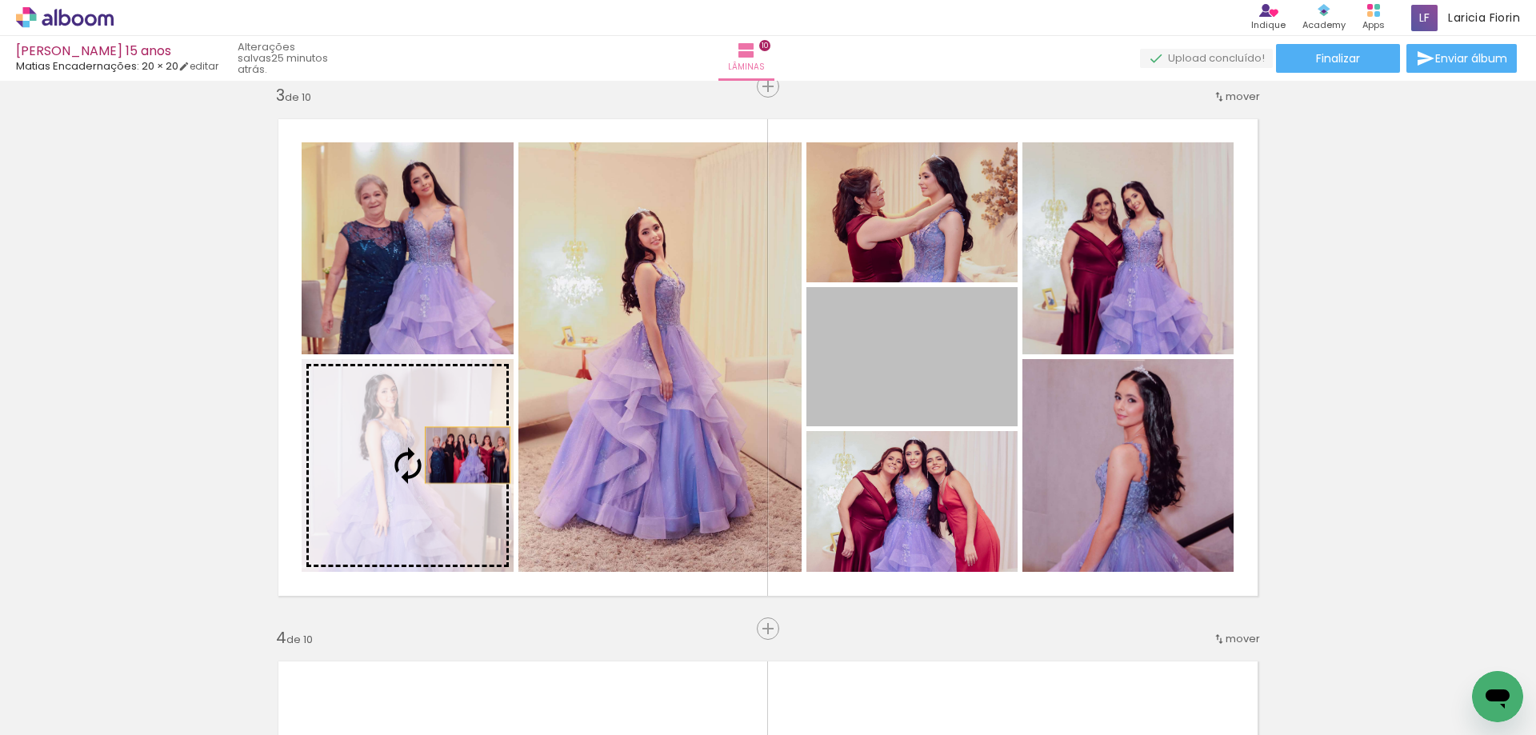
drag, startPoint x: 936, startPoint y: 365, endPoint x: 450, endPoint y: 462, distance: 495.2
click at [0, 0] on slot at bounding box center [0, 0] width 0 height 0
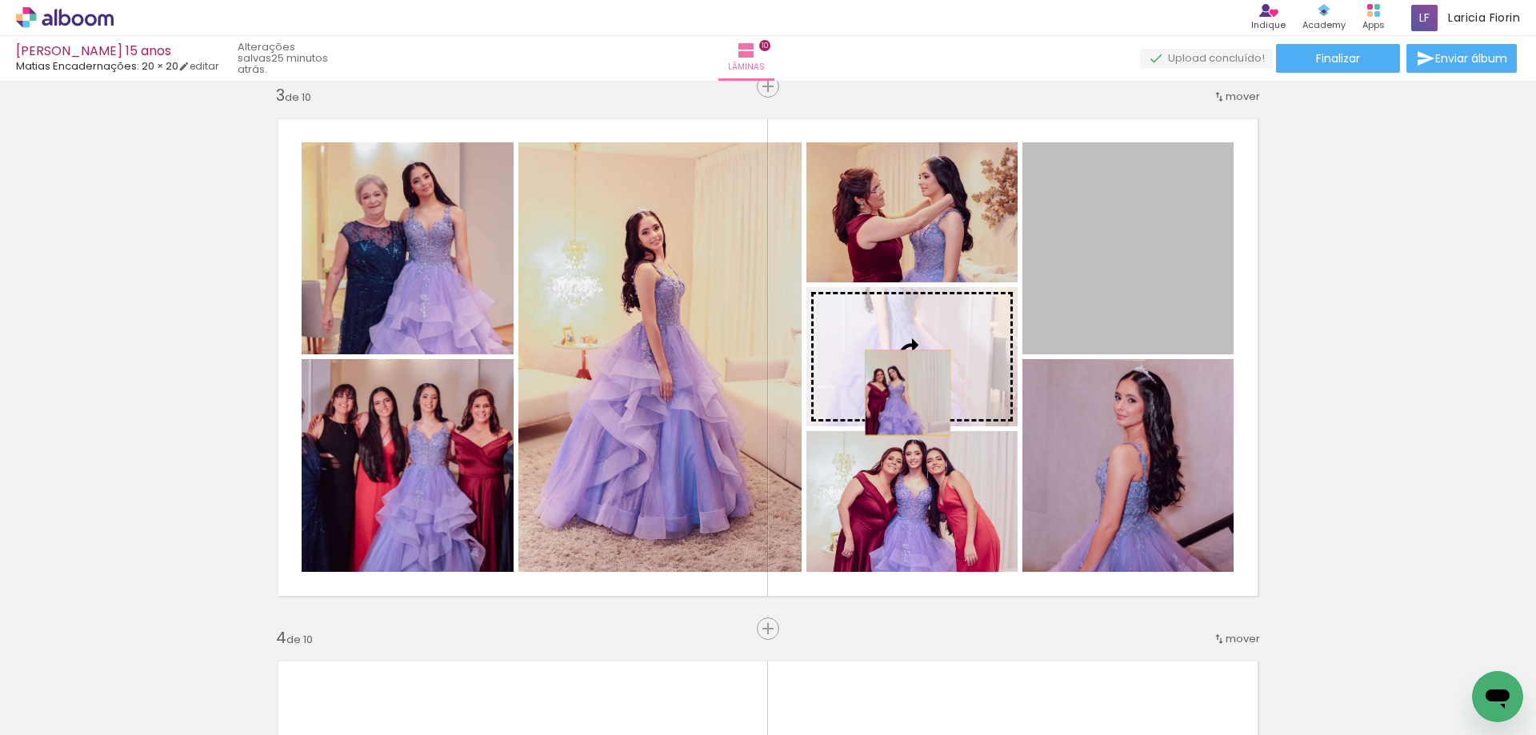
drag, startPoint x: 1062, startPoint y: 297, endPoint x: 901, endPoint y: 393, distance: 187.2
click at [0, 0] on slot at bounding box center [0, 0] width 0 height 0
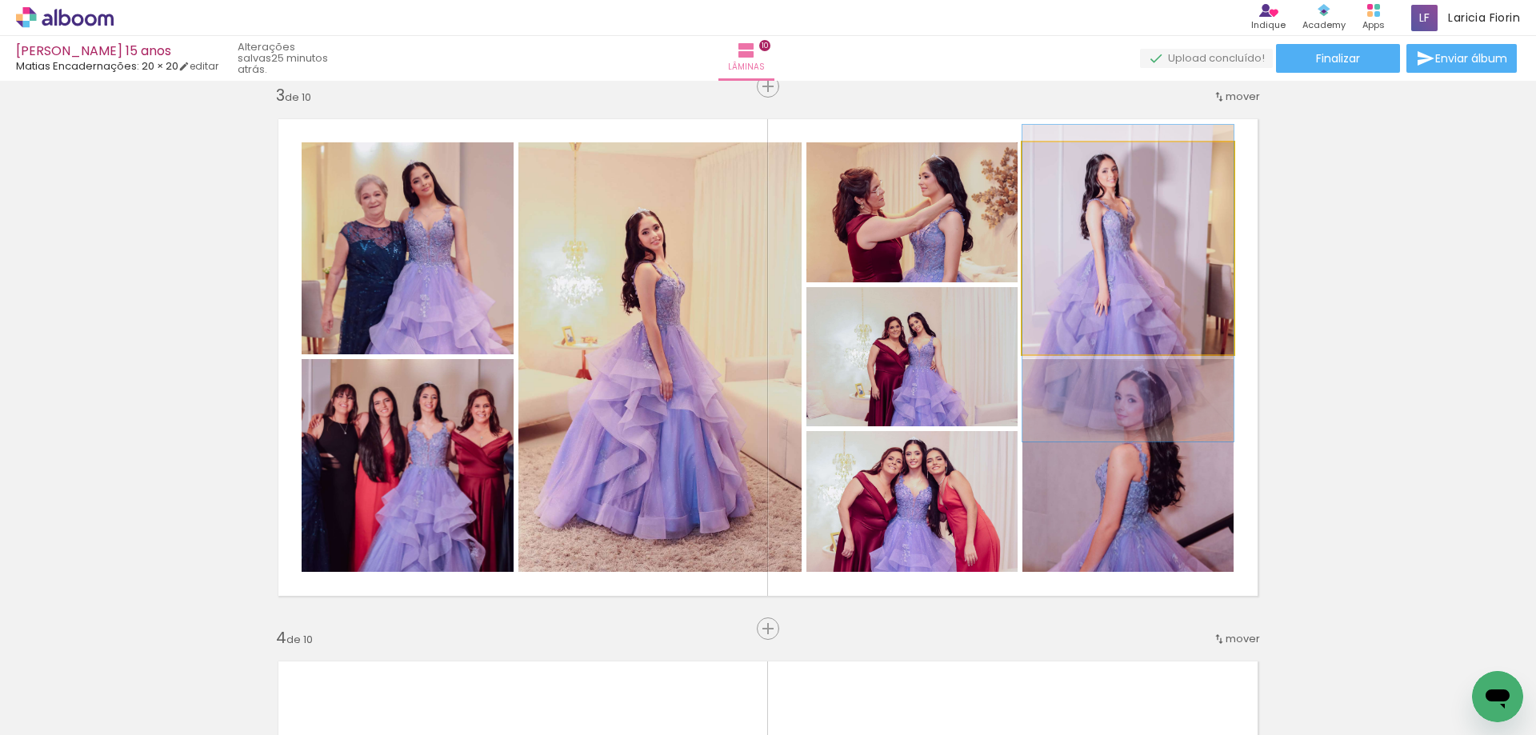
drag, startPoint x: 1103, startPoint y: 287, endPoint x: 1091, endPoint y: 322, distance: 37.2
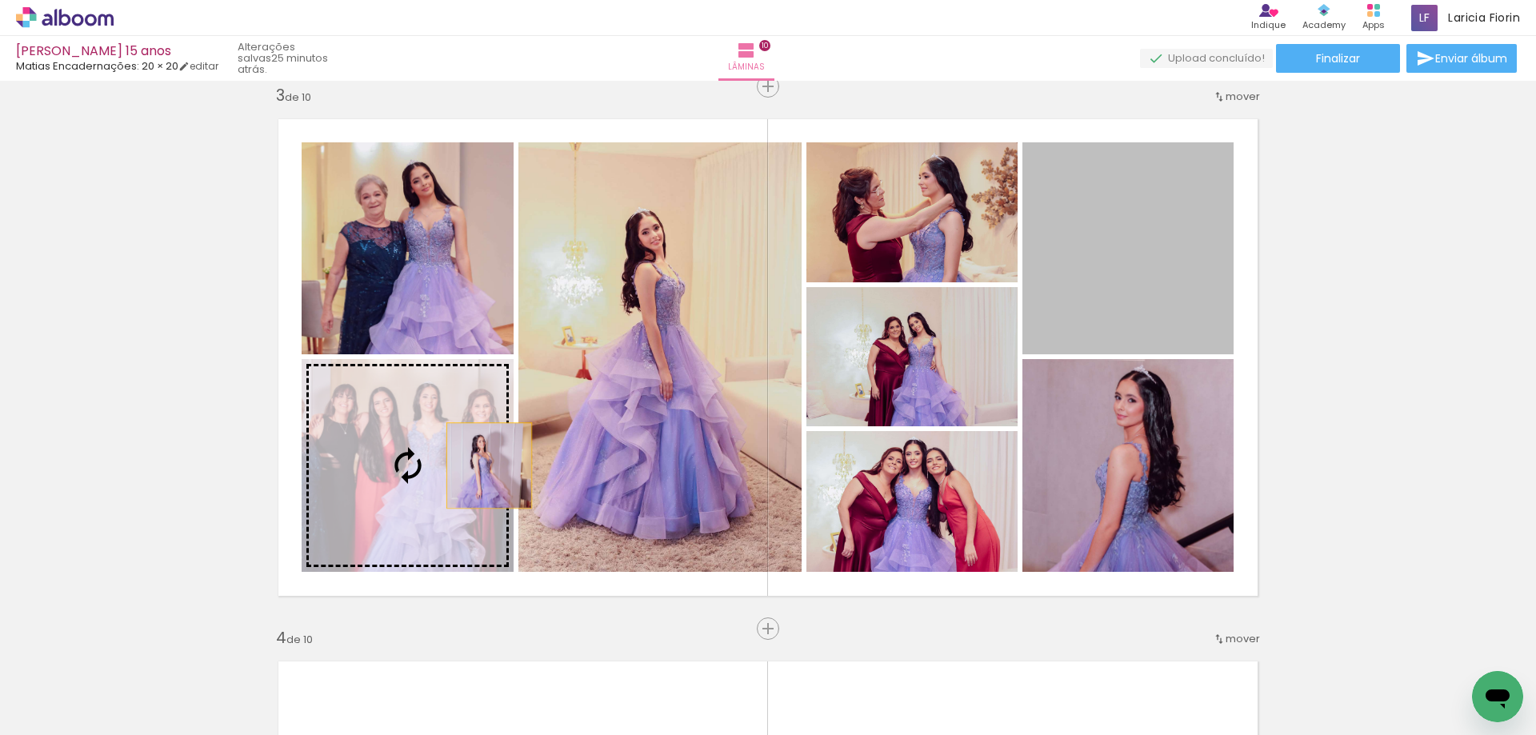
drag, startPoint x: 1113, startPoint y: 272, endPoint x: 465, endPoint y: 470, distance: 677.6
click at [0, 0] on slot at bounding box center [0, 0] width 0 height 0
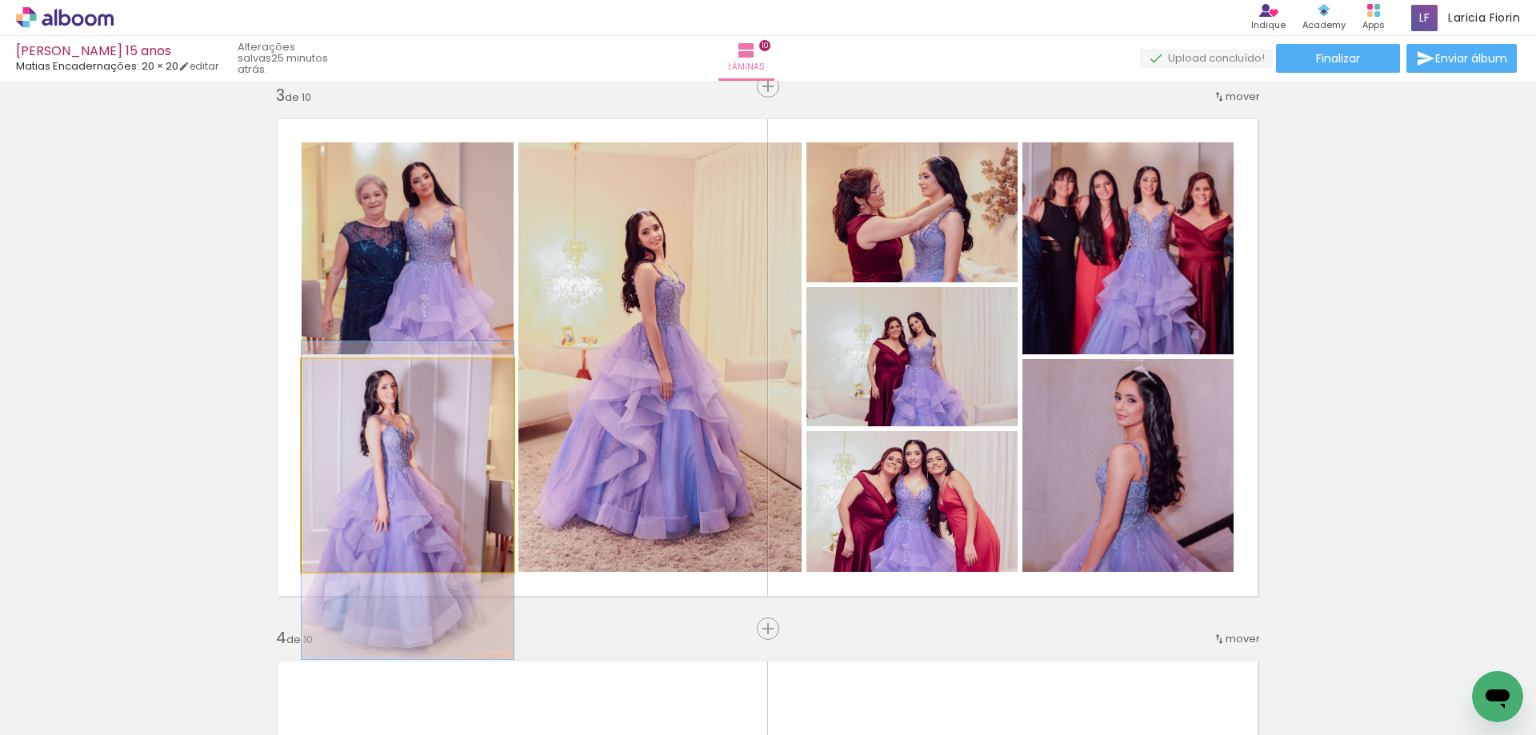
drag, startPoint x: 408, startPoint y: 454, endPoint x: 411, endPoint y: 490, distance: 36.1
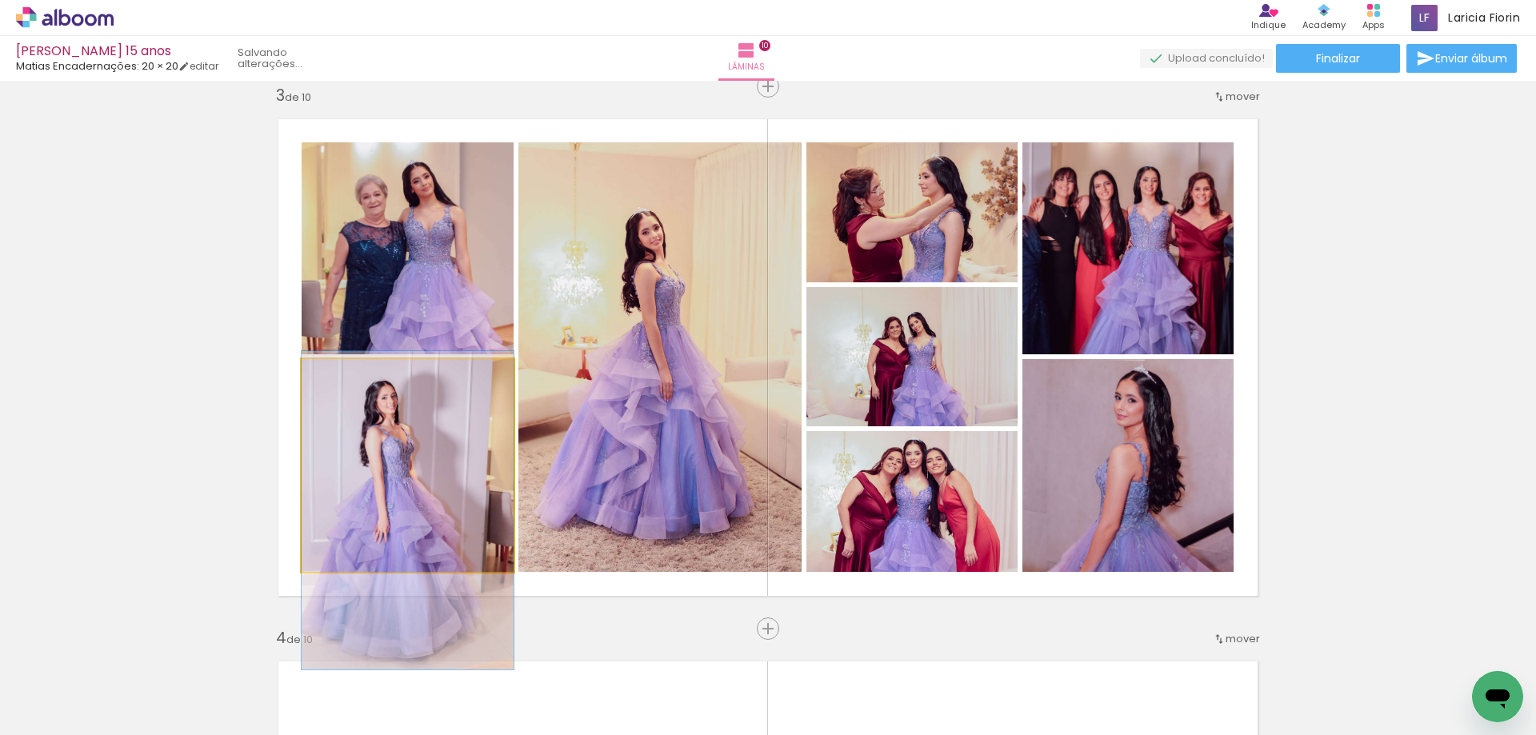
drag, startPoint x: 412, startPoint y: 493, endPoint x: 413, endPoint y: 503, distance: 10.4
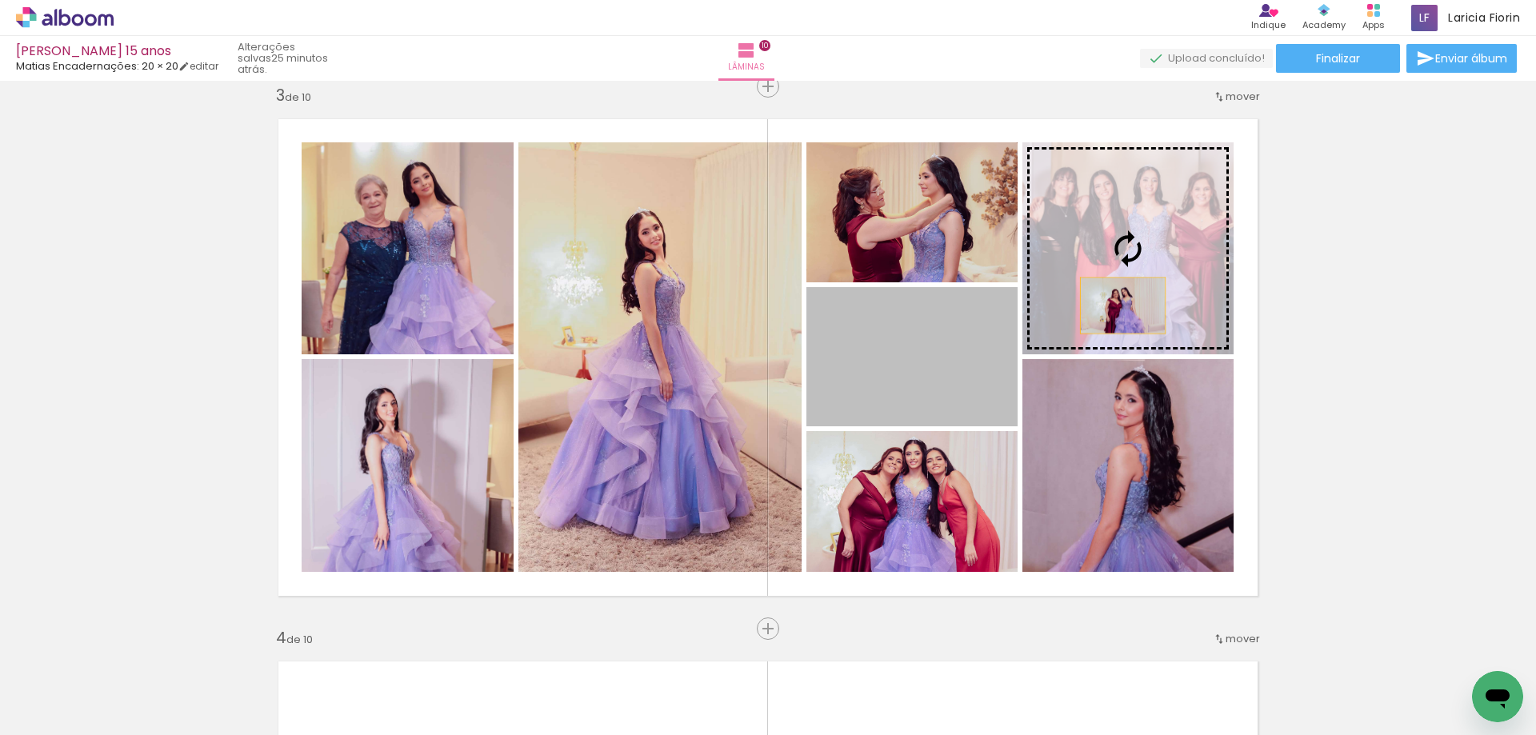
drag, startPoint x: 933, startPoint y: 374, endPoint x: 1117, endPoint y: 306, distance: 196.1
click at [0, 0] on slot at bounding box center [0, 0] width 0 height 0
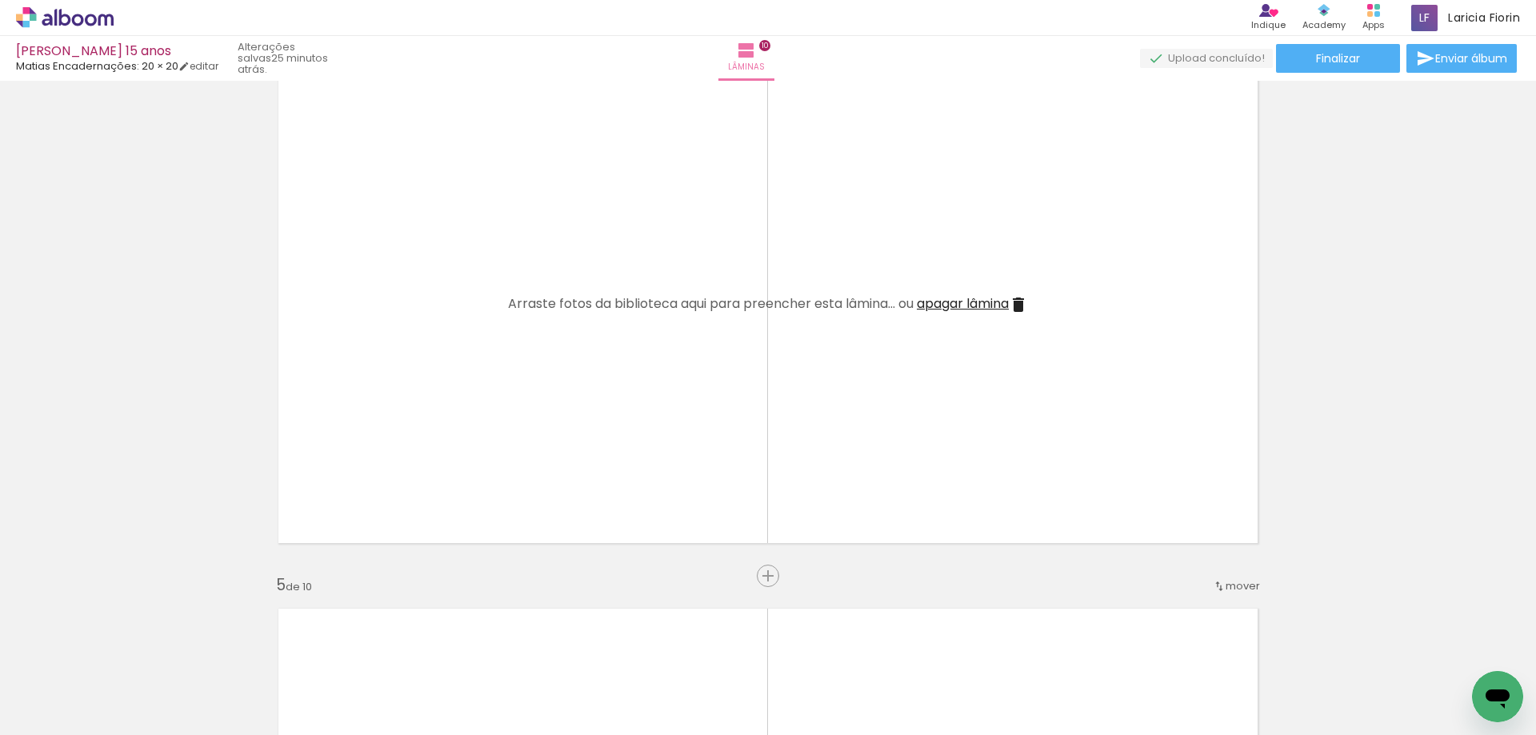
scroll to position [0, 1190]
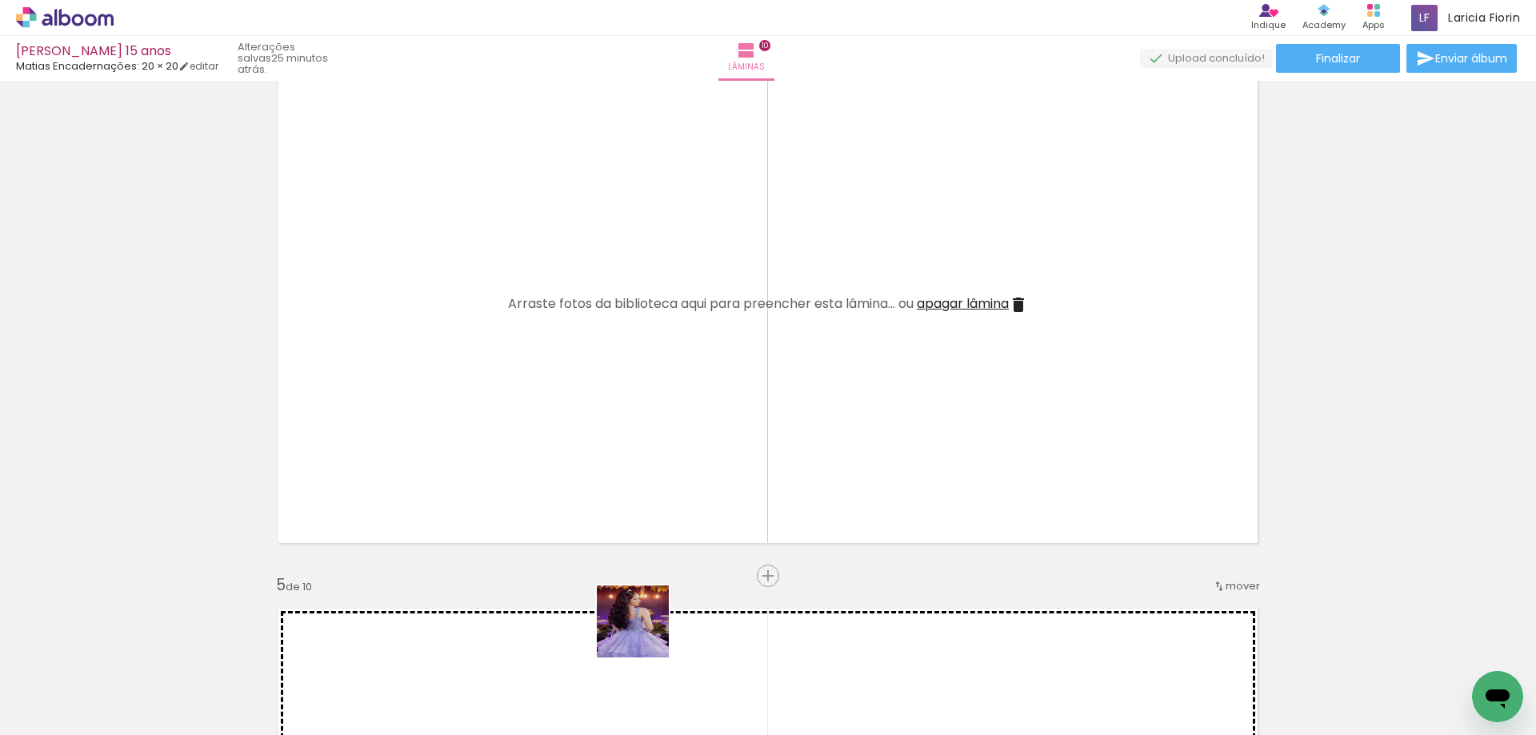
drag, startPoint x: 645, startPoint y: 633, endPoint x: 790, endPoint y: 679, distance: 152.5
click at [583, 491] on quentale-workspace at bounding box center [768, 367] width 1536 height 735
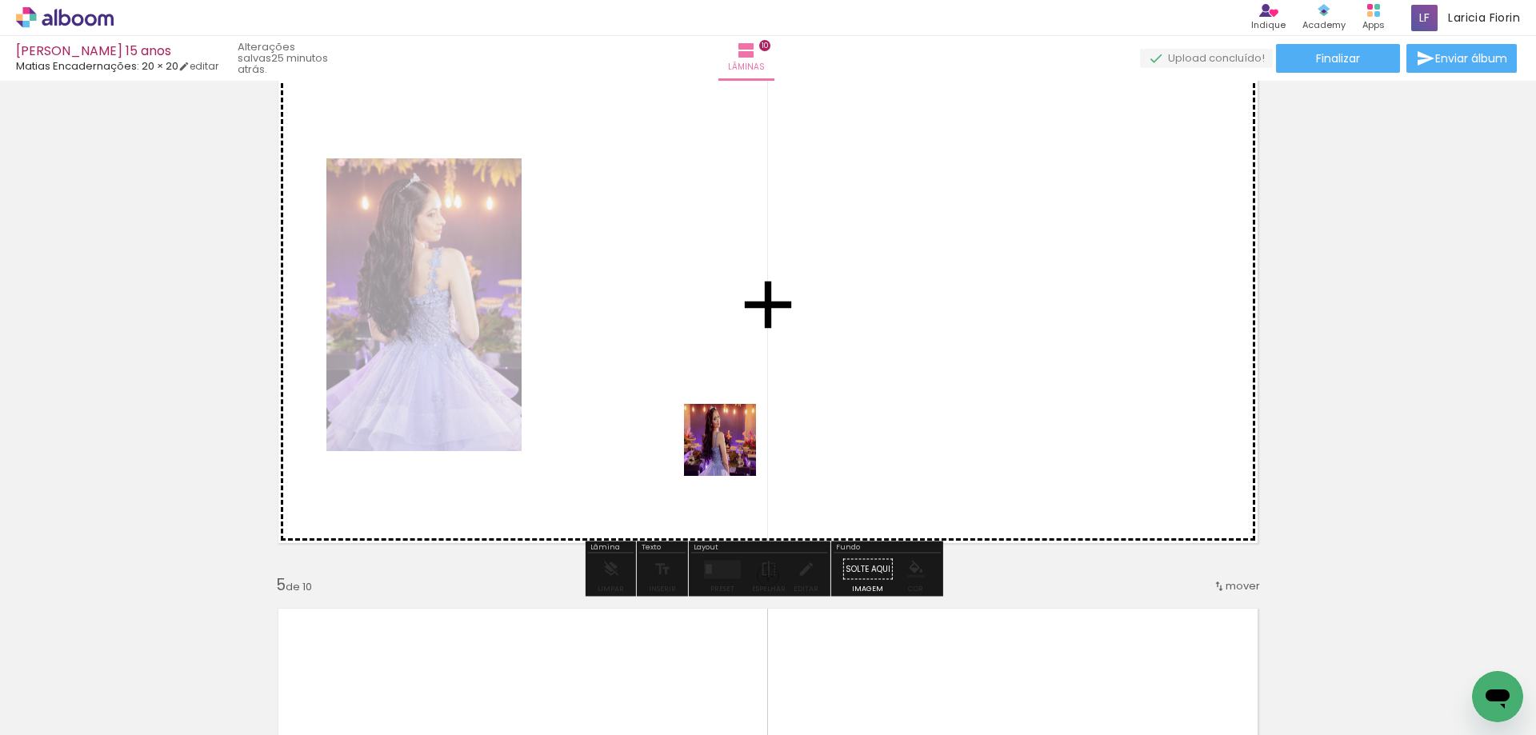
drag, startPoint x: 760, startPoint y: 628, endPoint x: 795, endPoint y: 628, distance: 35.2
click at [725, 447] on quentale-workspace at bounding box center [768, 367] width 1536 height 735
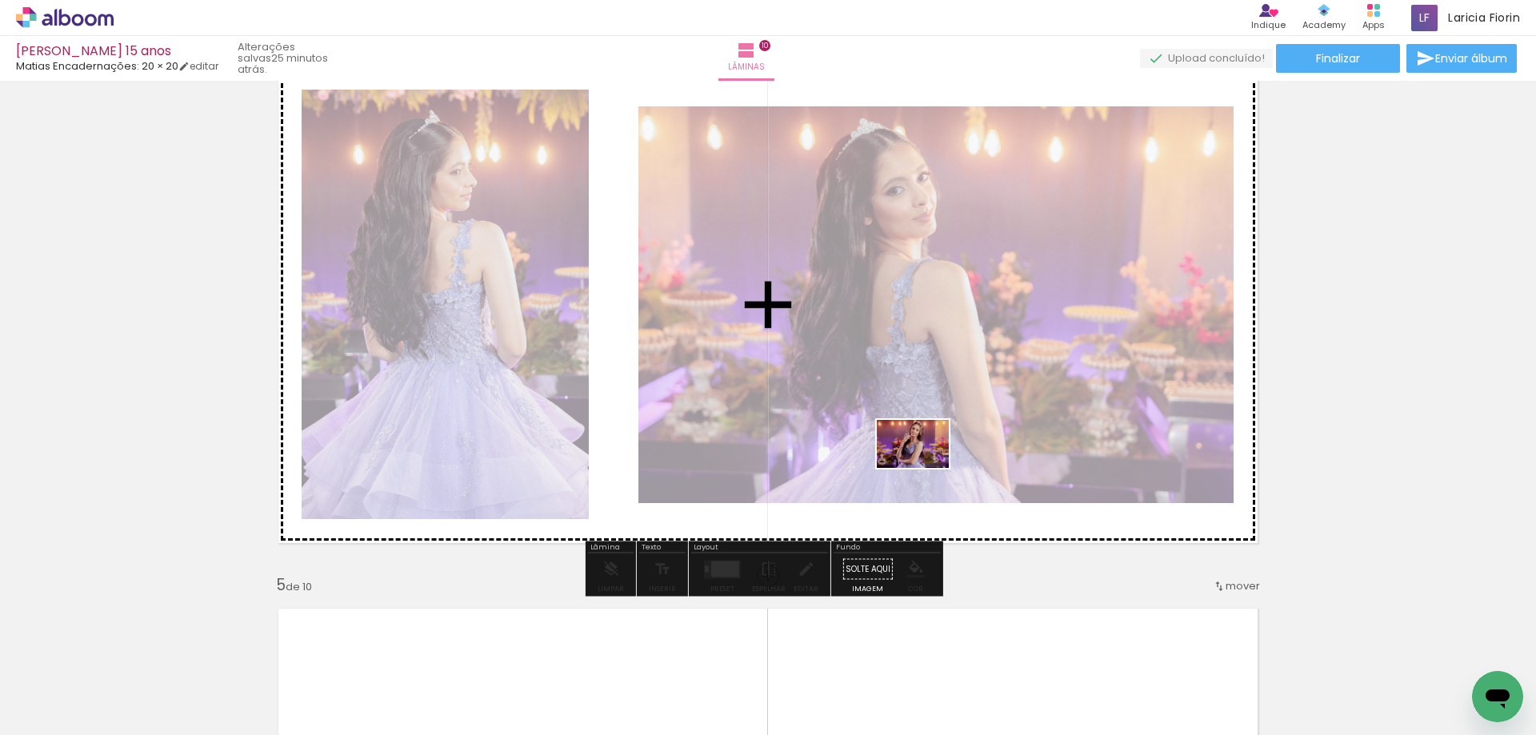
drag, startPoint x: 847, startPoint y: 695, endPoint x: 1046, endPoint y: 702, distance: 199.3
click at [925, 466] on quentale-workspace at bounding box center [768, 367] width 1536 height 735
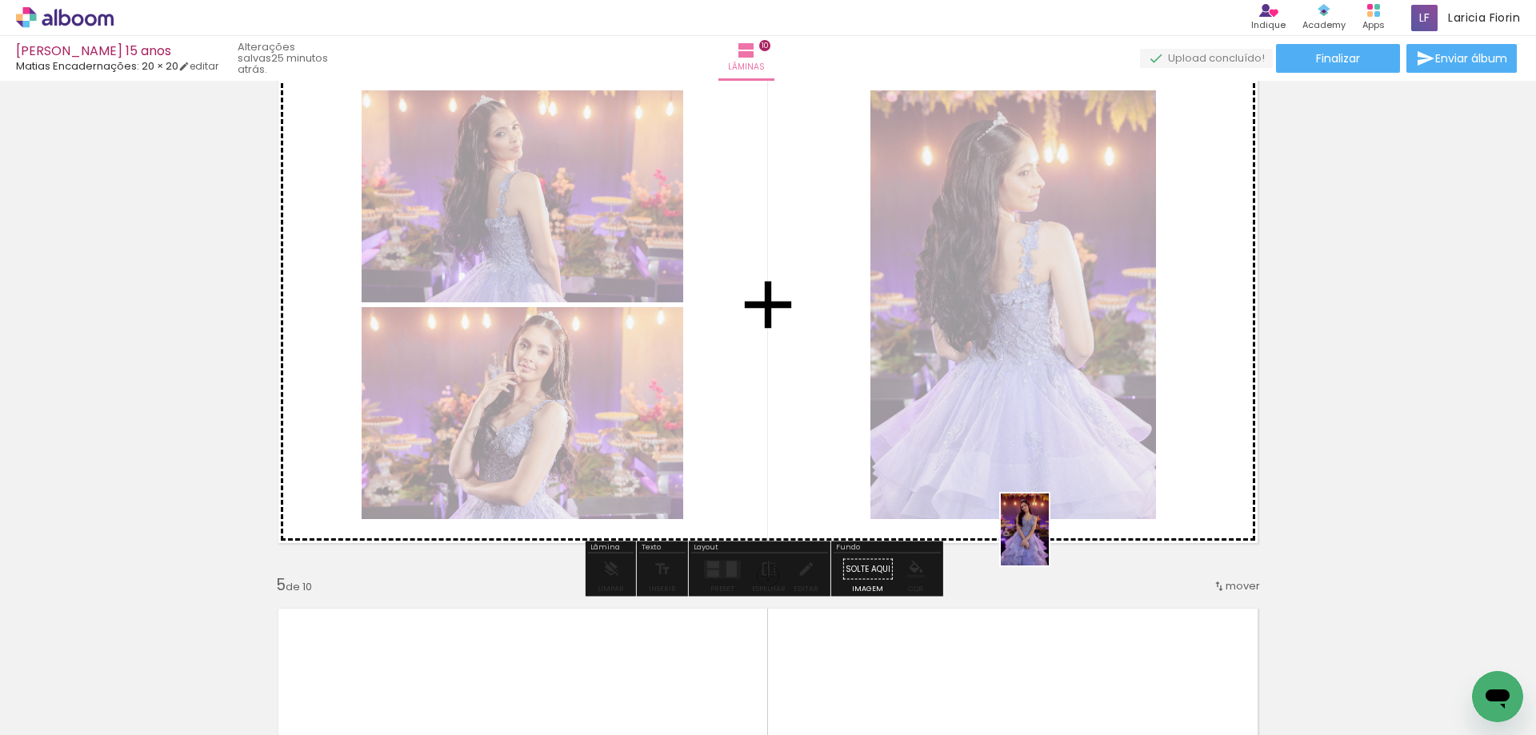
drag, startPoint x: 1040, startPoint y: 689, endPoint x: 1051, endPoint y: 536, distance: 153.2
click at [1049, 526] on quentale-workspace at bounding box center [768, 367] width 1536 height 735
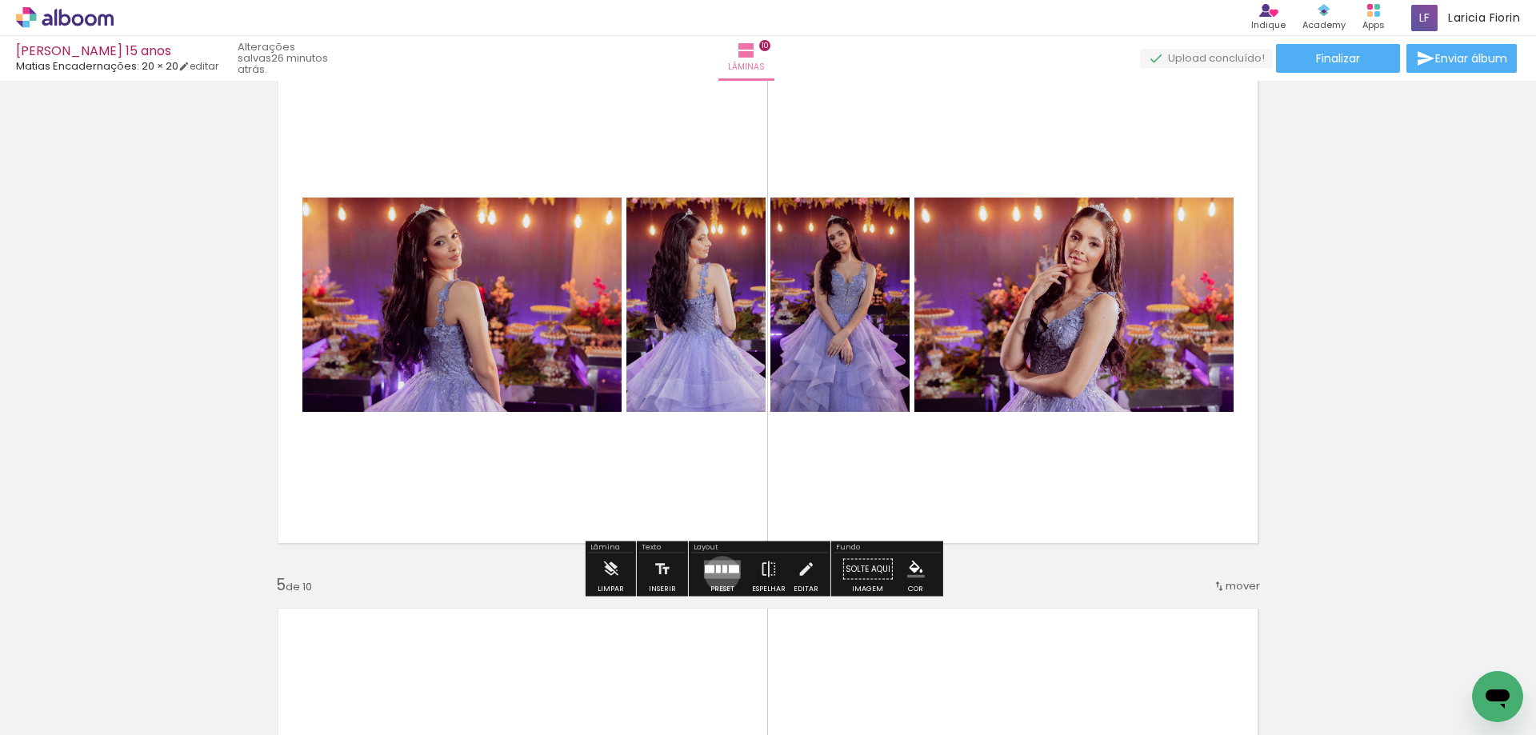
click at [717, 574] on quentale-layouter at bounding box center [722, 569] width 37 height 18
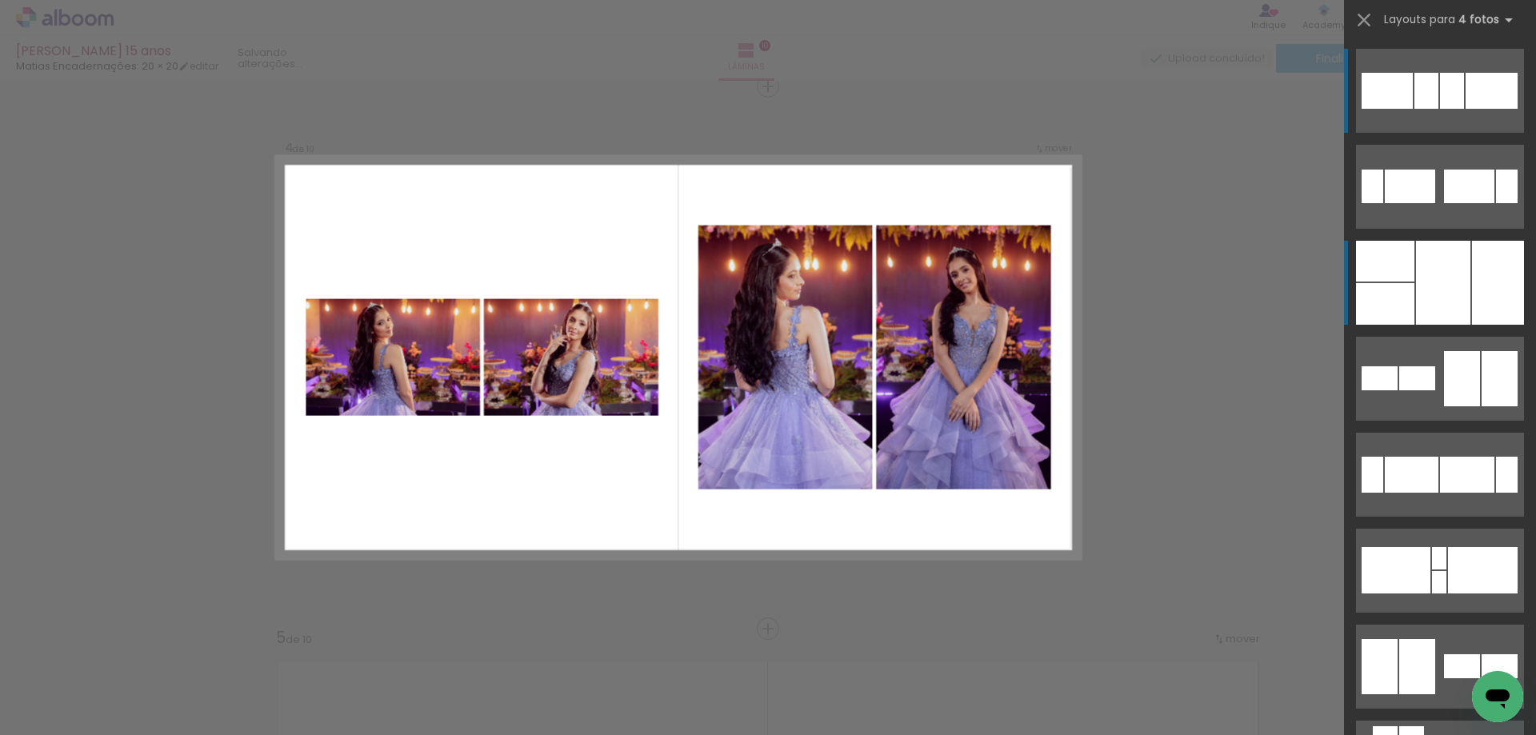
scroll to position [1648, 0]
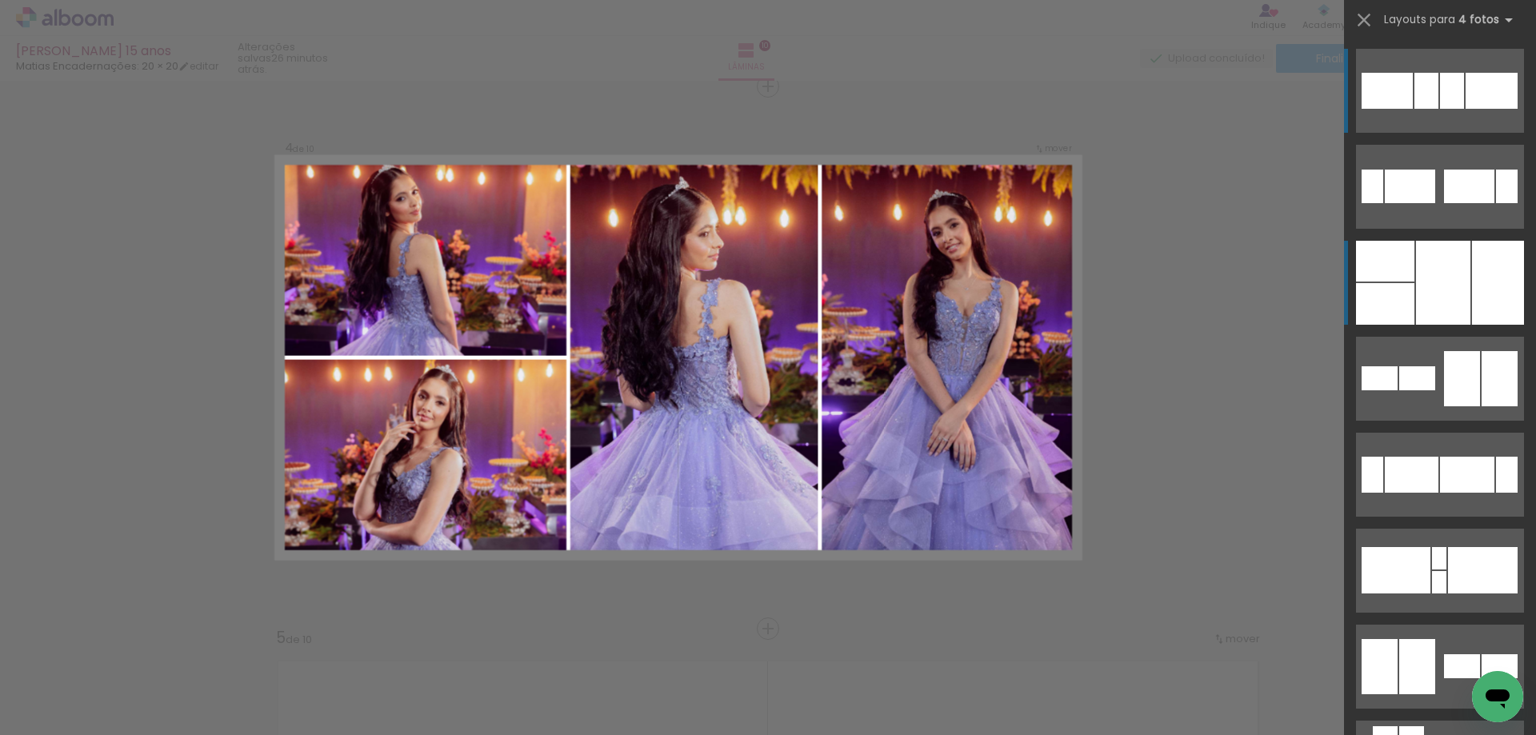
click at [1433, 297] on div at bounding box center [1443, 283] width 54 height 84
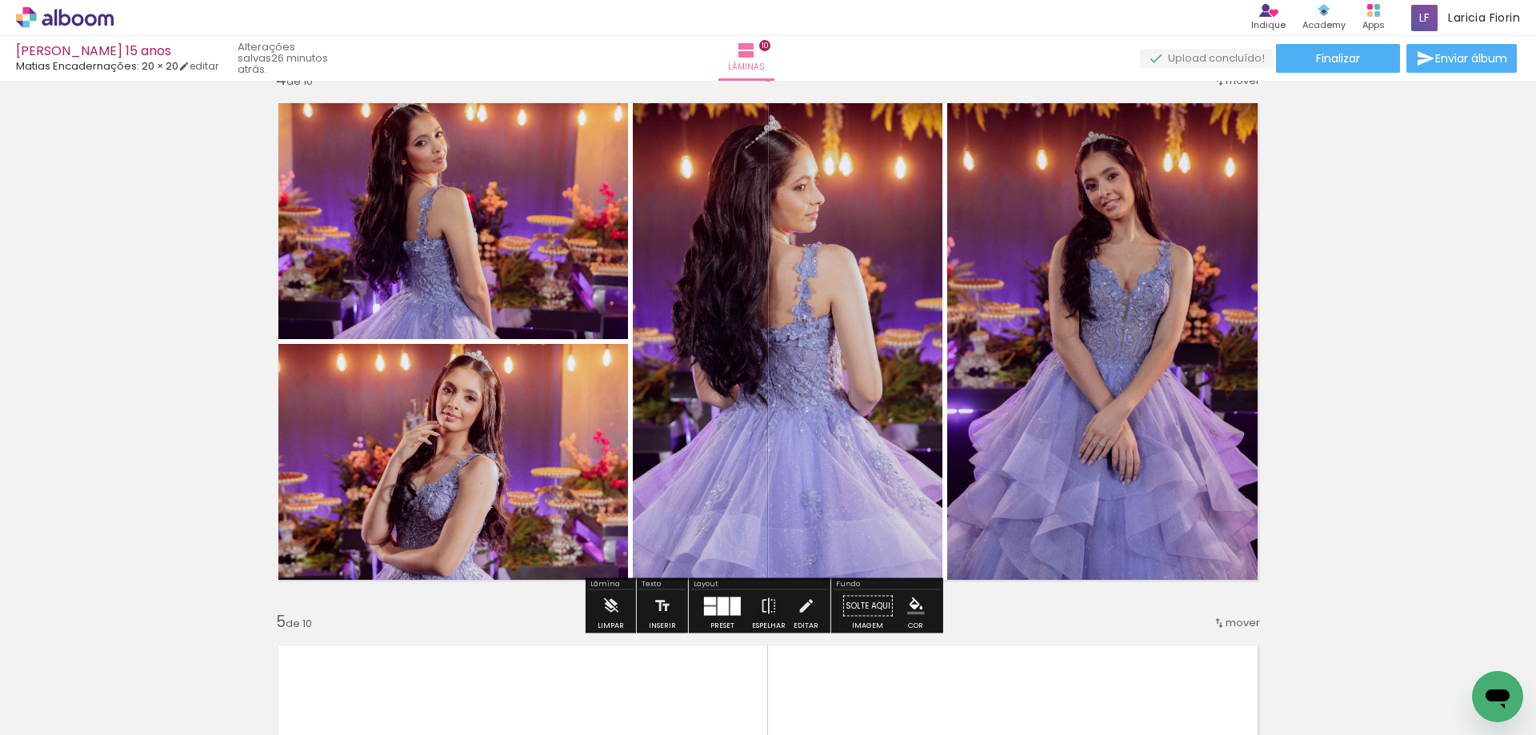
scroll to position [1671, 0]
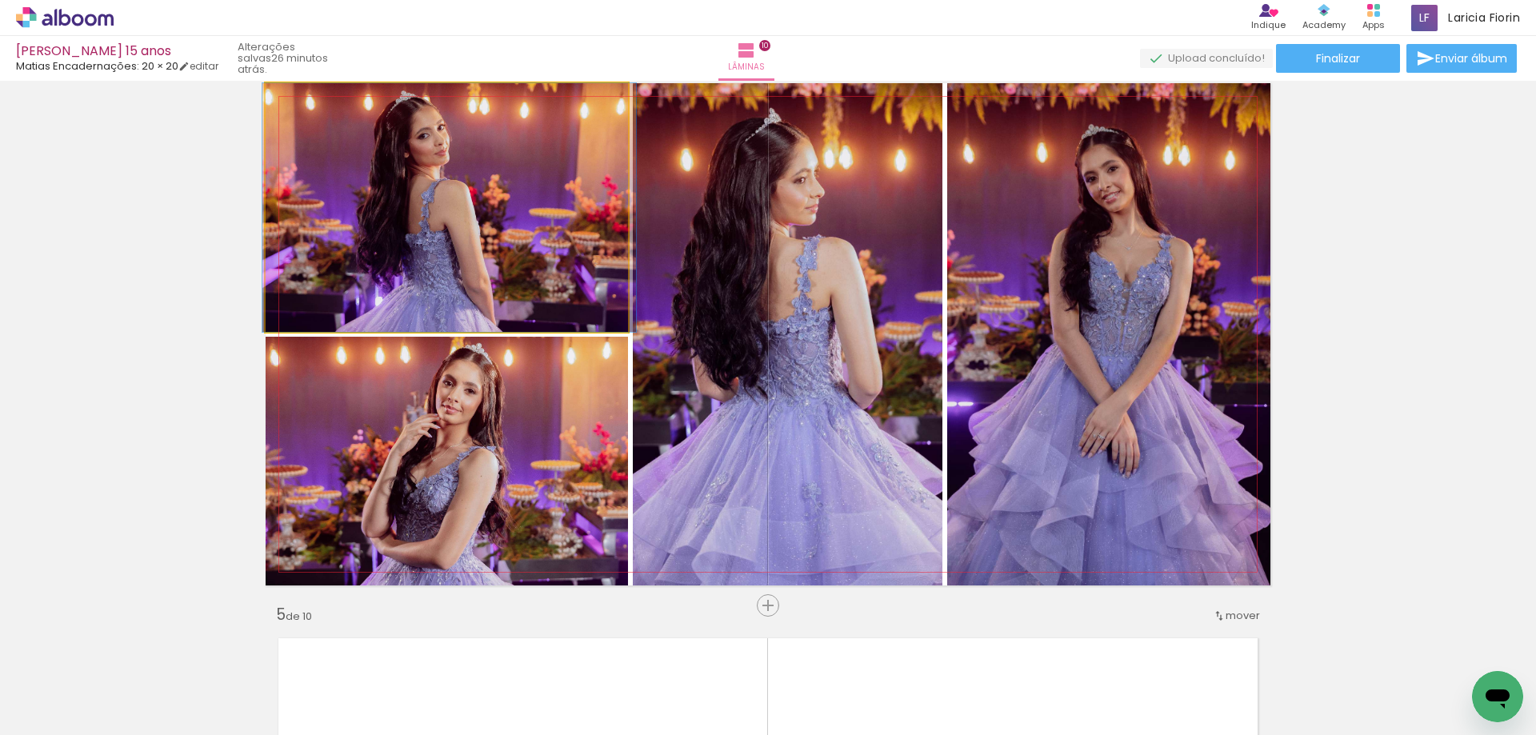
drag, startPoint x: 549, startPoint y: 226, endPoint x: 552, endPoint y: 246, distance: 20.1
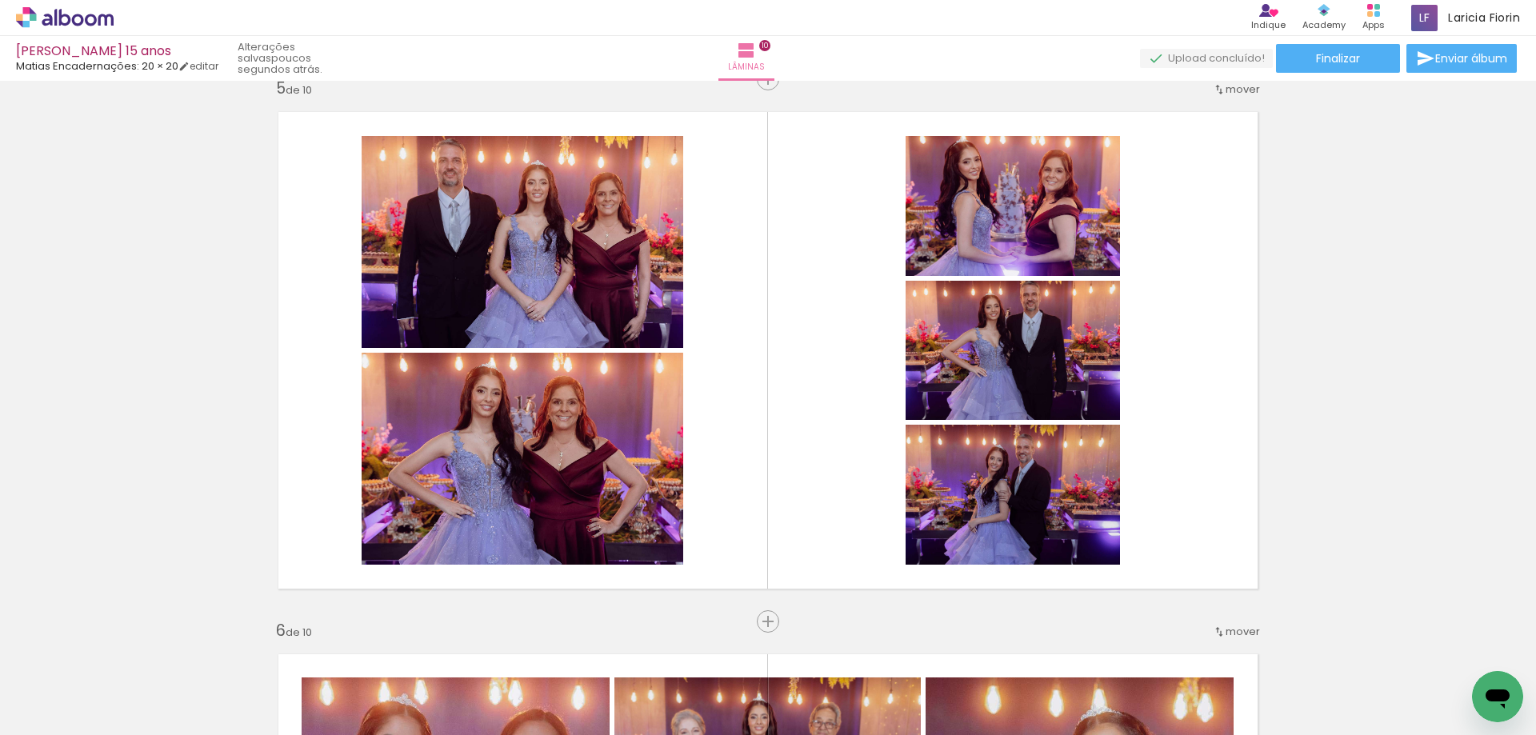
scroll to position [33048, 0]
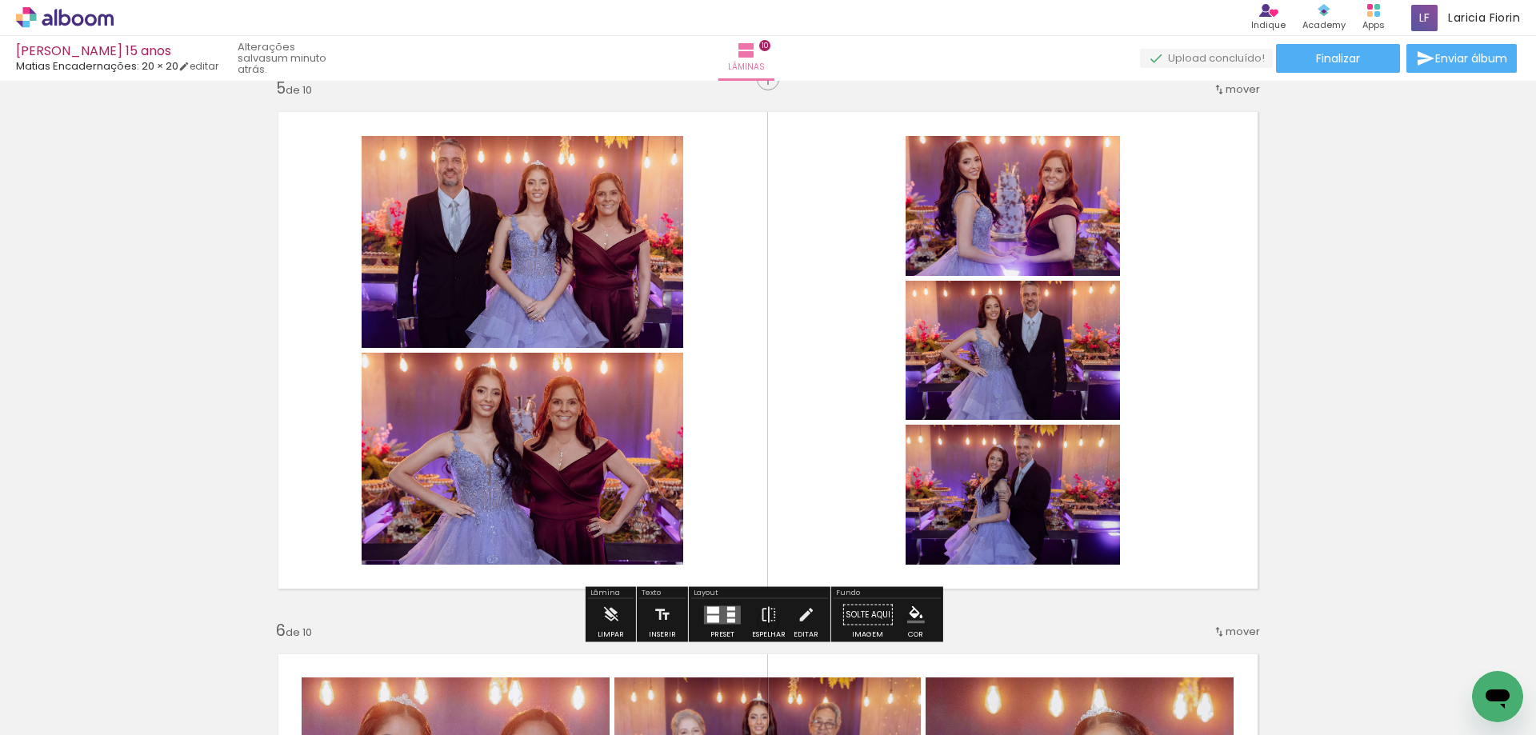
click at [712, 622] on quentale-layouter at bounding box center [722, 614] width 37 height 18
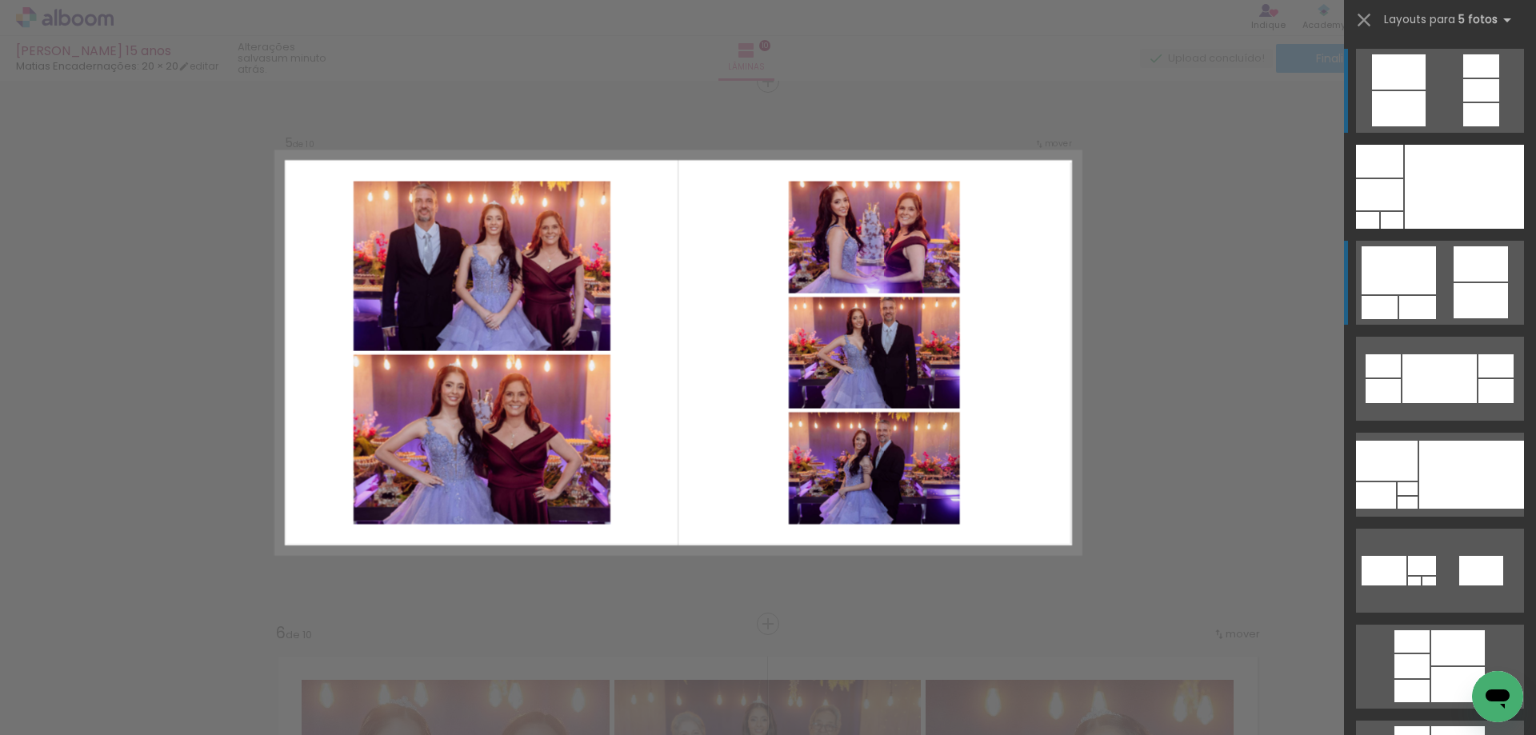
scroll to position [2190, 0]
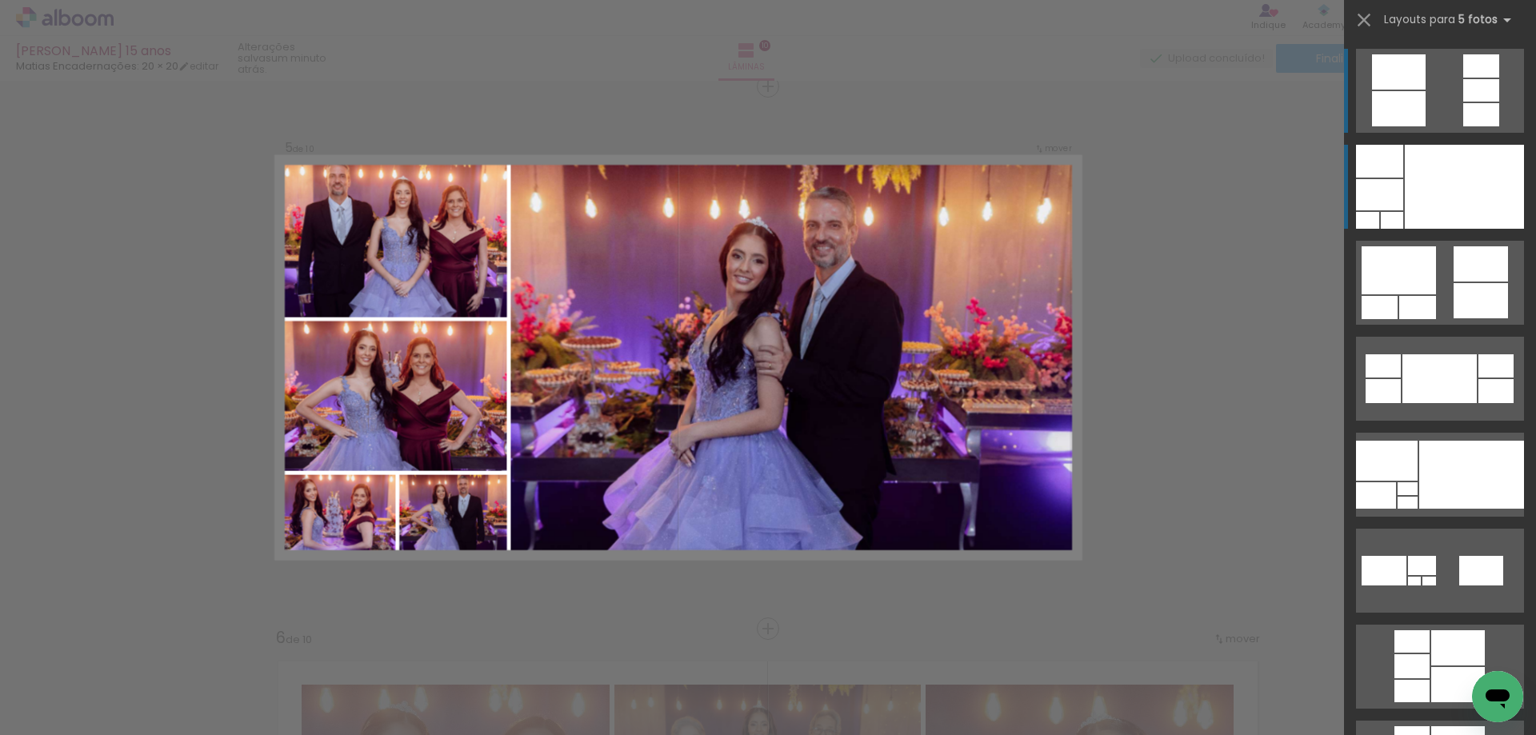
click at [1429, 189] on div at bounding box center [1464, 187] width 119 height 84
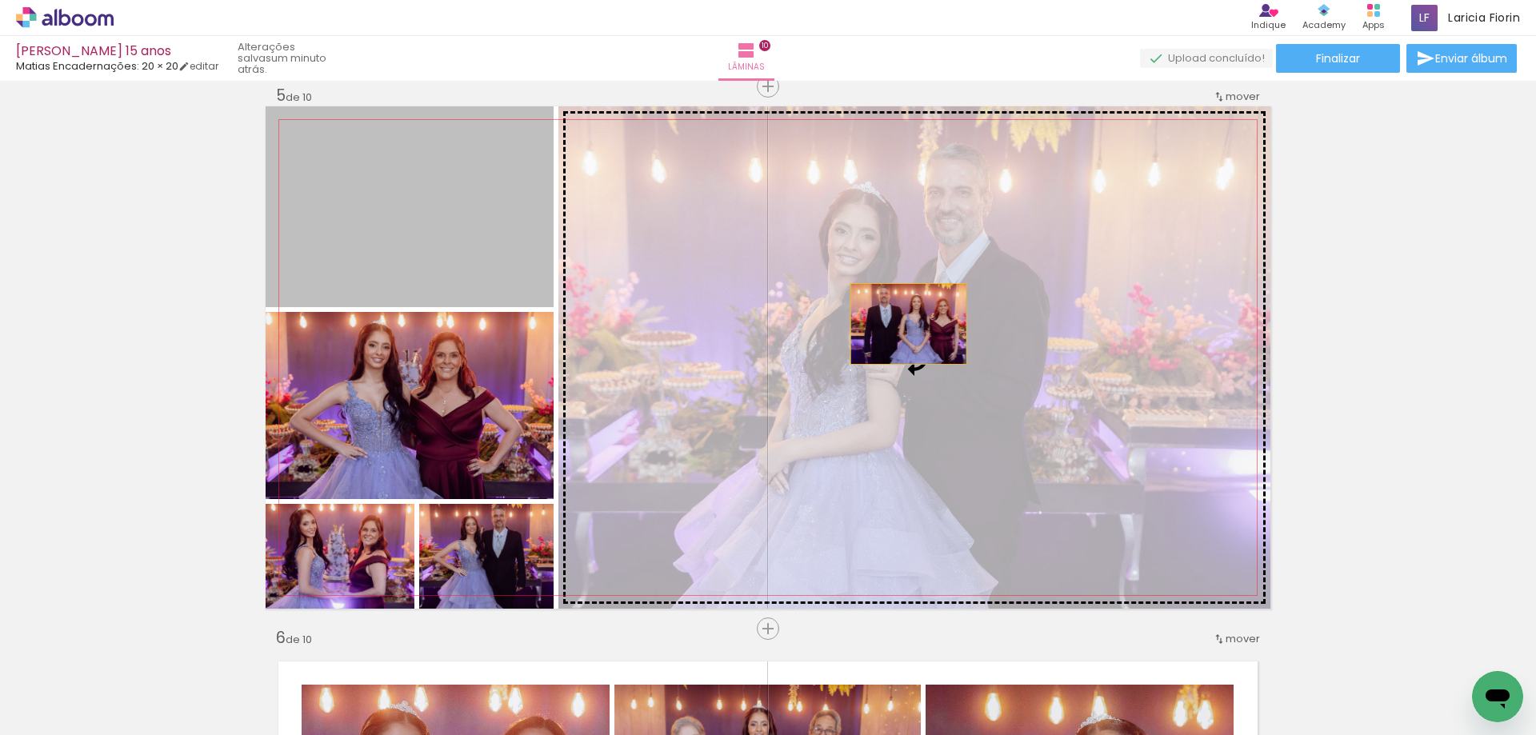
drag, startPoint x: 490, startPoint y: 245, endPoint x: 948, endPoint y: 326, distance: 465.5
click at [0, 0] on slot at bounding box center [0, 0] width 0 height 0
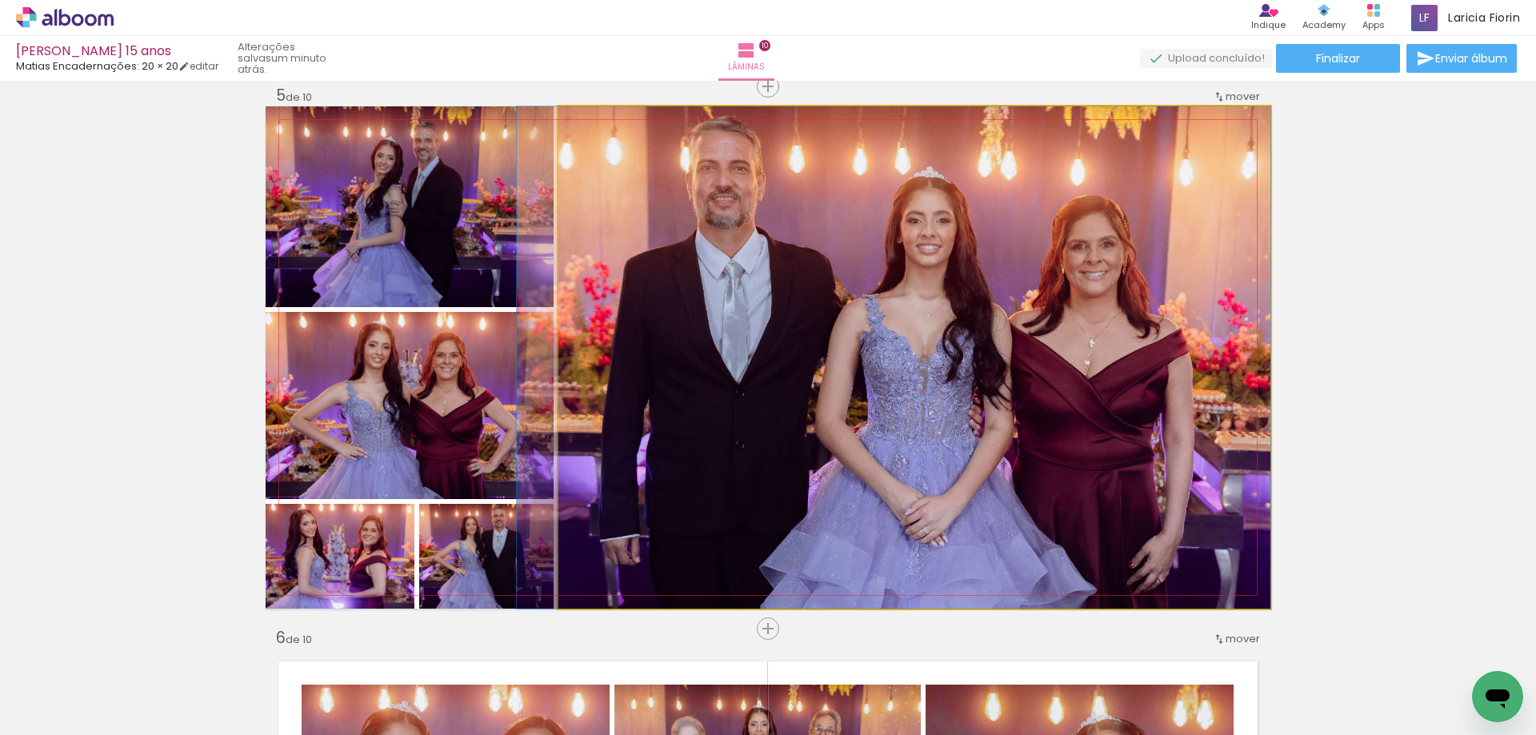
drag, startPoint x: 879, startPoint y: 425, endPoint x: 837, endPoint y: 430, distance: 42.7
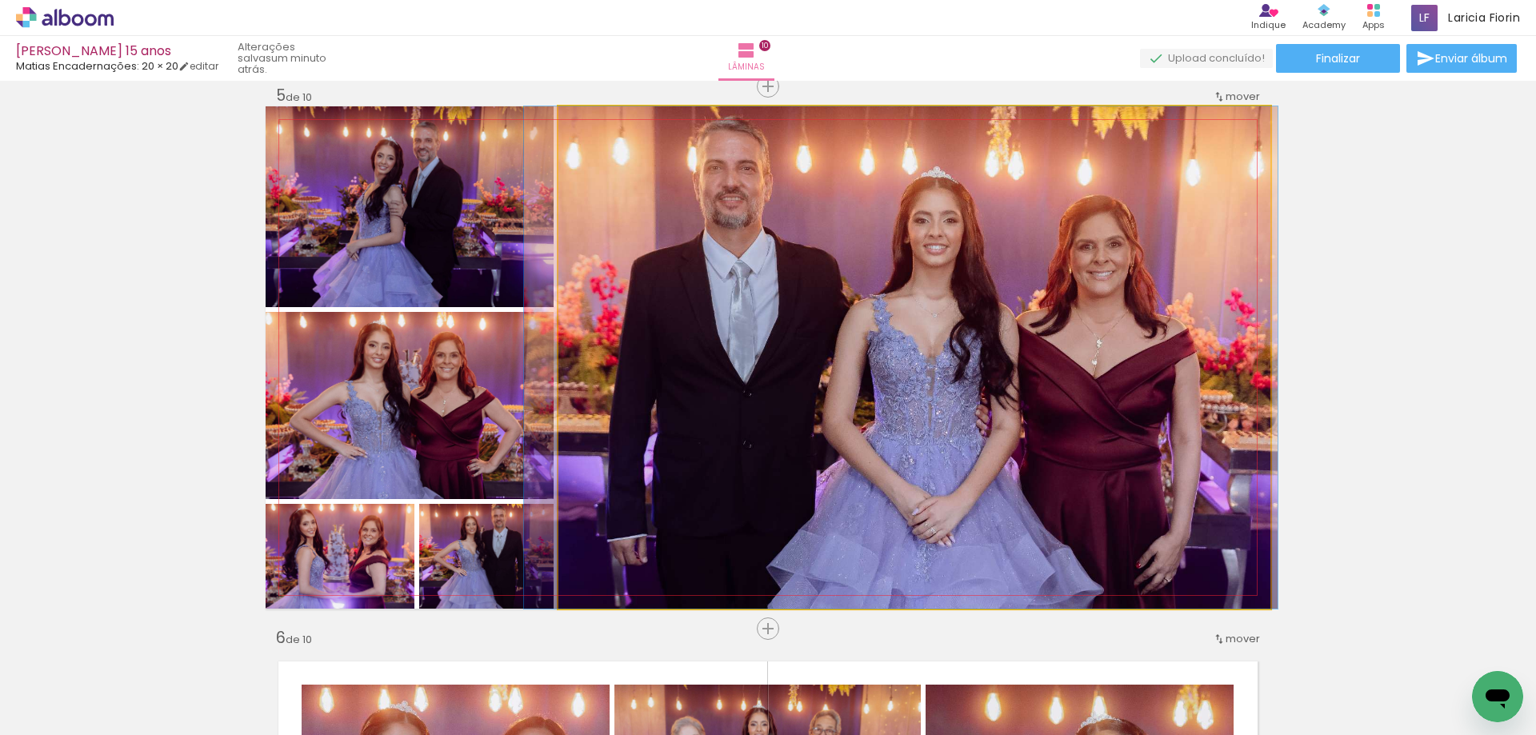
drag, startPoint x: 1069, startPoint y: 438, endPoint x: 1075, endPoint y: 446, distance: 9.6
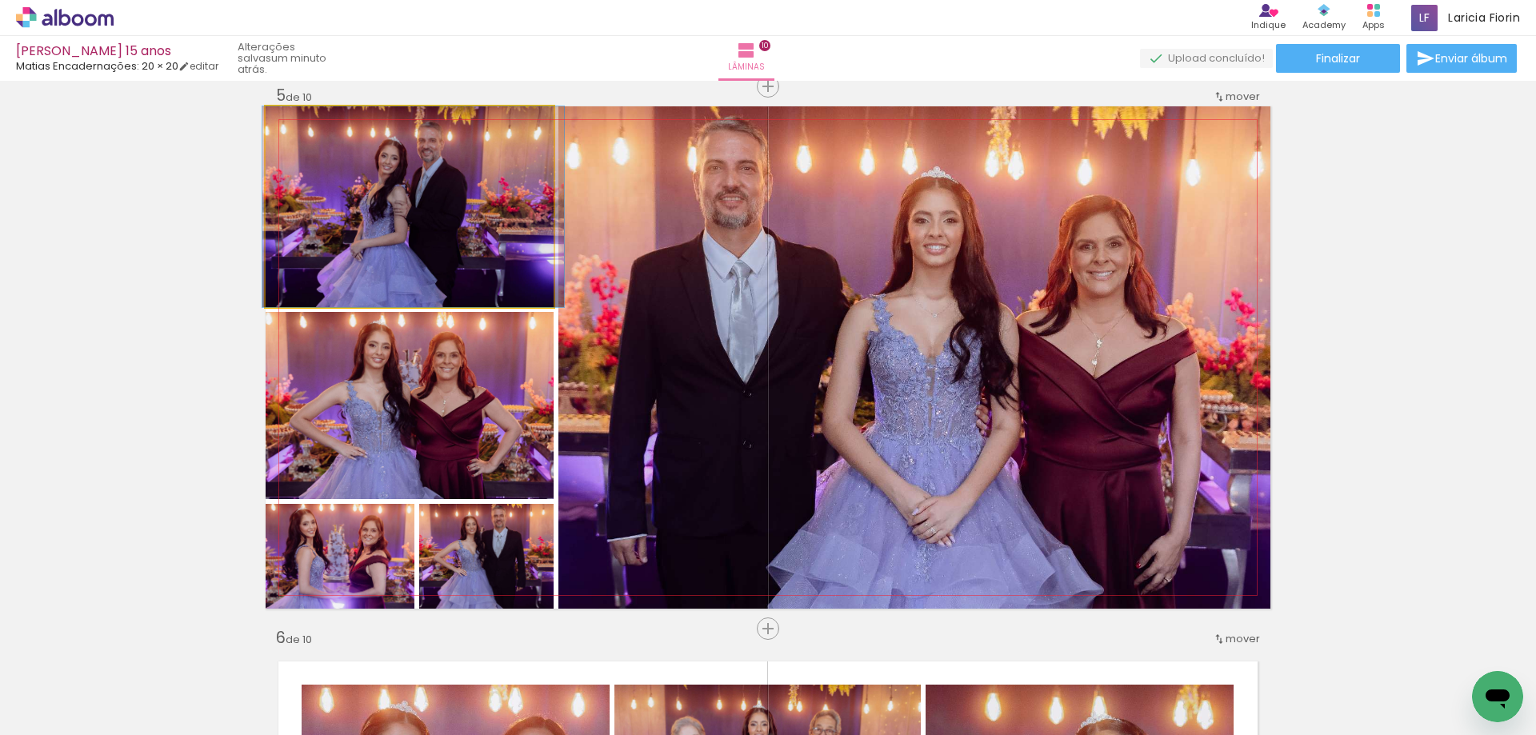
drag, startPoint x: 487, startPoint y: 254, endPoint x: 491, endPoint y: 264, distance: 11.1
click at [468, 295] on quentale-photo at bounding box center [410, 206] width 288 height 201
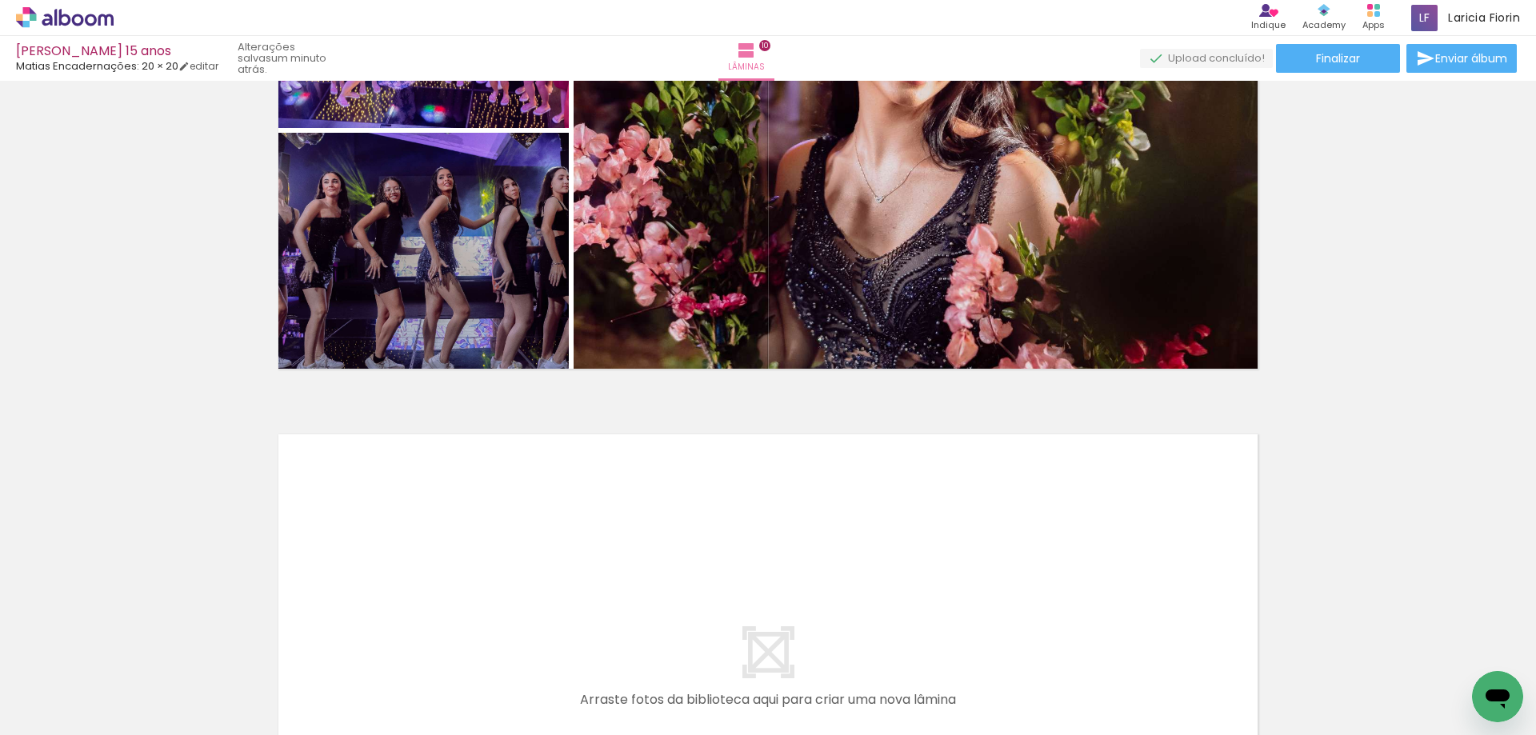
scroll to position [4881, 0]
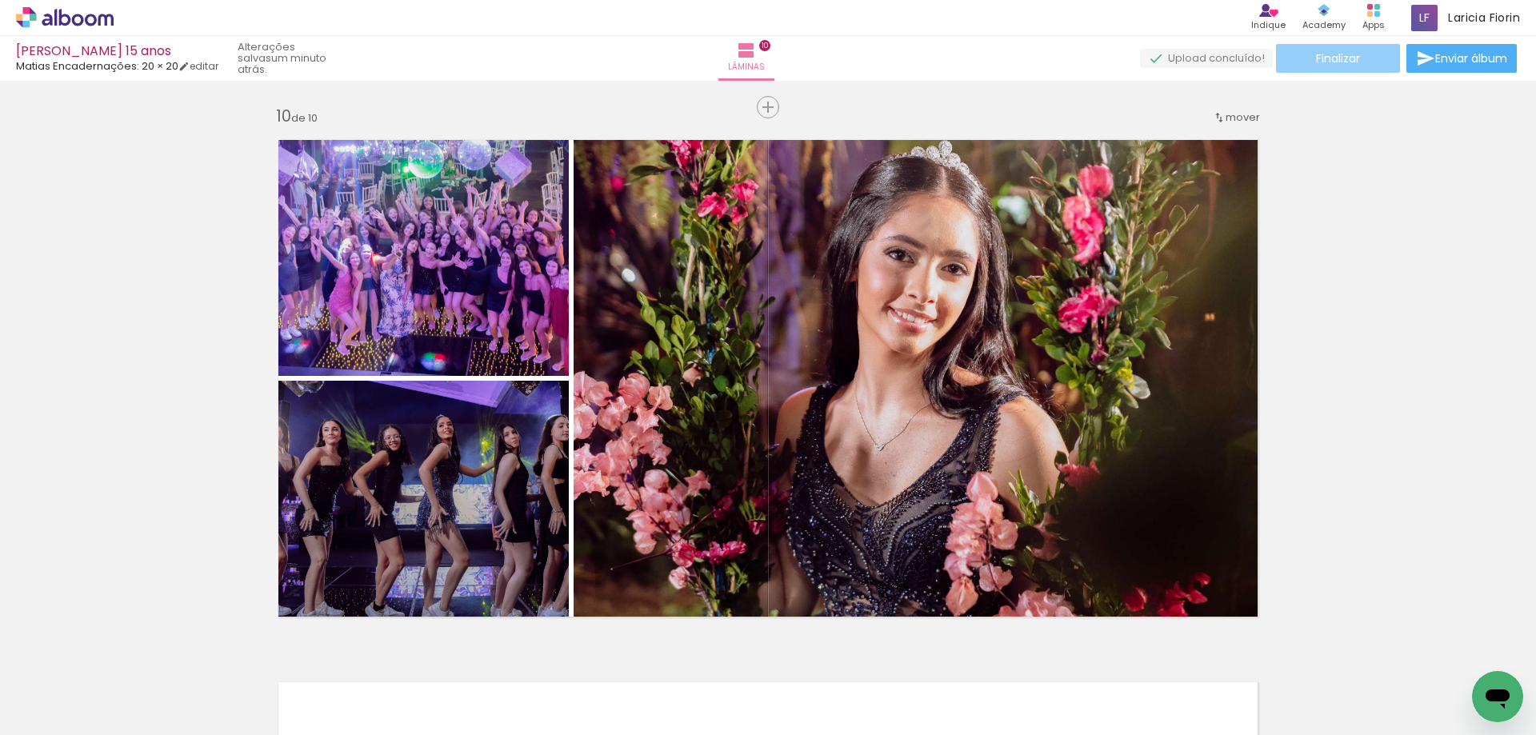
click at [1351, 48] on paper-button "Finalizar" at bounding box center [1338, 58] width 124 height 29
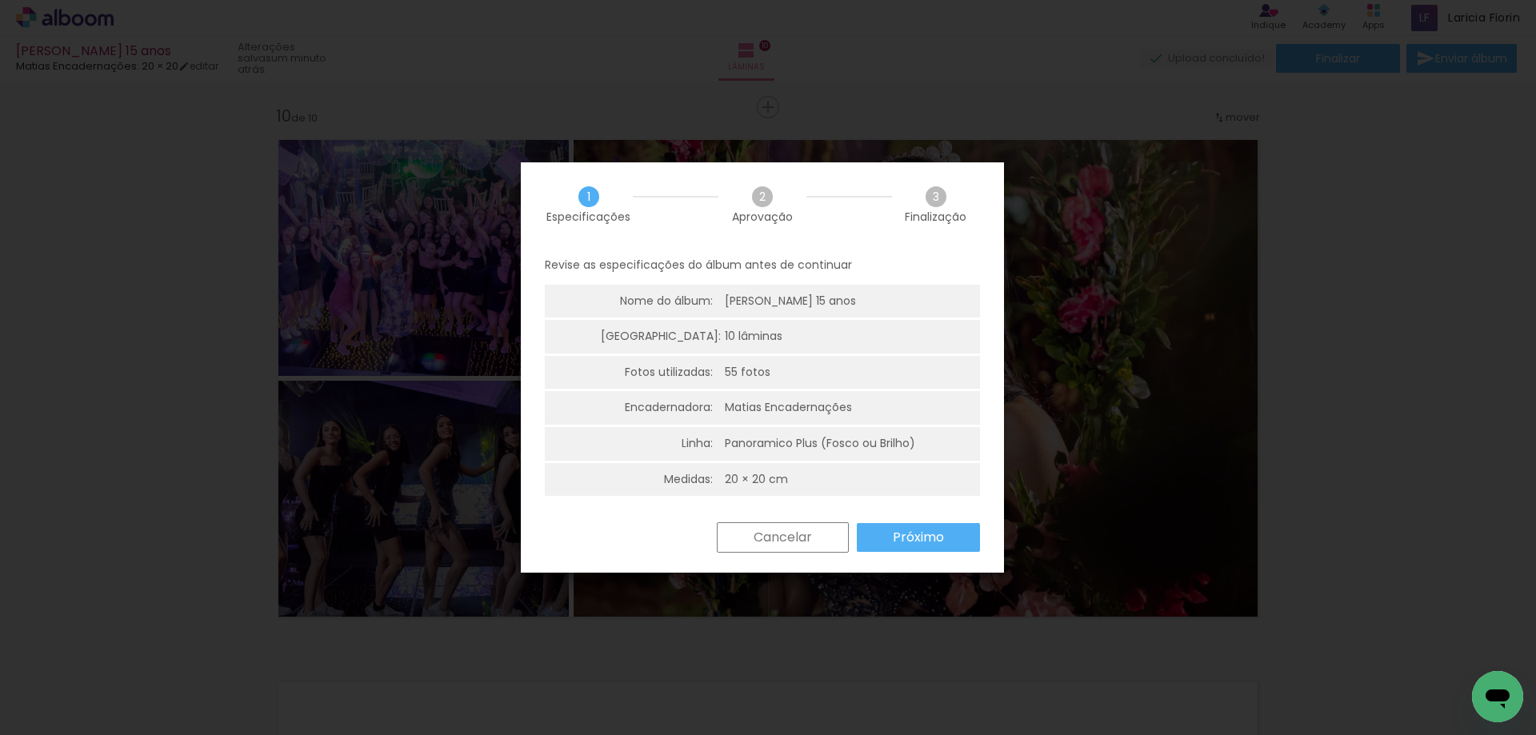
click at [910, 523] on paper-button "Próximo" at bounding box center [918, 537] width 123 height 29
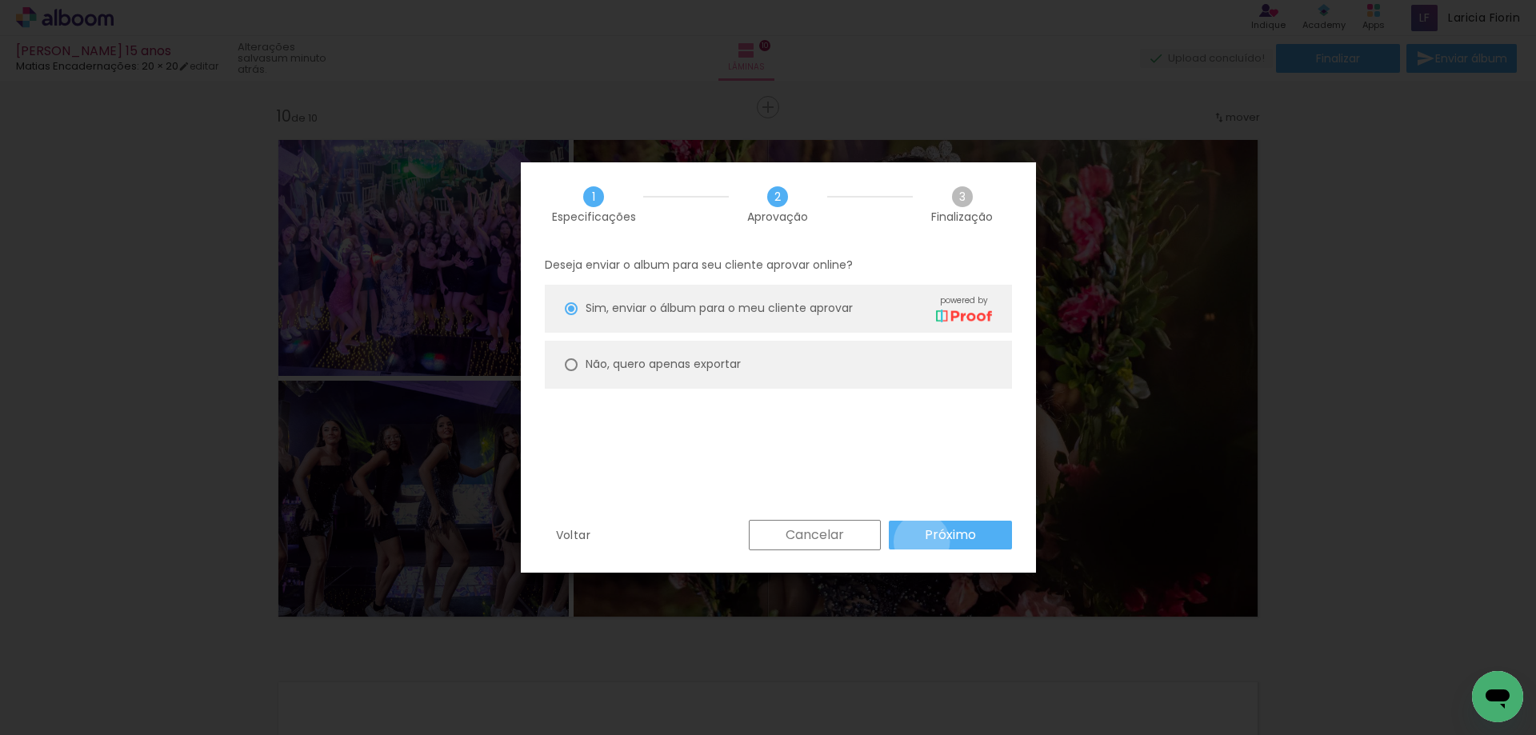
click at [922, 541] on paper-button "Próximo" at bounding box center [950, 535] width 123 height 29
